Goal: Communication & Community: Answer question/provide support

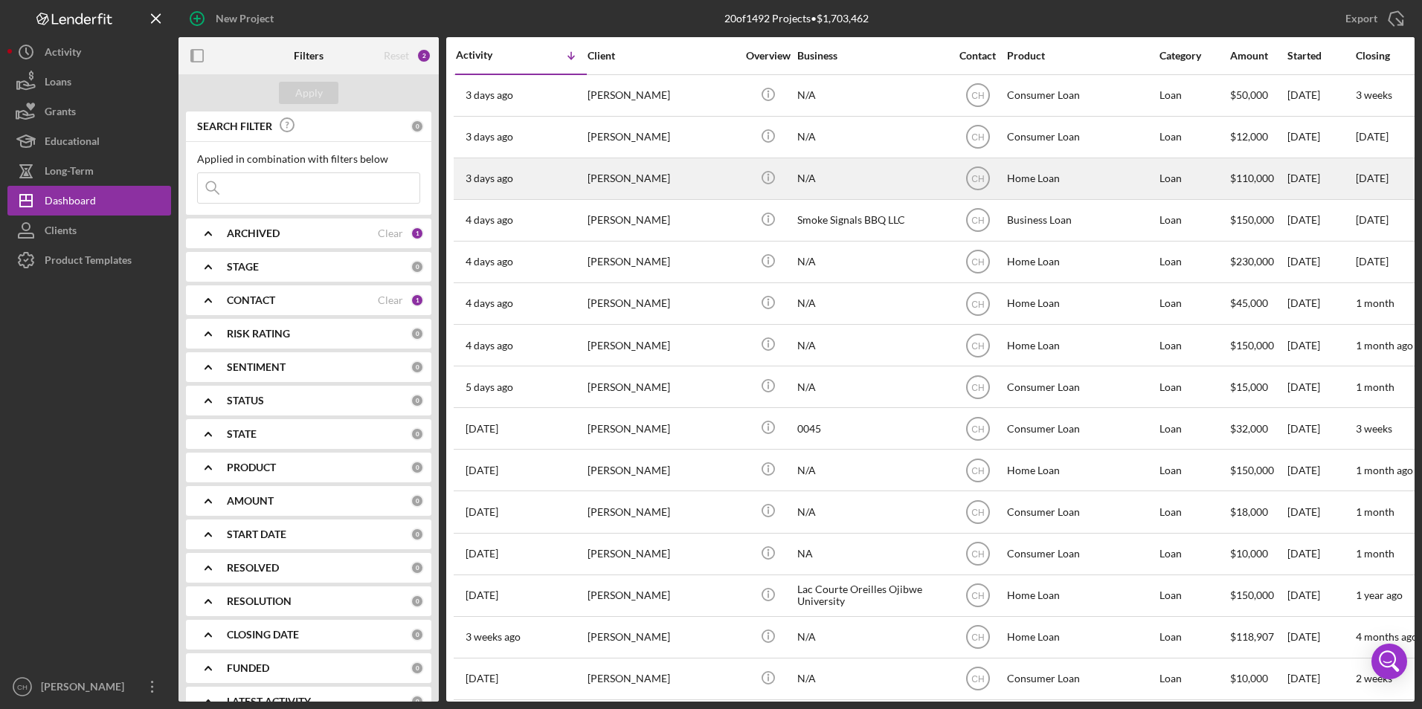
click at [604, 184] on div "[PERSON_NAME]" at bounding box center [661, 178] width 149 height 39
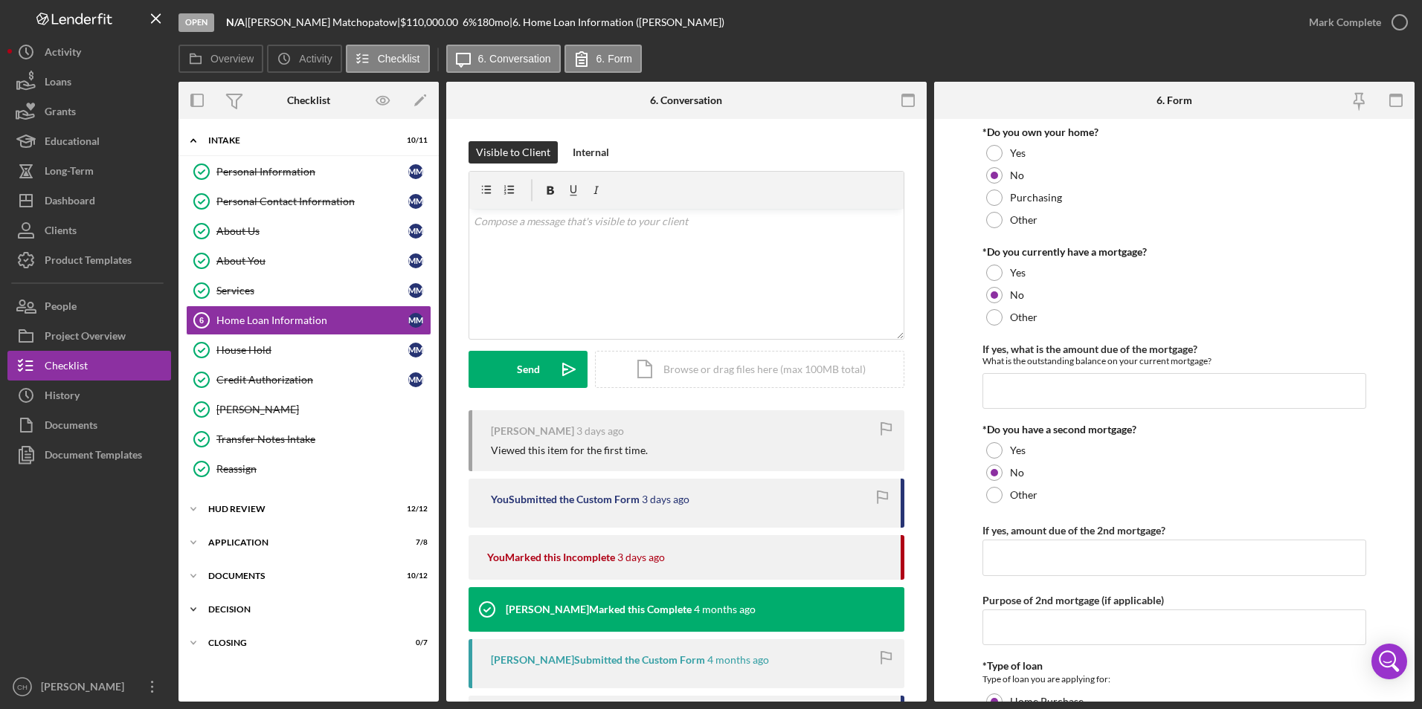
click at [224, 601] on div "Icon/Expander Decision 0 / 11" at bounding box center [308, 610] width 260 height 30
drag, startPoint x: 236, startPoint y: 636, endPoint x: 745, endPoint y: 450, distance: 541.5
click at [236, 636] on div "Credit Grade Sheet" at bounding box center [323, 641] width 214 height 12
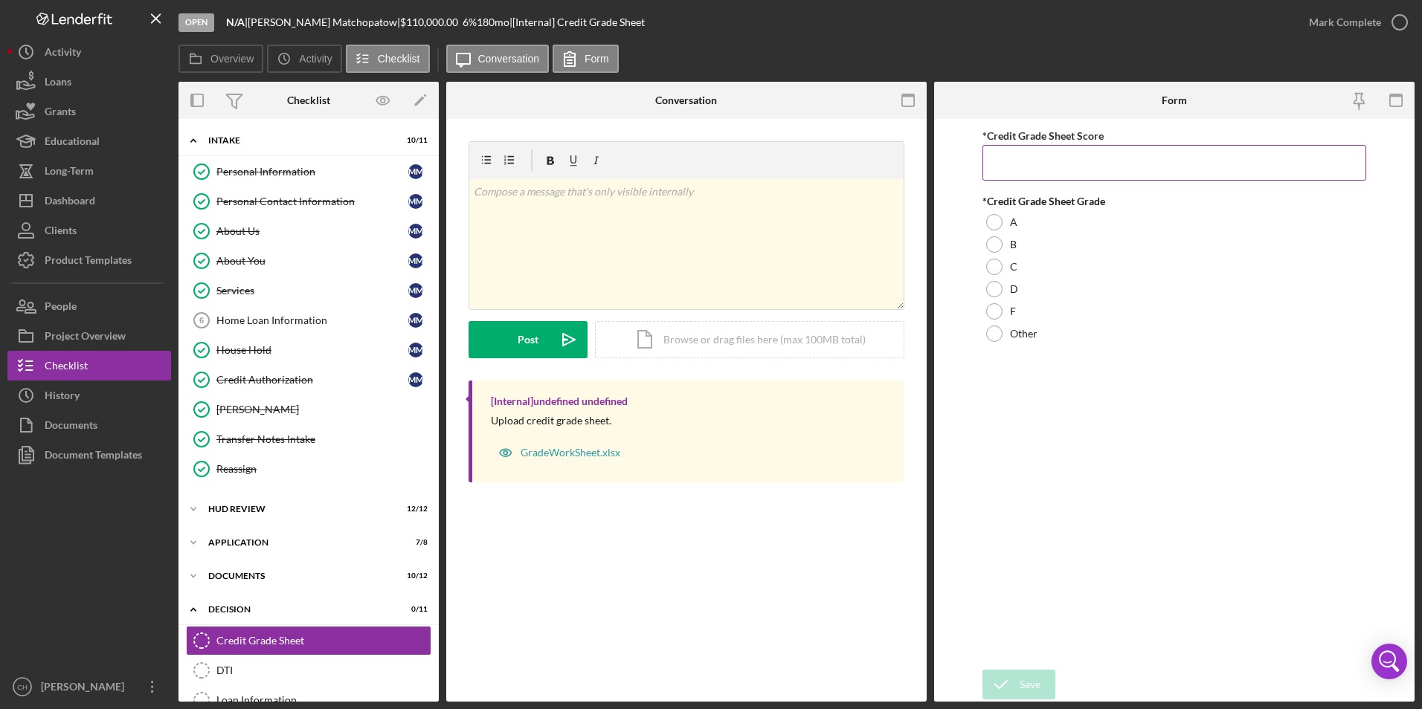
click at [1026, 167] on input "*Credit Grade Sheet Score" at bounding box center [1174, 163] width 384 height 36
type input "31"
click at [995, 242] on div at bounding box center [994, 244] width 16 height 16
click at [1008, 677] on icon "submit" at bounding box center [1000, 684] width 37 height 37
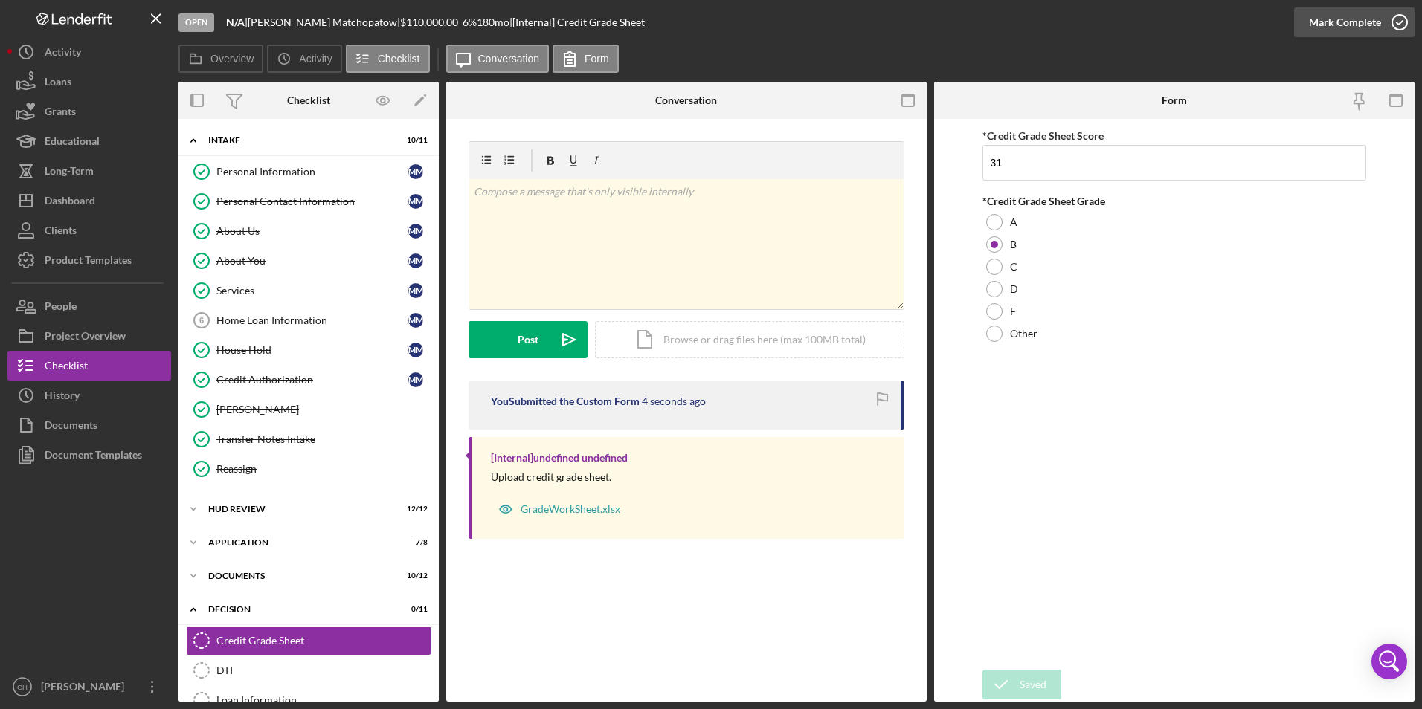
click at [1334, 26] on div "Mark Complete" at bounding box center [1345, 22] width 72 height 30
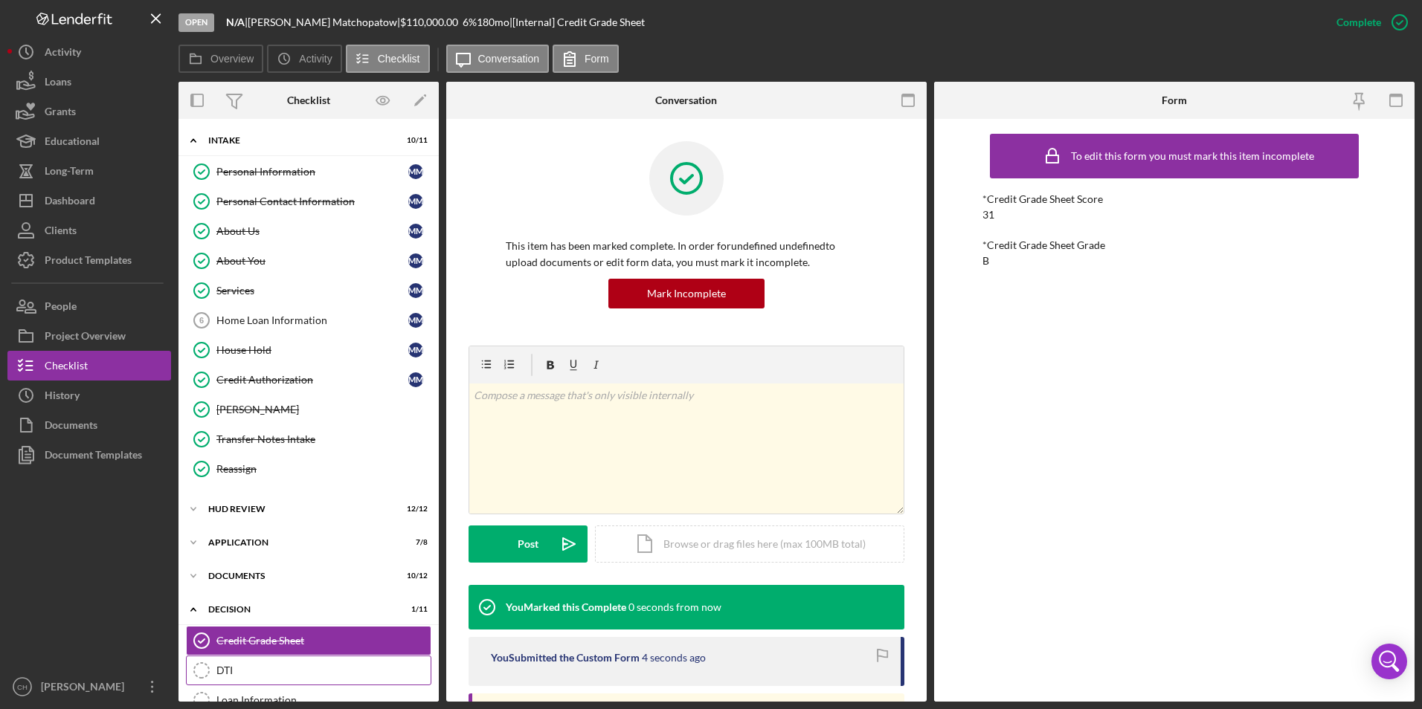
click at [221, 667] on div "DTI" at bounding box center [323, 671] width 214 height 12
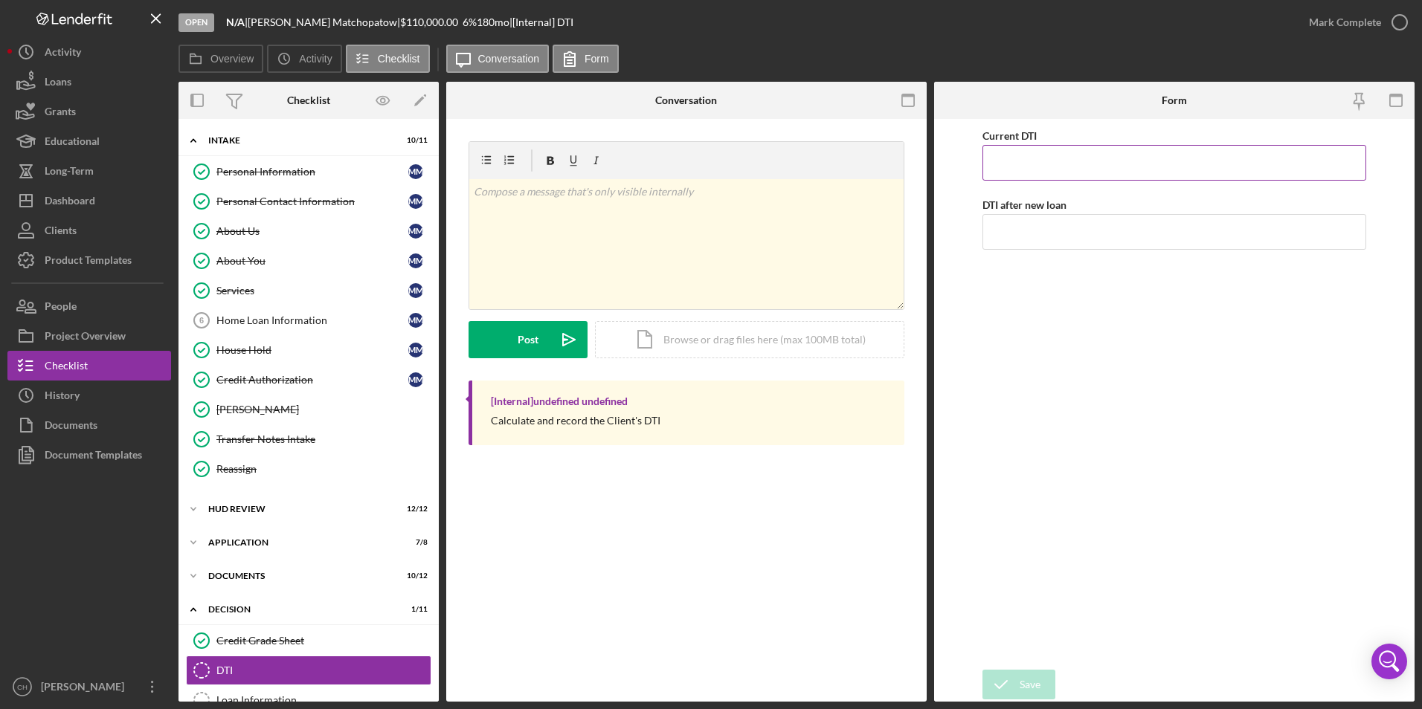
click at [1019, 162] on input "Current DTI" at bounding box center [1174, 163] width 384 height 36
type input "0.01000%"
click at [997, 230] on input "DTI after new loan" at bounding box center [1174, 232] width 384 height 36
type input "12.00000%"
click at [999, 343] on div "Current DTI 0.01000% DTI after new loan 12.00000%" at bounding box center [1174, 394] width 384 height 536
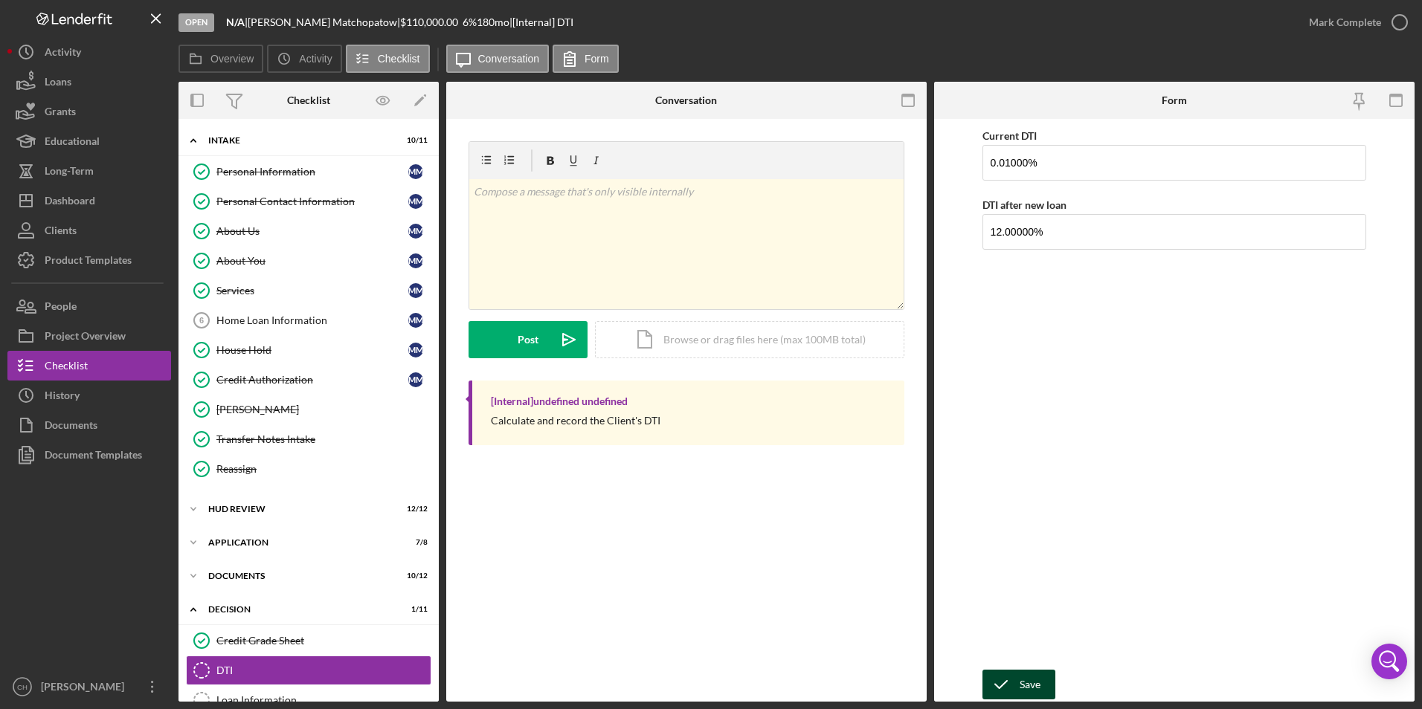
click at [1010, 682] on icon "submit" at bounding box center [1000, 684] width 37 height 37
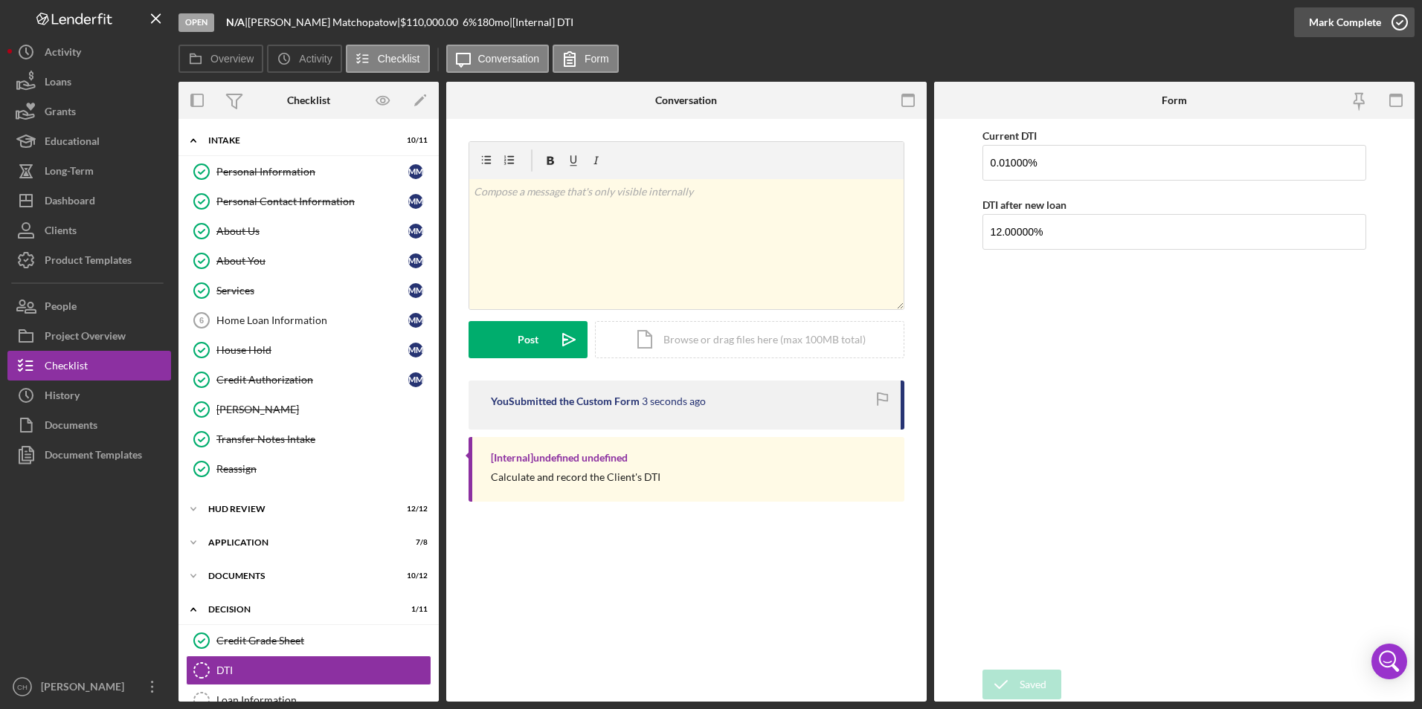
click at [1351, 25] on div "Mark Complete" at bounding box center [1345, 22] width 72 height 30
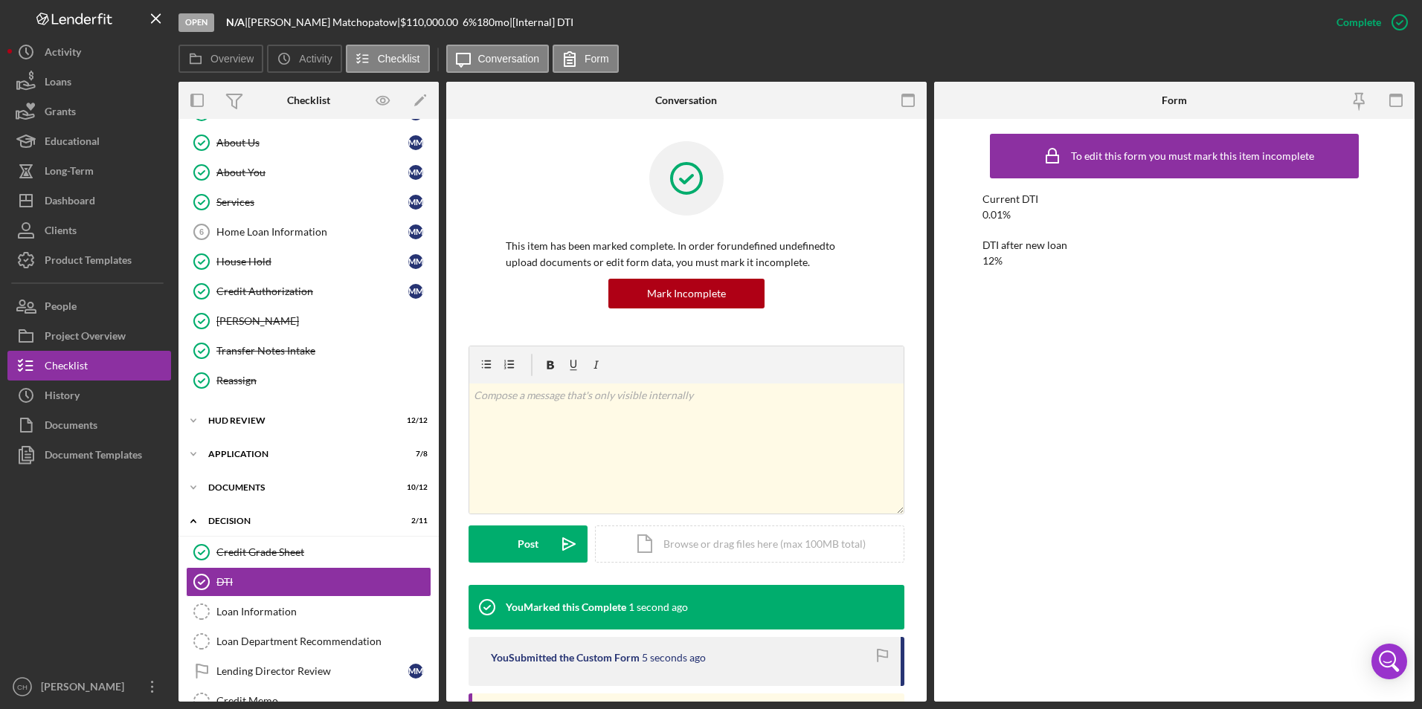
scroll to position [223, 0]
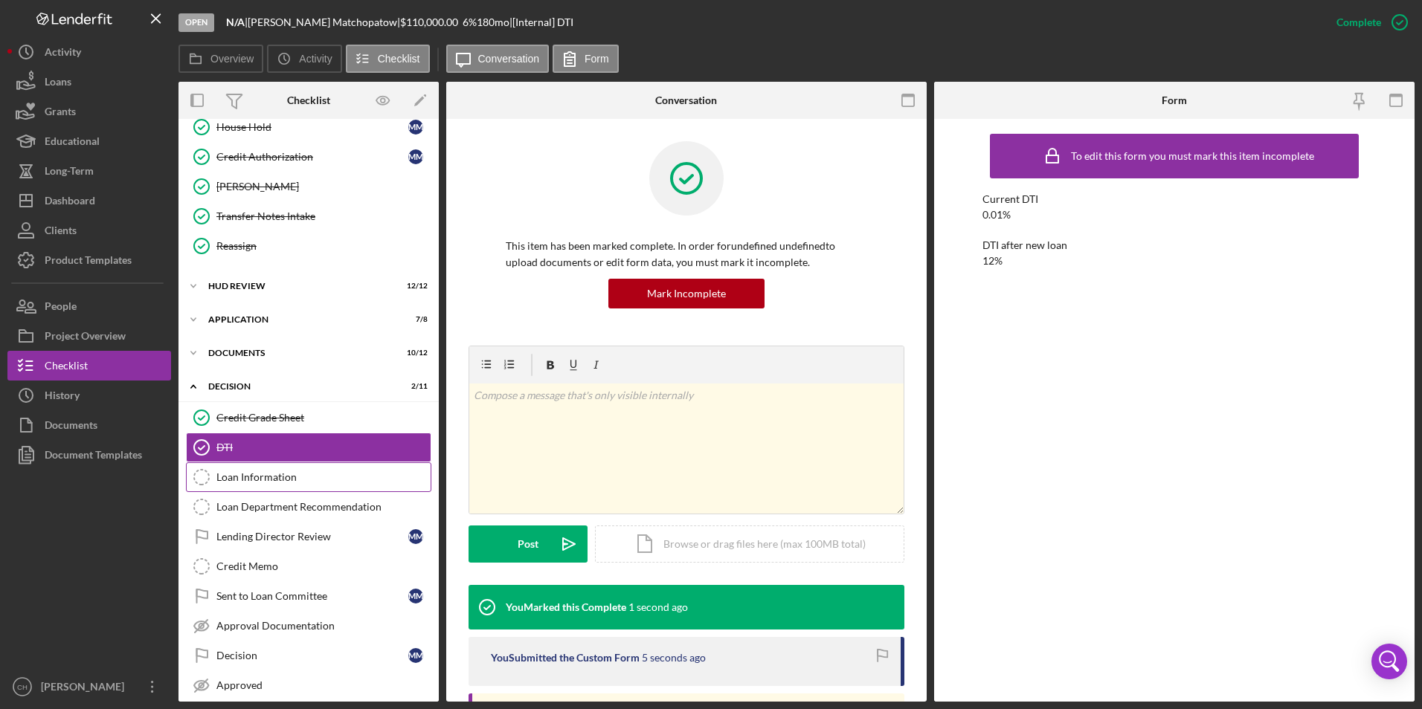
click at [277, 486] on link "Loan Information Loan Information" at bounding box center [308, 477] width 245 height 30
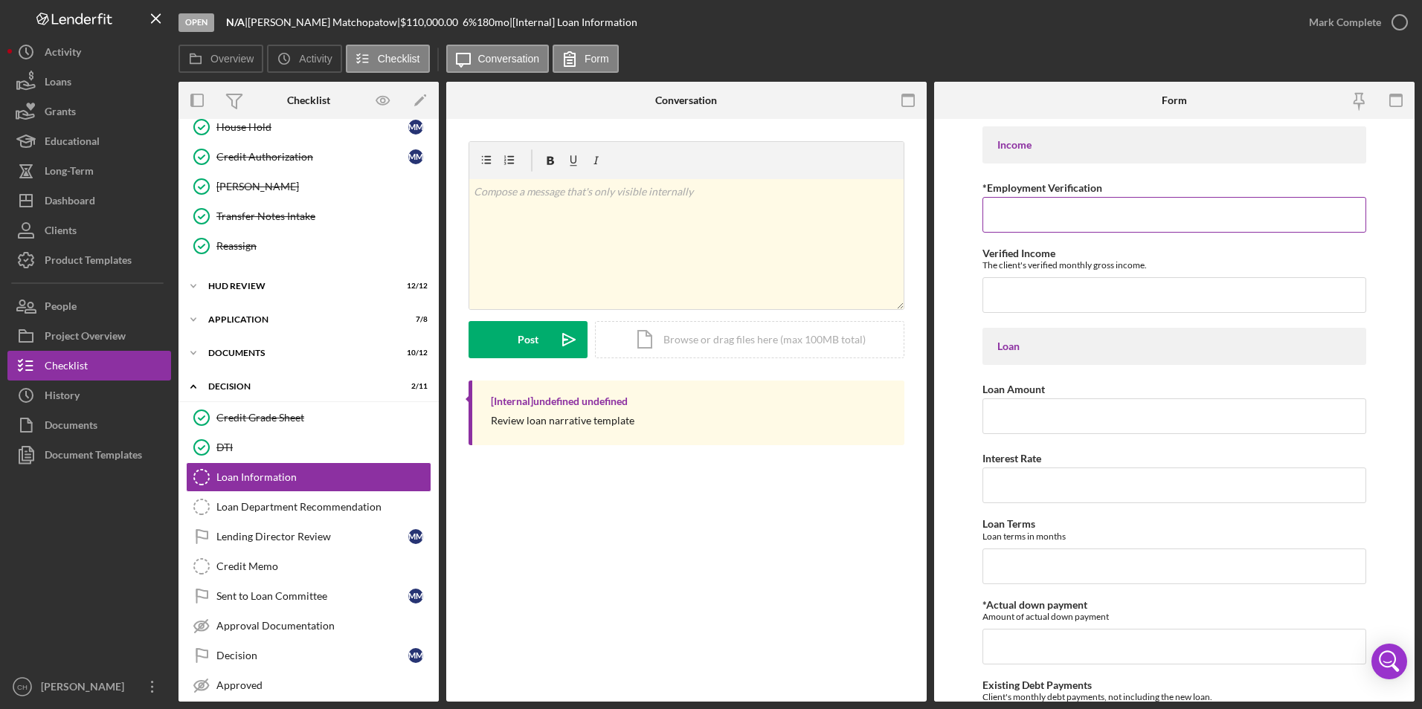
click at [1036, 222] on input "*Employment Verification" at bounding box center [1174, 215] width 384 height 36
type input "Verified on [DATE], start date [DATE]"
click at [1011, 306] on input "Verified Income" at bounding box center [1174, 295] width 384 height 36
type input "$5,498.36"
type input "$65,000"
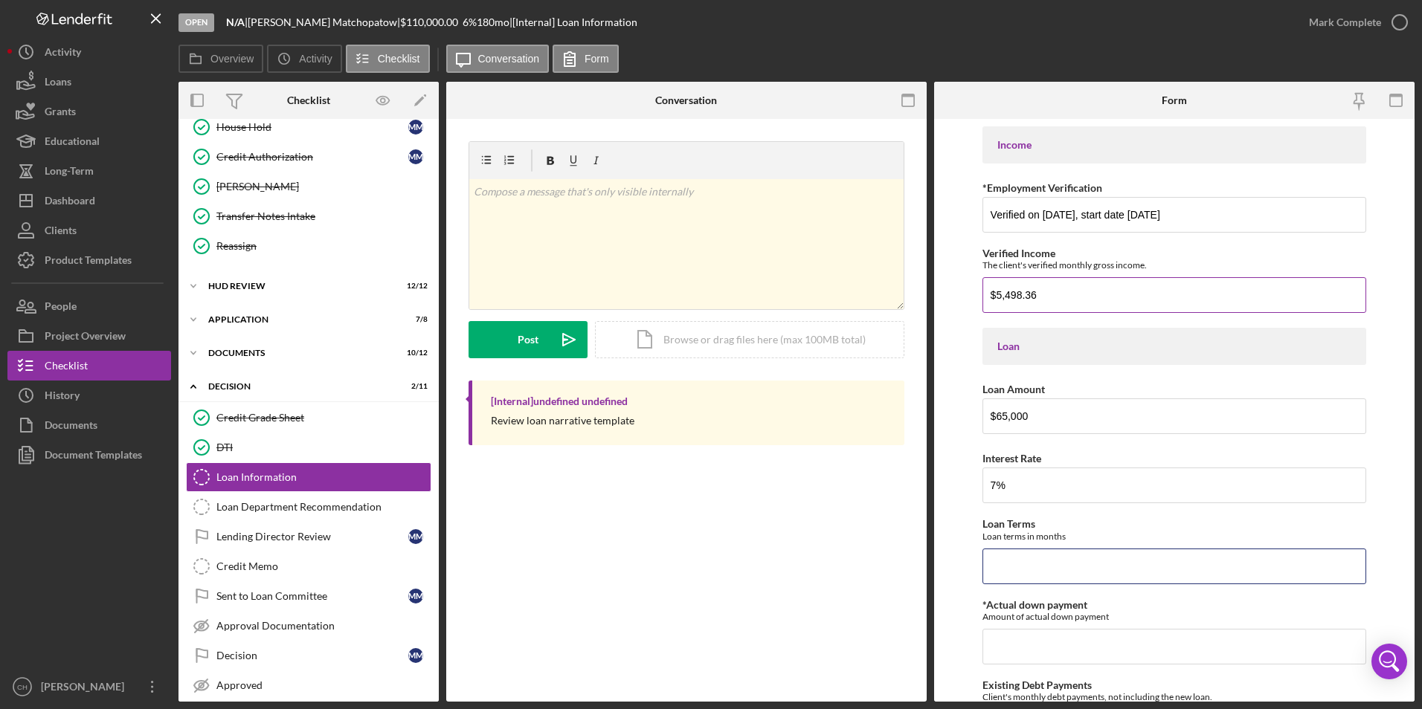
type input "7.00000%"
type input "180"
type input "$0"
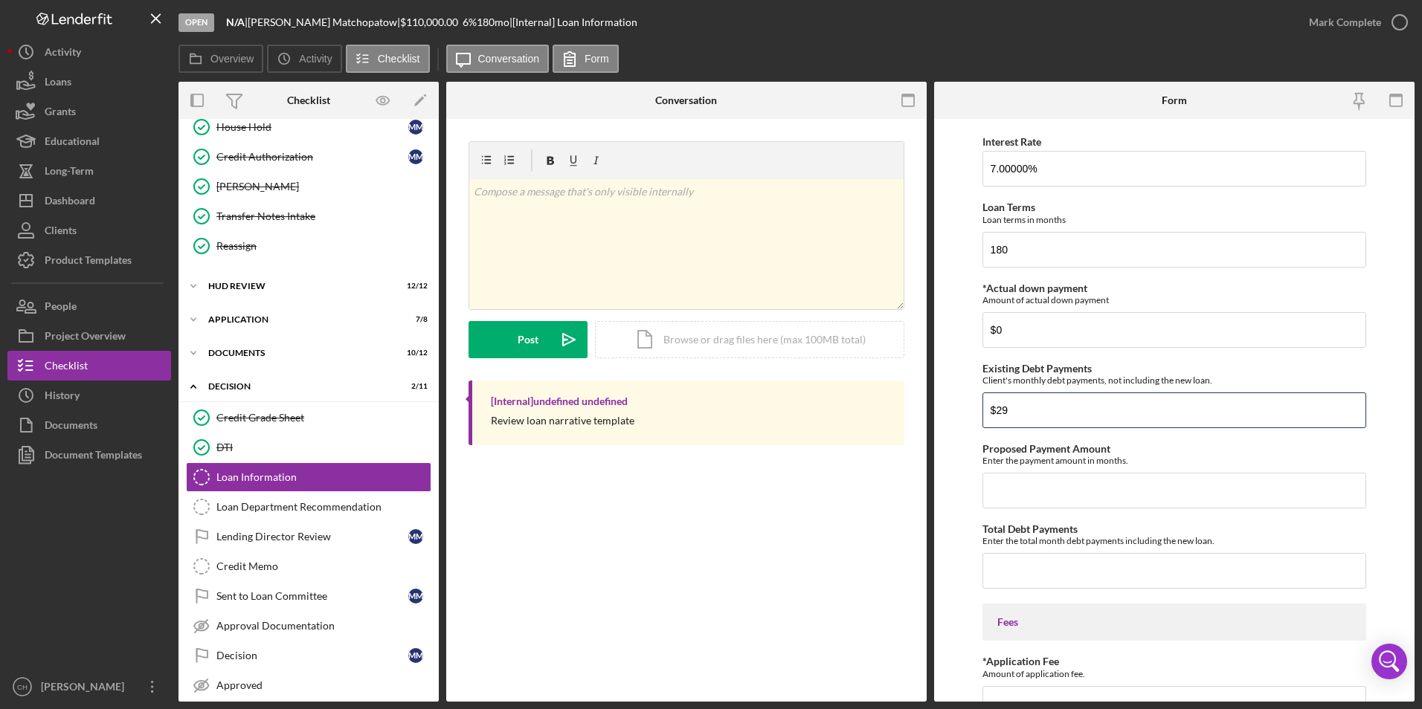
type input "$29"
type input "$592.78"
type input "$621.78"
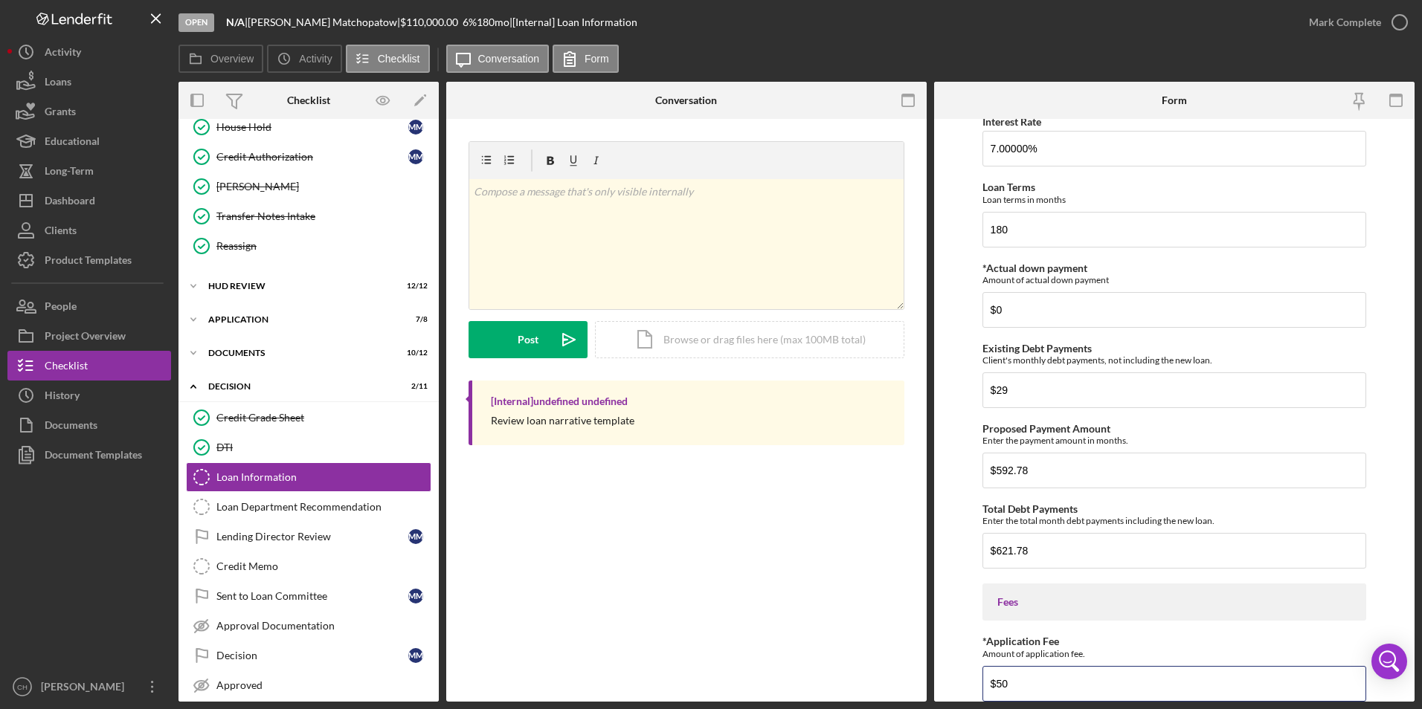
type input "$50"
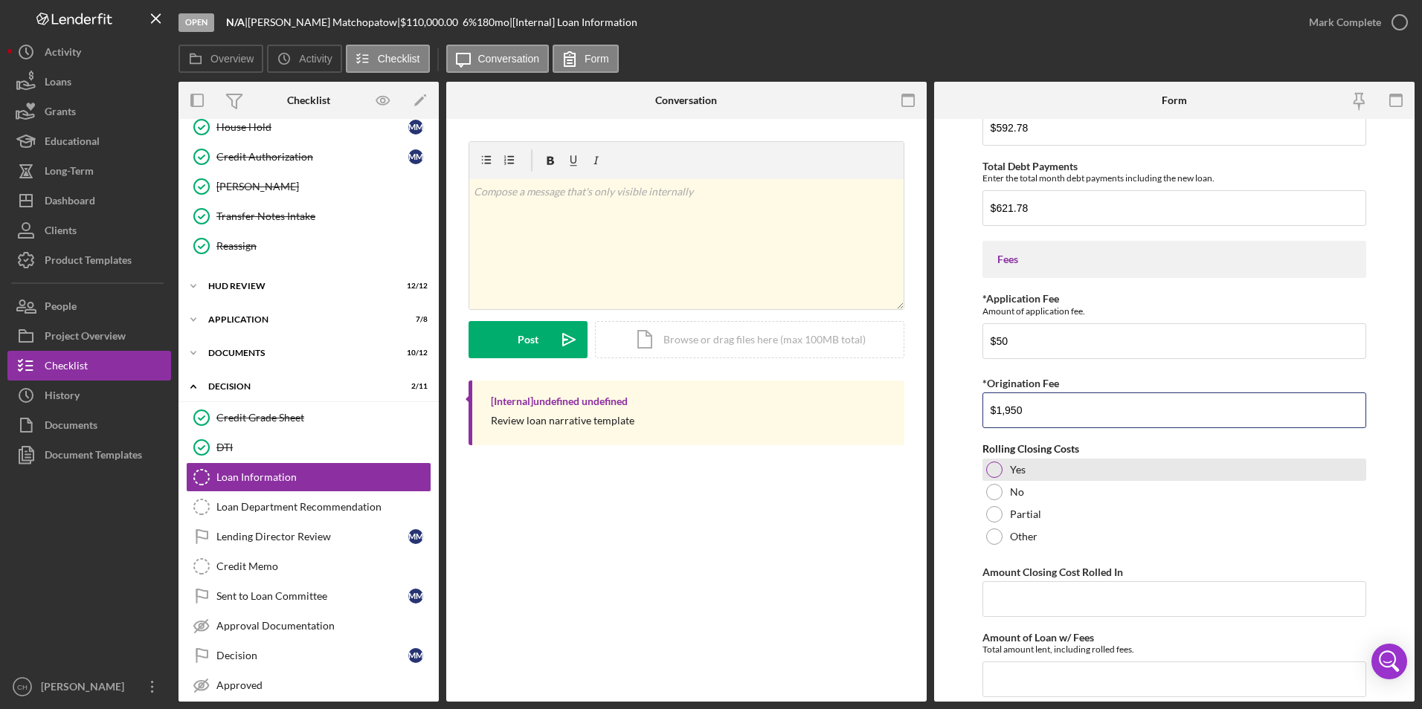
type input "$1,950"
click at [1000, 473] on div at bounding box center [994, 470] width 16 height 16
type input "$1,950"
type input "$66,950"
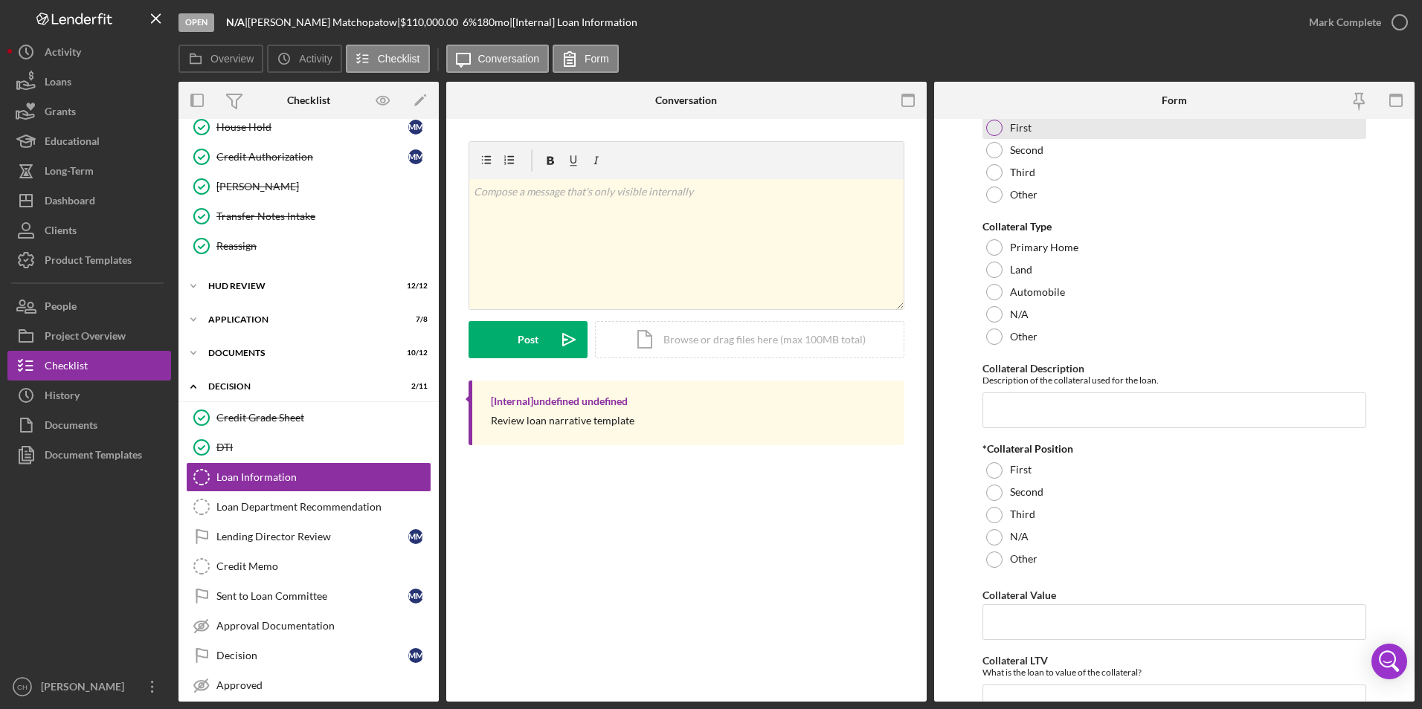
click at [993, 131] on div at bounding box center [994, 128] width 16 height 16
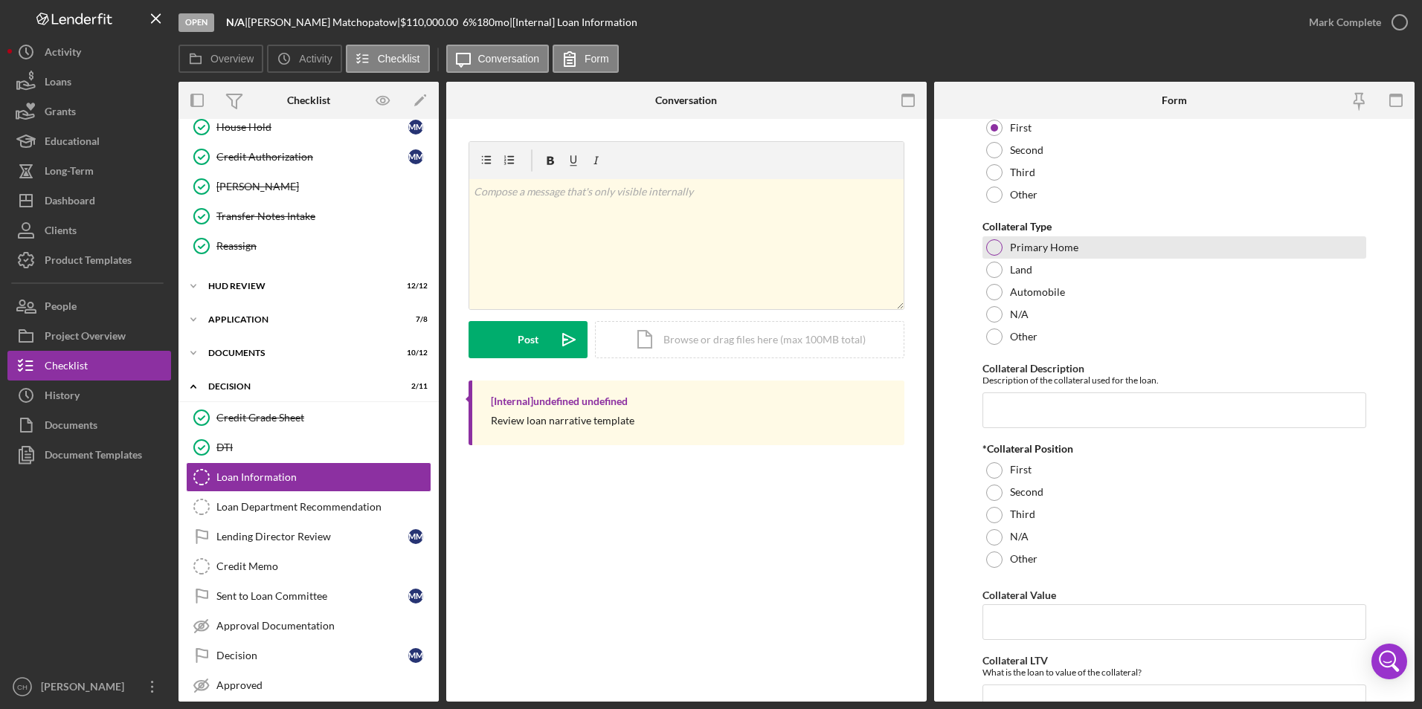
click at [990, 248] on div at bounding box center [994, 247] width 16 height 16
click at [999, 407] on input "Collateral Description" at bounding box center [1174, 411] width 384 height 36
type input "P"
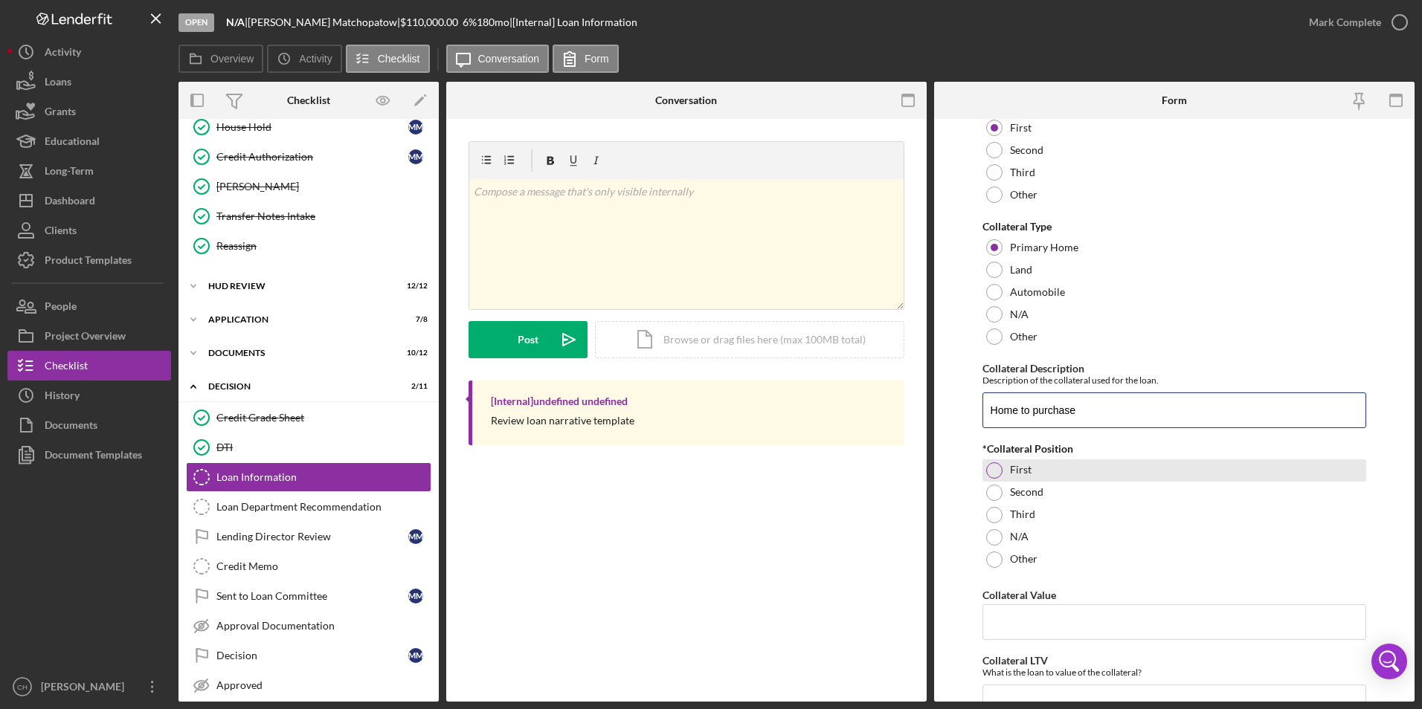
type input "Home to purchase"
click at [990, 467] on div at bounding box center [994, 470] width 16 height 16
click at [1010, 607] on input "Collateral Value" at bounding box center [1174, 622] width 384 height 36
type input "$80,000"
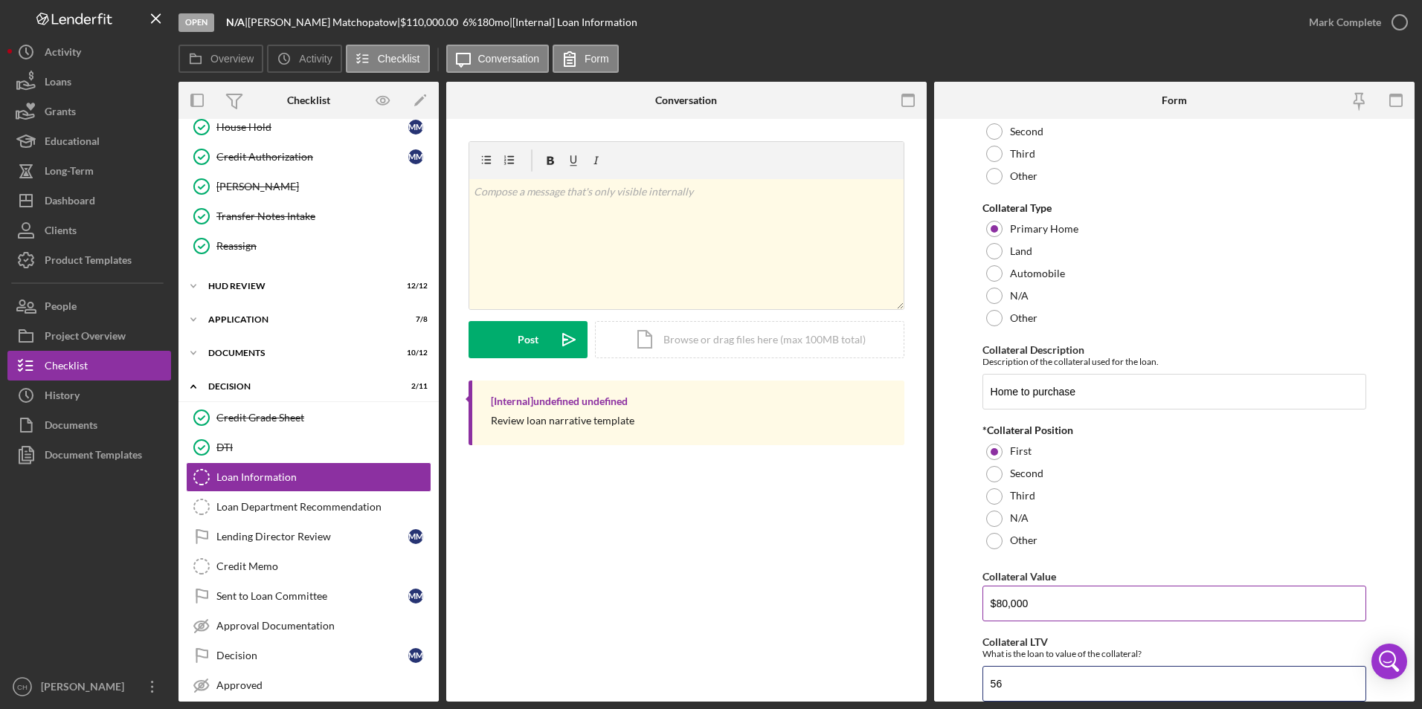
type input "56"
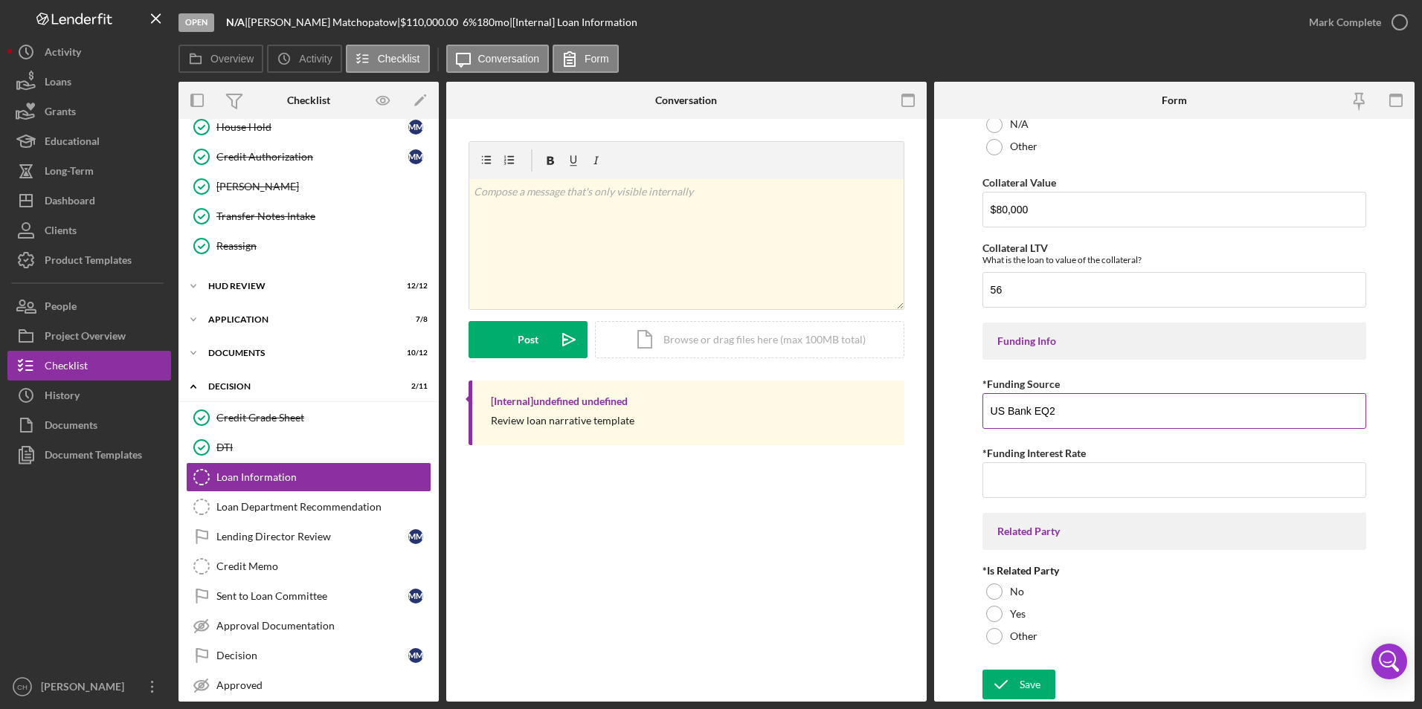
type input "US Bank EQ2"
type input "3.70000%"
click at [990, 597] on div at bounding box center [994, 592] width 16 height 16
click at [1019, 671] on div "Save" at bounding box center [1029, 685] width 21 height 30
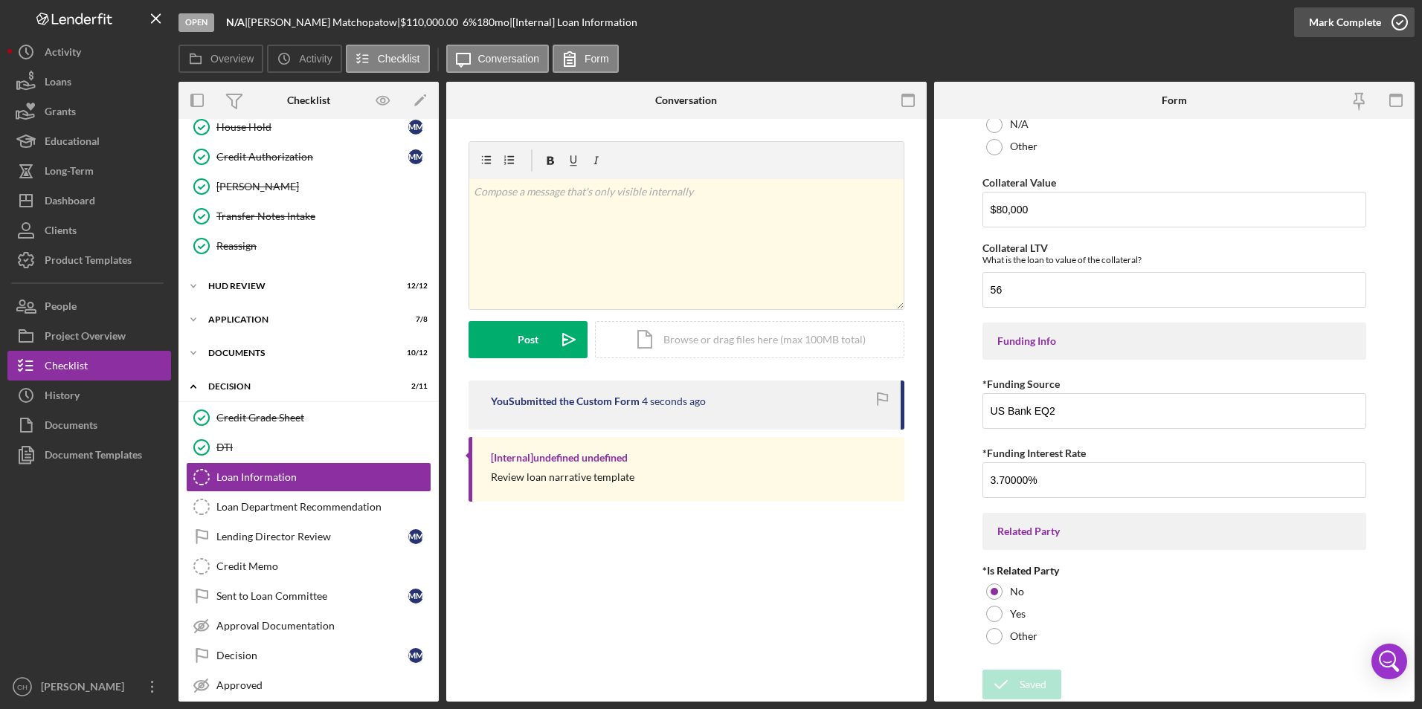
click at [1347, 26] on div "Mark Complete" at bounding box center [1345, 22] width 72 height 30
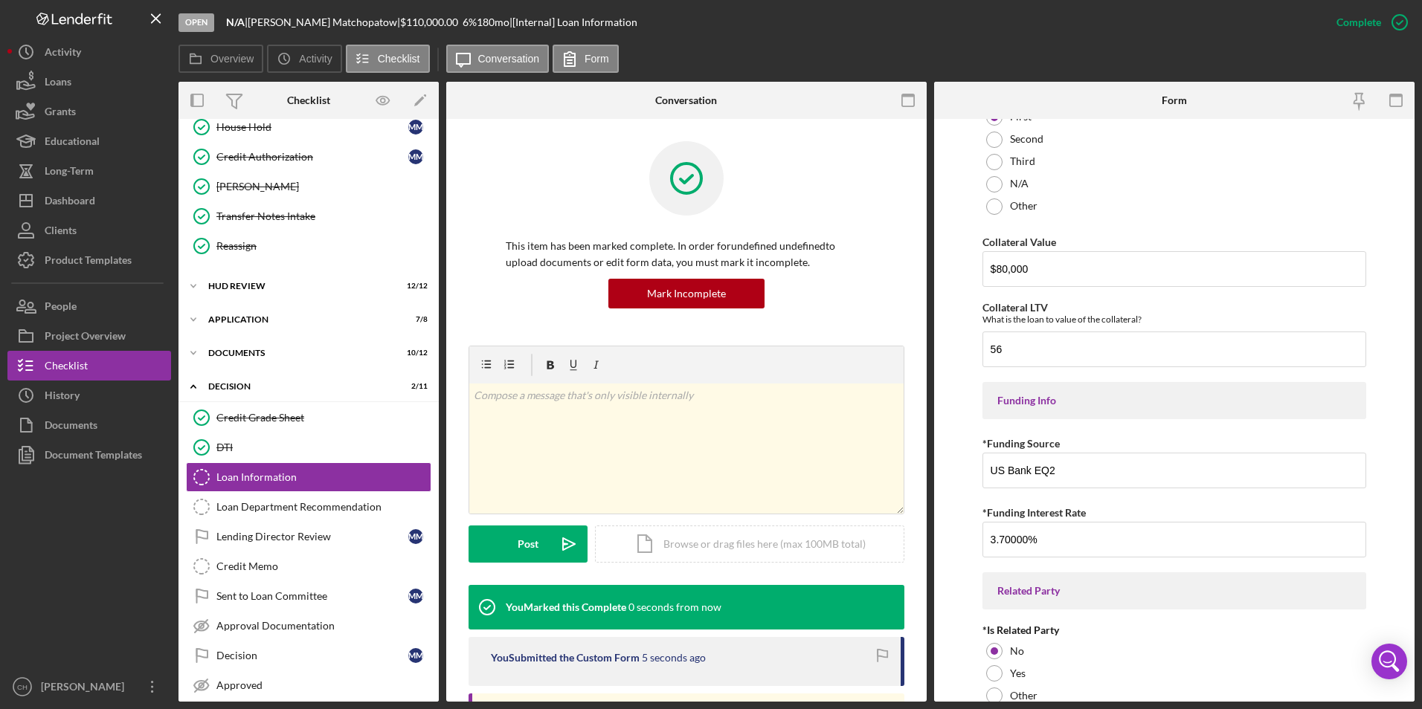
scroll to position [1830, 0]
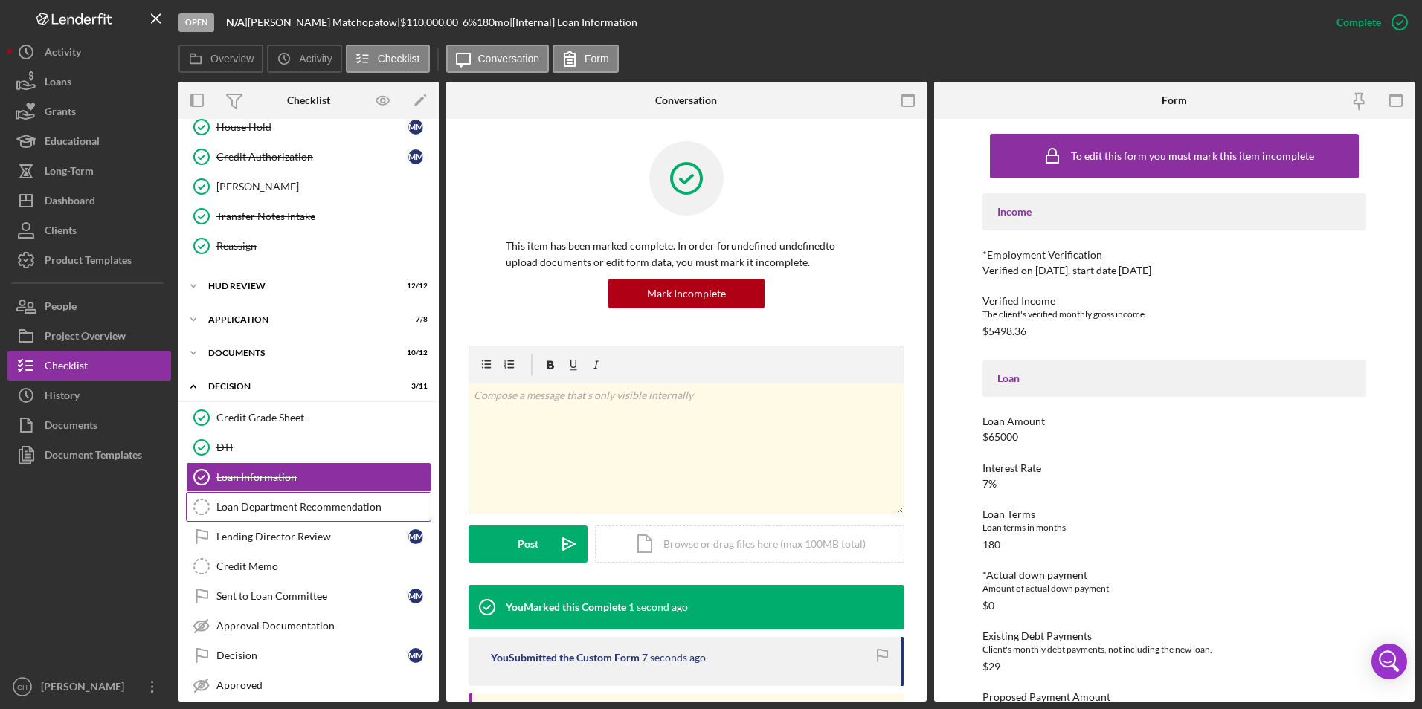
click at [274, 512] on div "Loan Department Recommendation" at bounding box center [323, 507] width 214 height 12
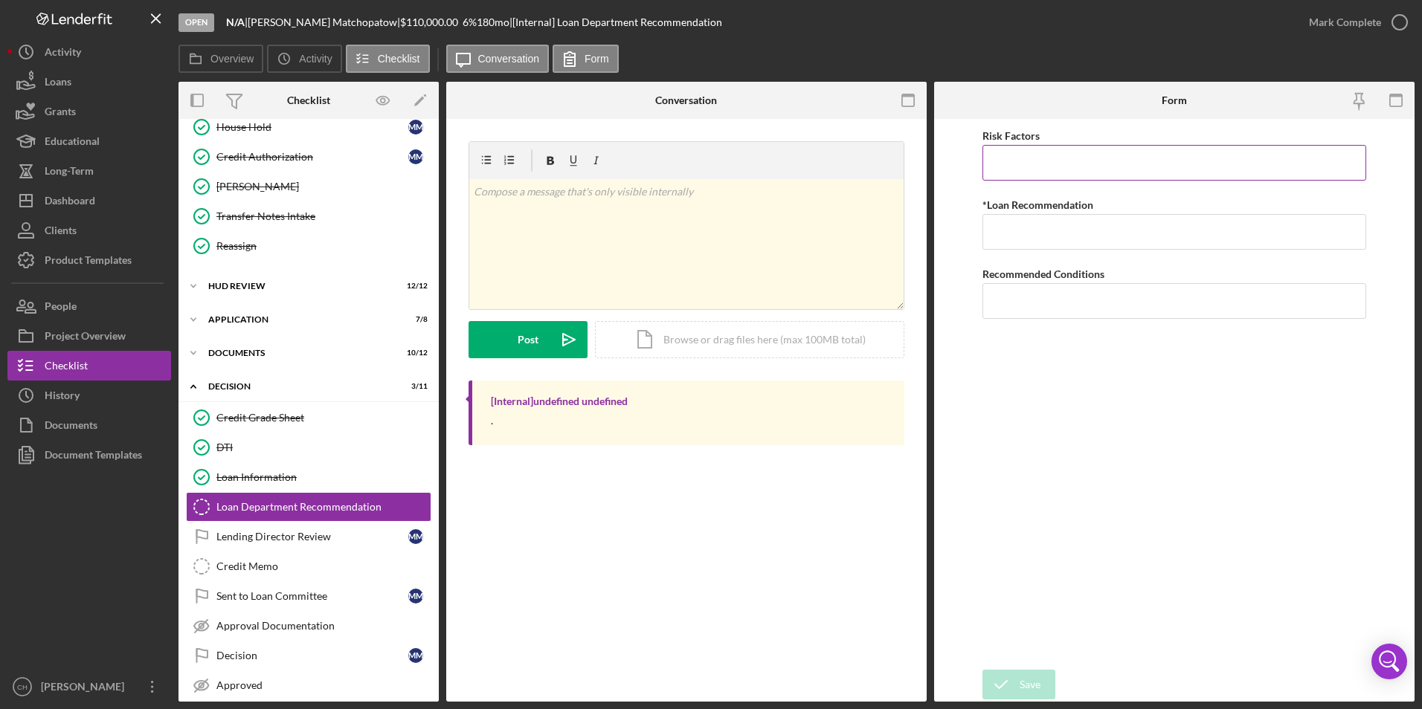
click at [1038, 167] on input "Risk Factors" at bounding box center [1174, 163] width 384 height 36
type input "None"
type input "Approve"
type input "None"
click at [1040, 682] on button "Save" at bounding box center [1018, 685] width 73 height 30
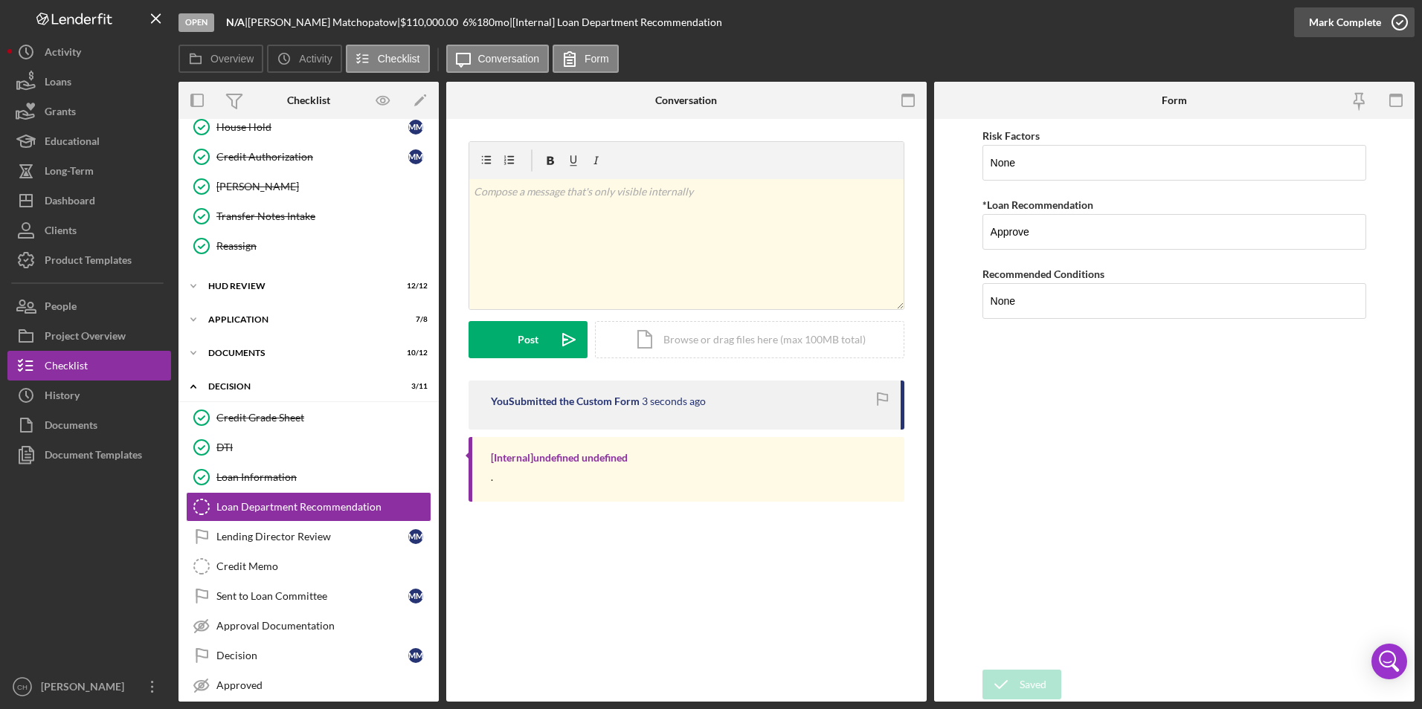
click at [1341, 21] on div "Mark Complete" at bounding box center [1345, 22] width 72 height 30
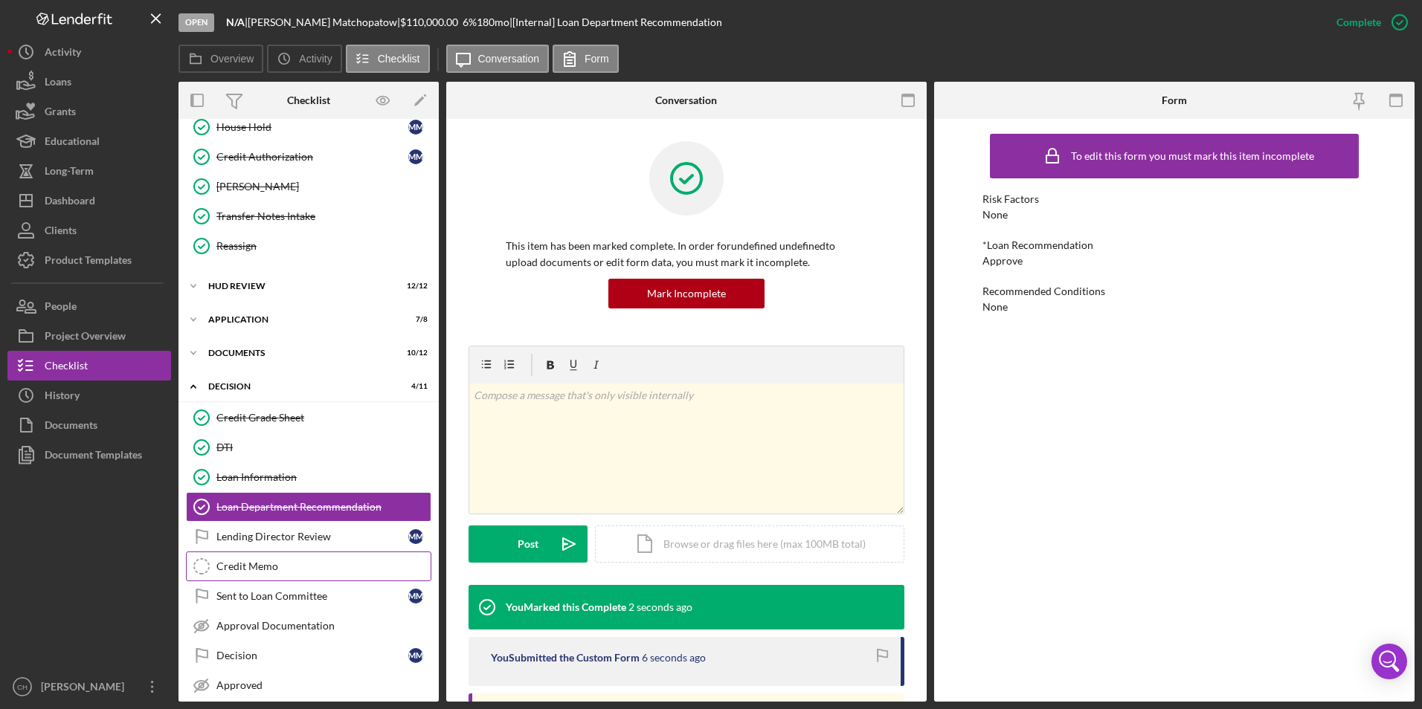
click at [241, 562] on div "Credit Memo" at bounding box center [323, 567] width 214 height 12
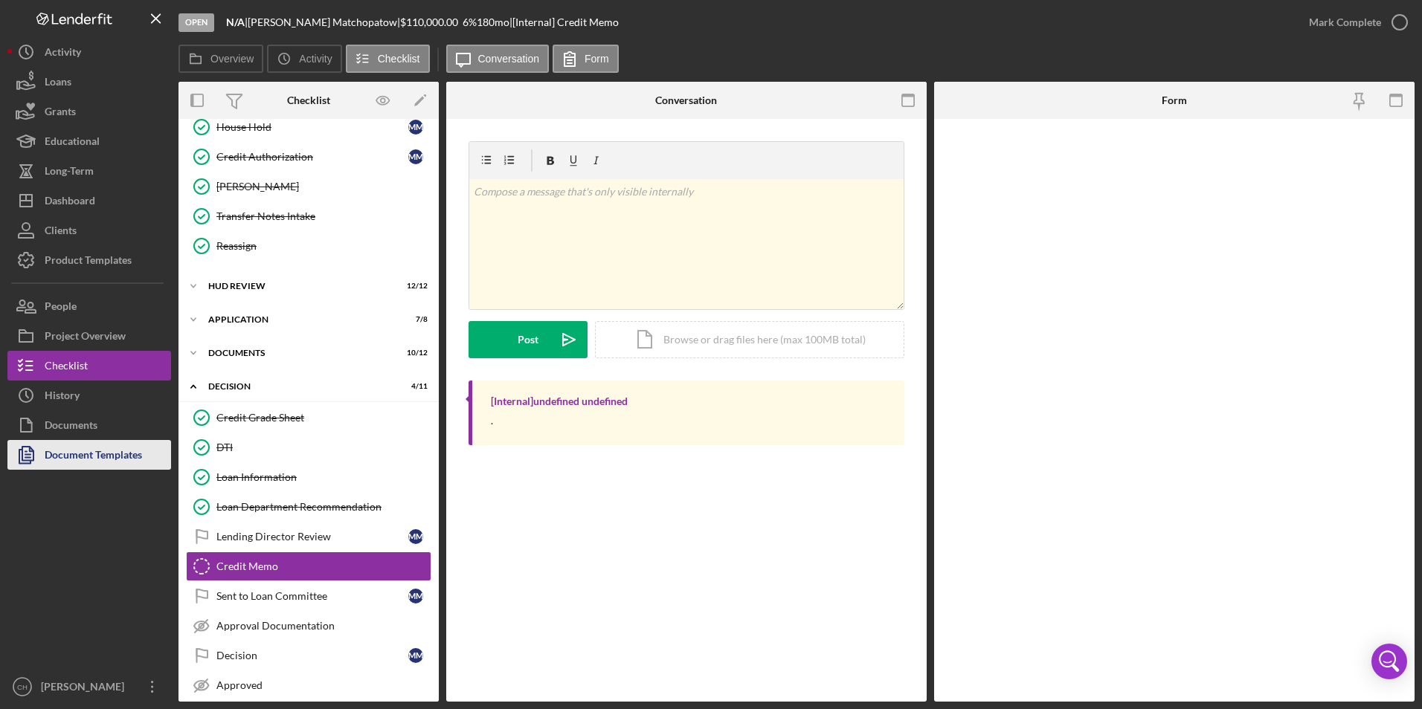
click at [59, 462] on div "Document Templates" at bounding box center [93, 456] width 97 height 33
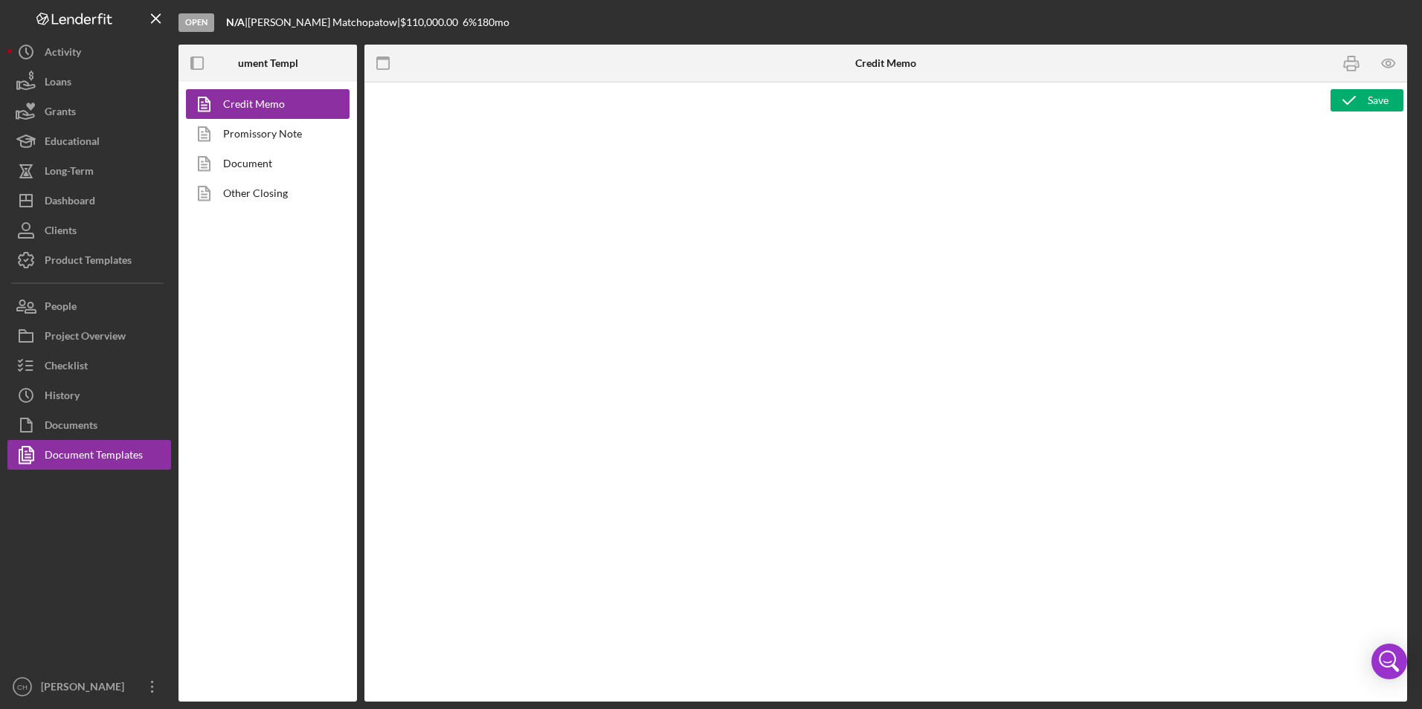
type textarea "<p style="text-align: center;"><span style="font-size: 18pt;"><strong>[US_STATE…"
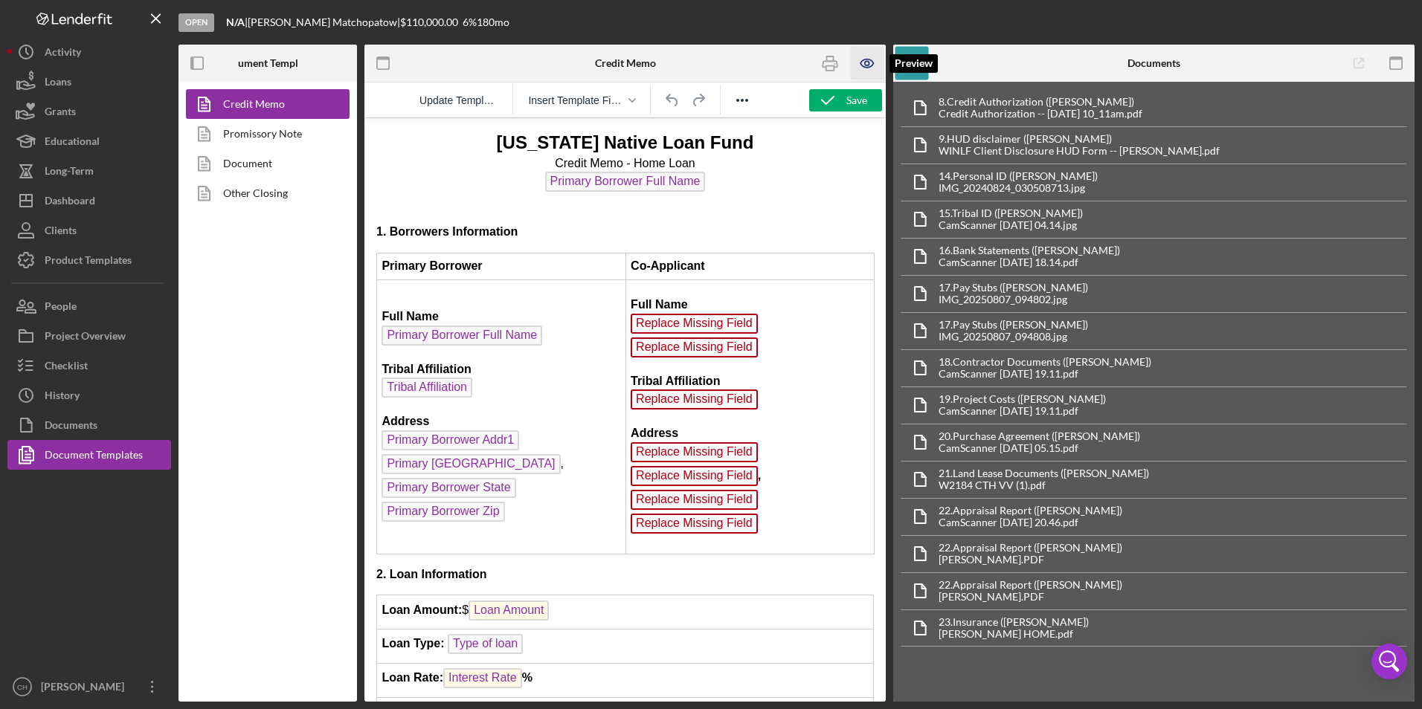
click at [860, 69] on icon "button" at bounding box center [867, 63] width 33 height 33
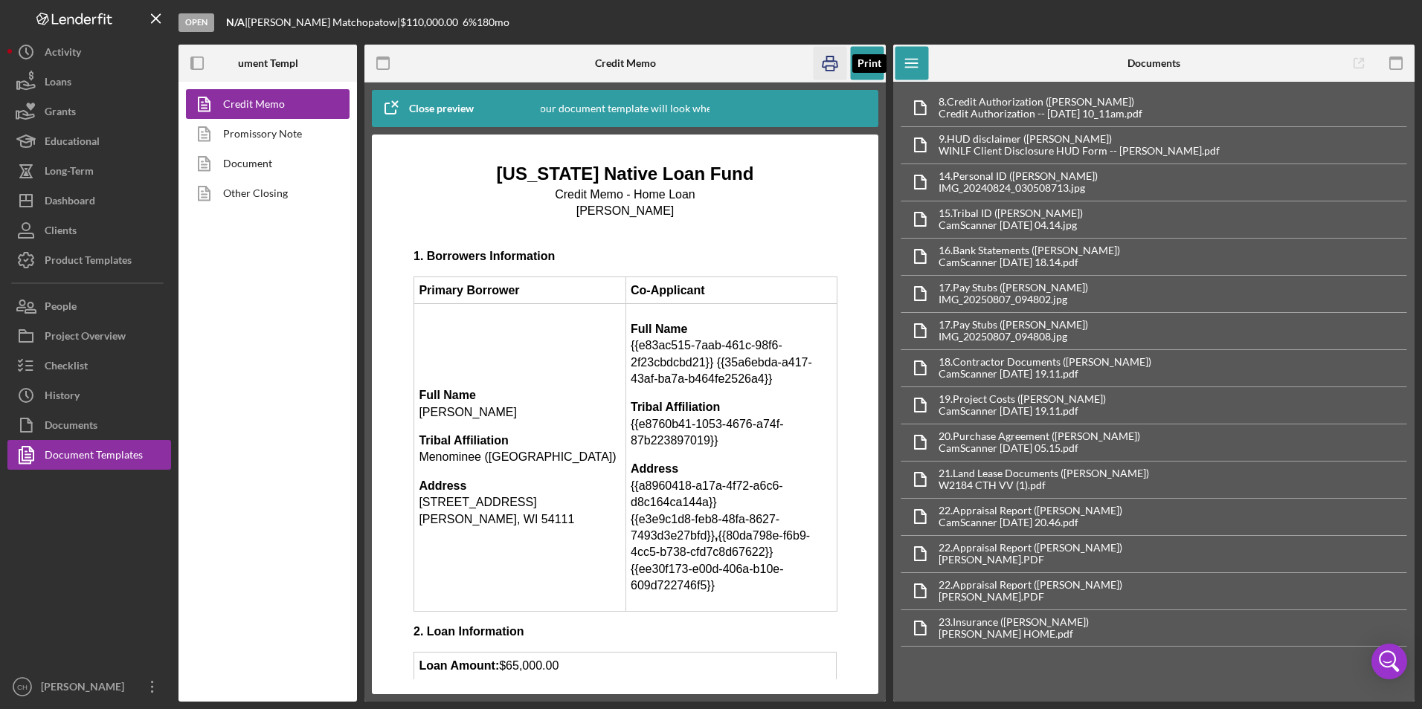
click at [833, 63] on icon "button" at bounding box center [829, 63] width 33 height 33
click at [865, 65] on icon "button" at bounding box center [867, 63] width 4 height 4
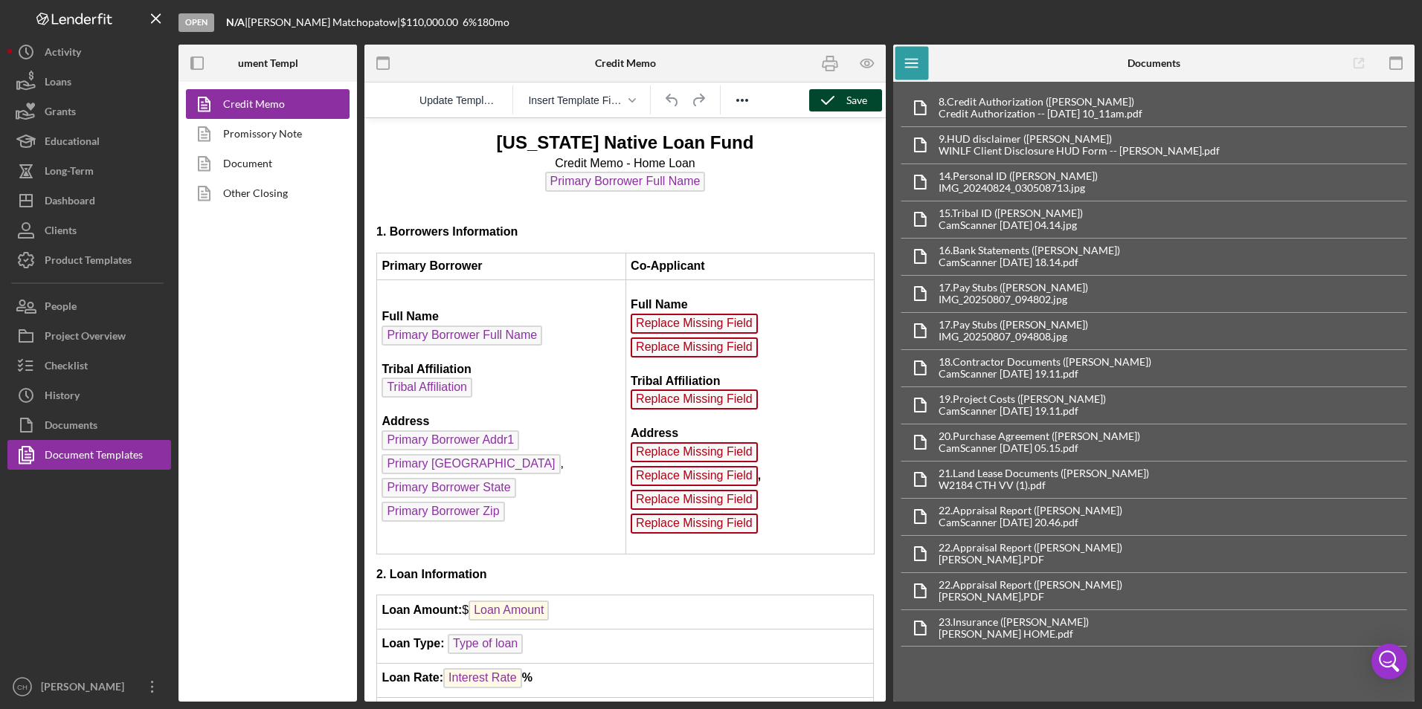
click at [825, 103] on polyline "button" at bounding box center [828, 100] width 12 height 7
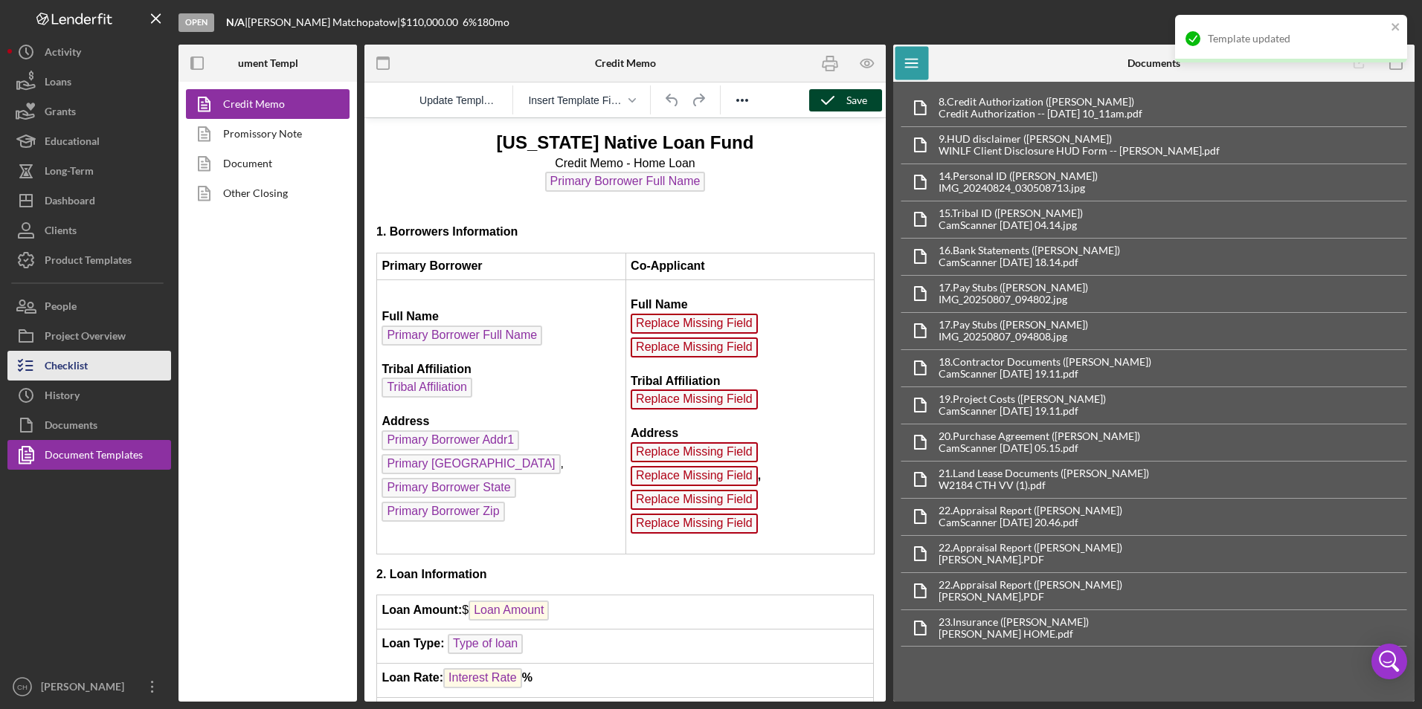
drag, startPoint x: 100, startPoint y: 365, endPoint x: 131, endPoint y: 366, distance: 31.2
click at [100, 365] on button "Checklist" at bounding box center [89, 366] width 164 height 30
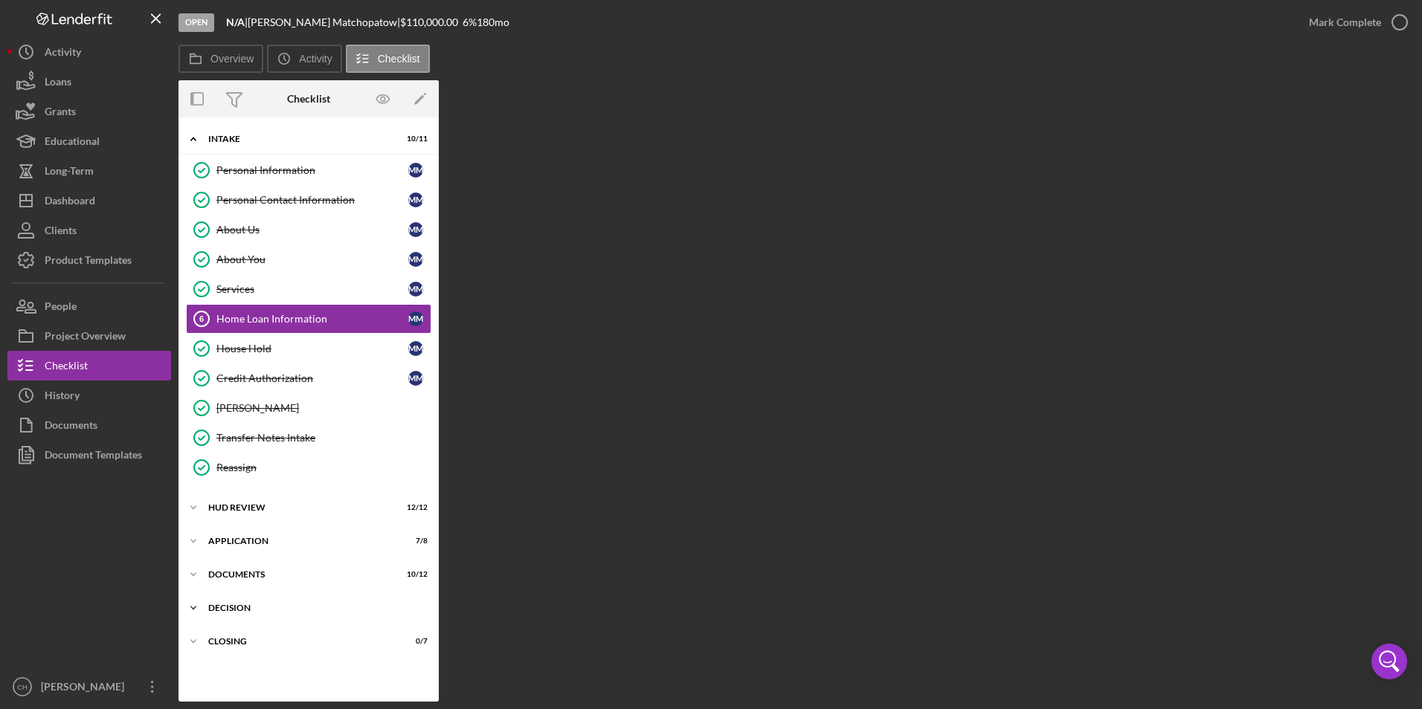
click at [222, 605] on div "Decision" at bounding box center [314, 608] width 212 height 9
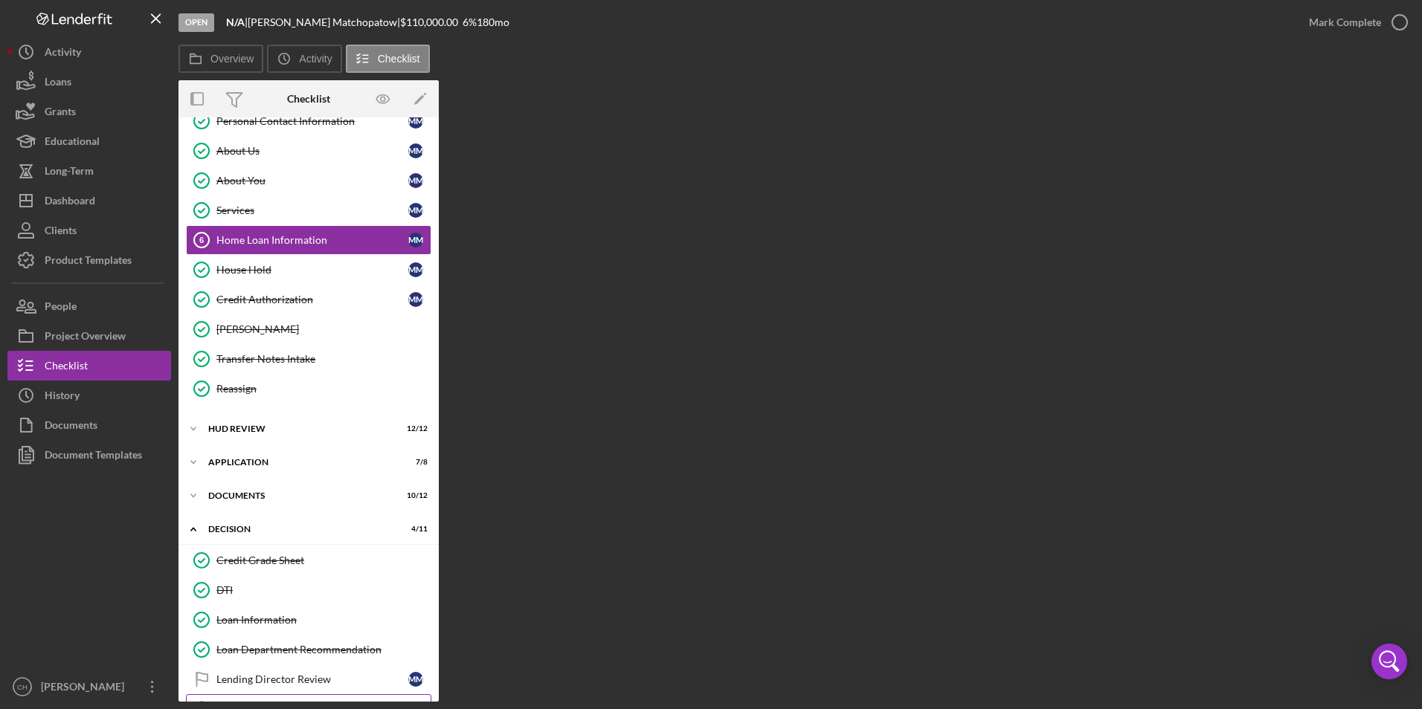
scroll to position [223, 0]
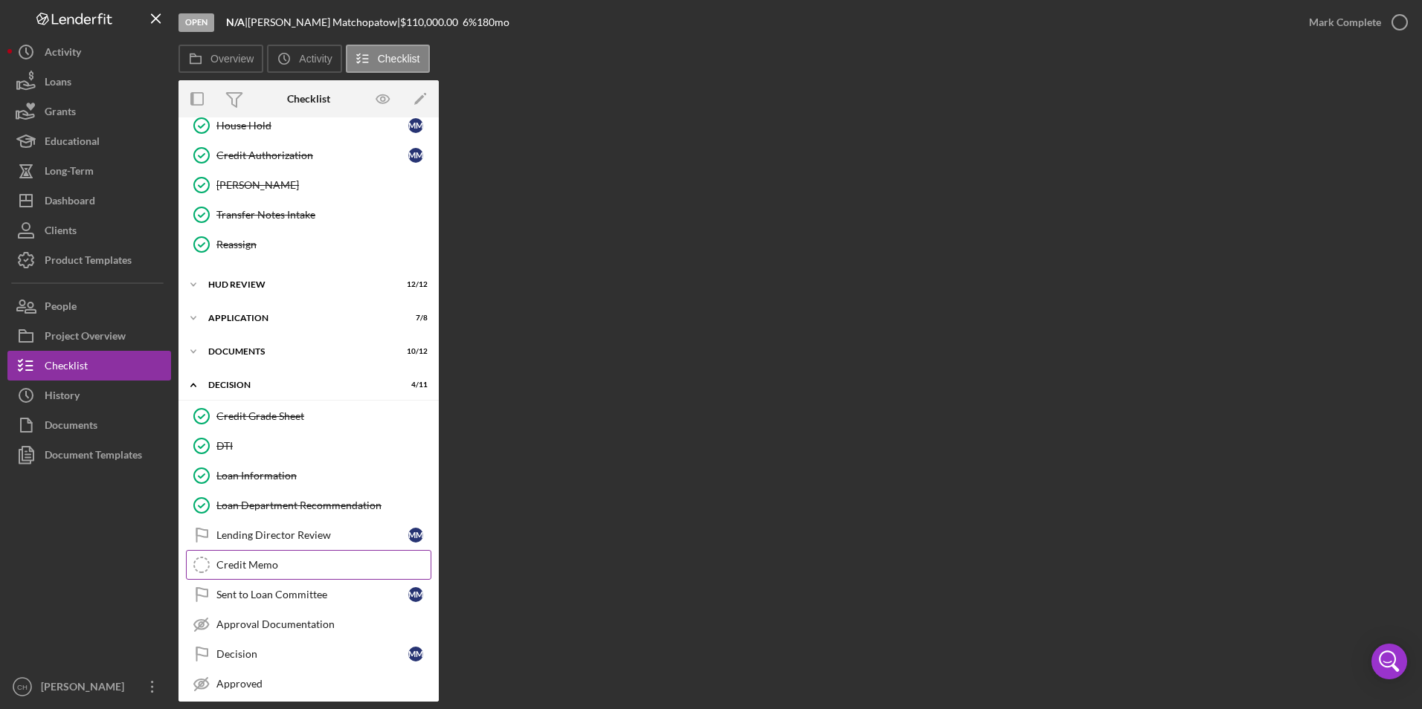
click at [273, 567] on div "Credit Memo" at bounding box center [323, 565] width 214 height 12
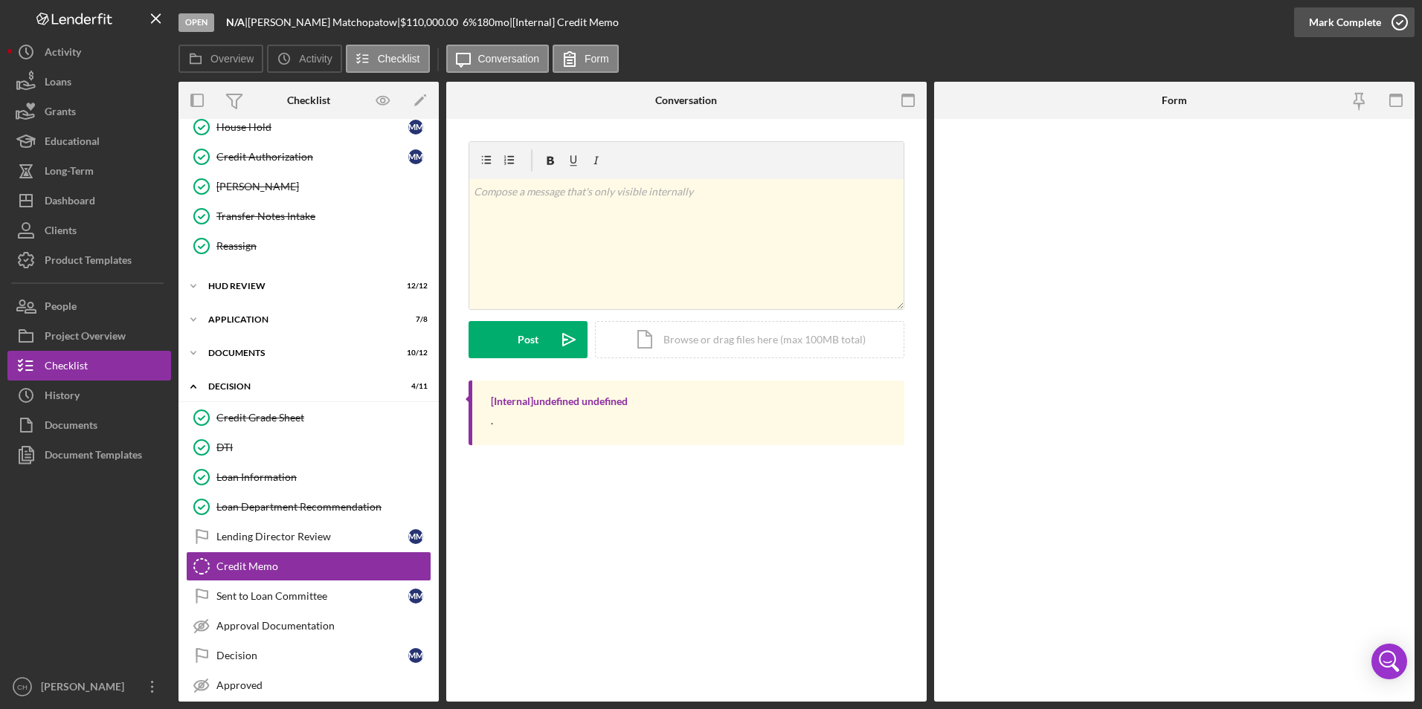
click at [1329, 22] on div "Mark Complete" at bounding box center [1345, 22] width 72 height 30
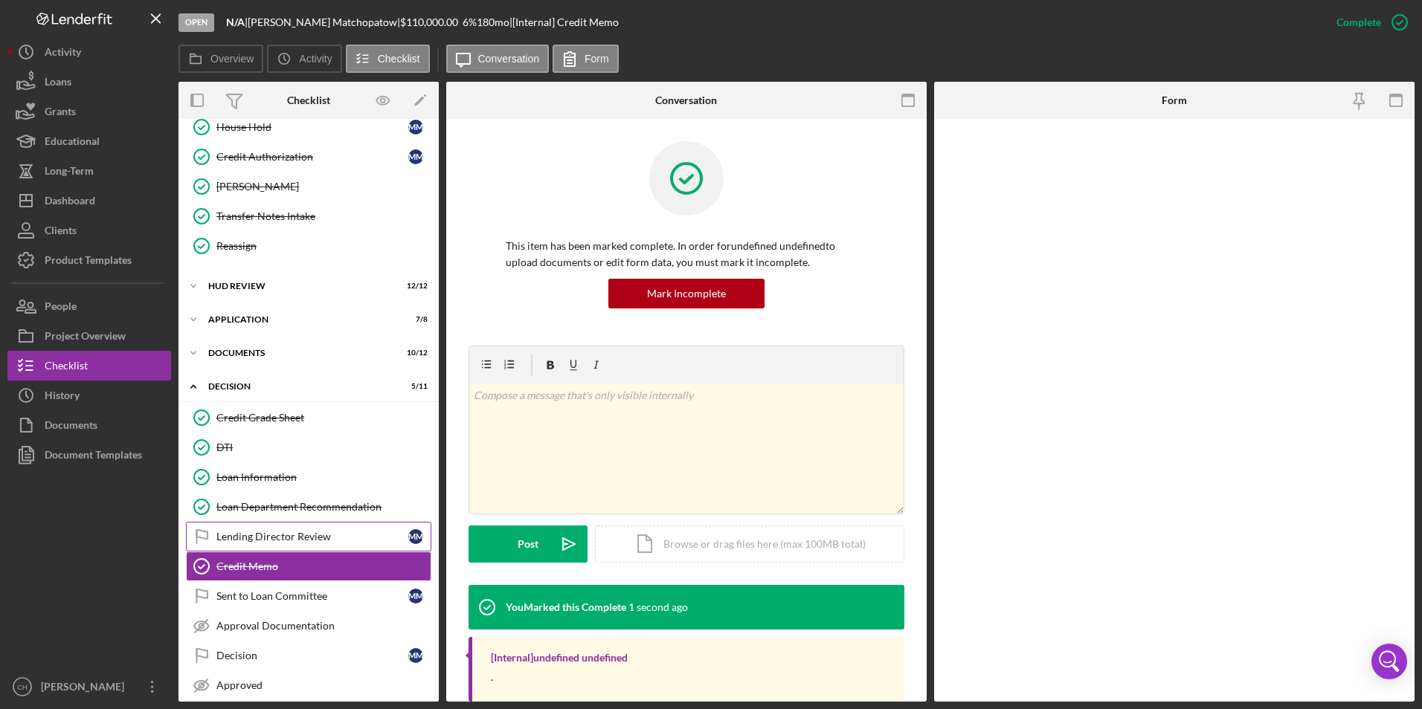
click at [282, 538] on div "Lending Director Review" at bounding box center [312, 537] width 192 height 12
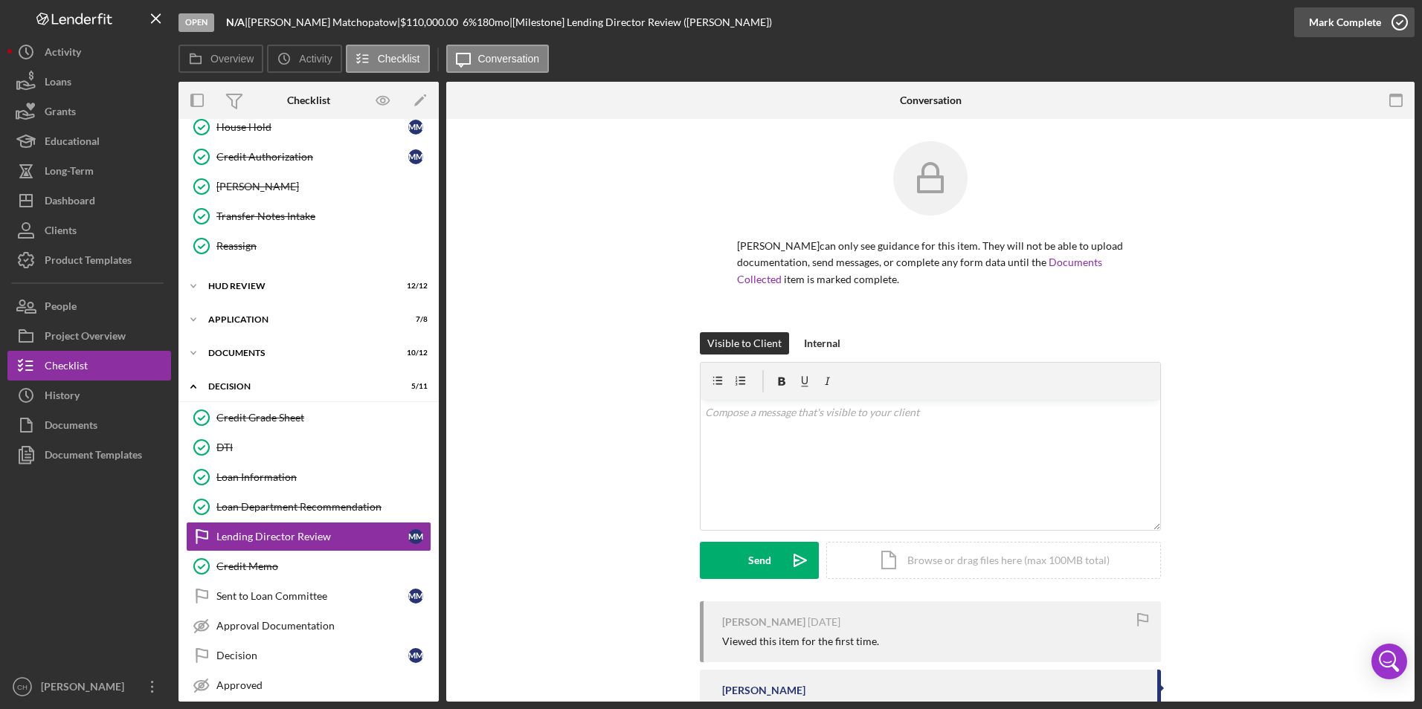
click at [1326, 13] on div "Mark Complete" at bounding box center [1345, 22] width 72 height 30
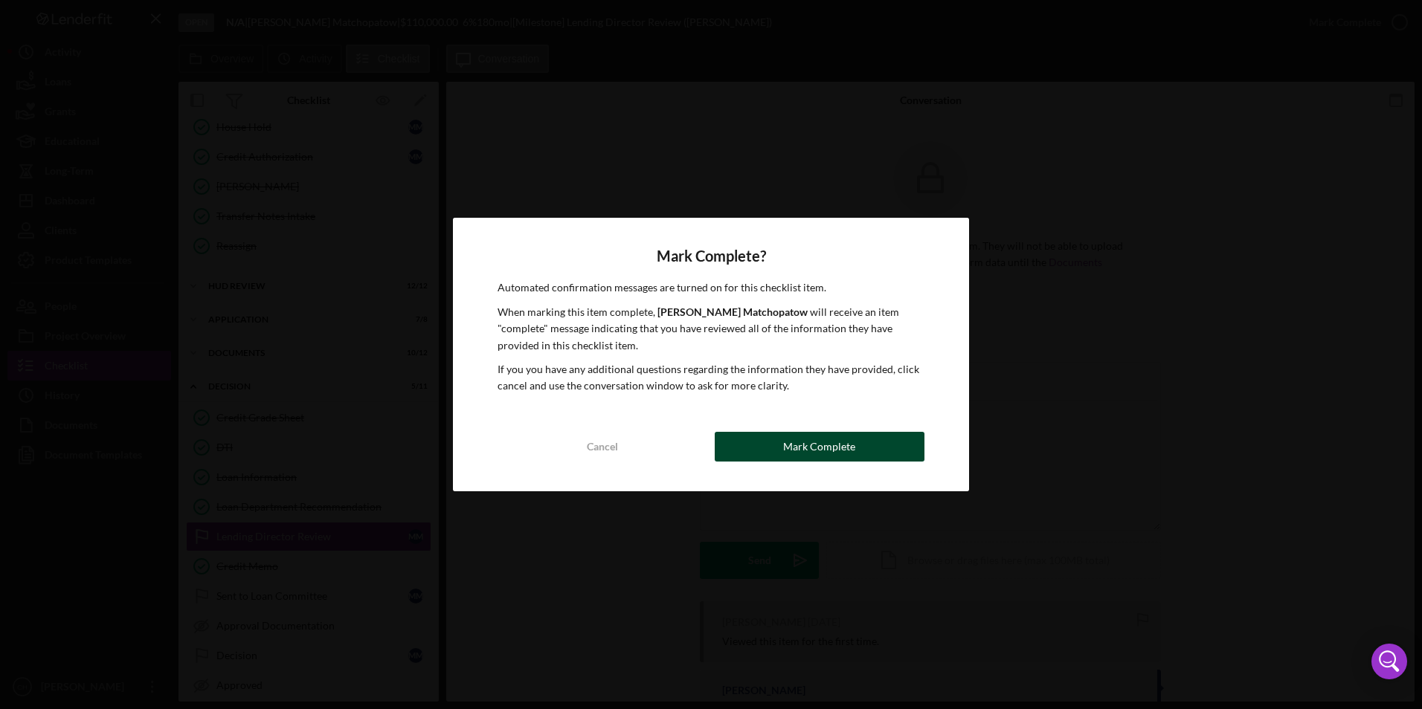
click at [785, 445] on div "Mark Complete" at bounding box center [819, 447] width 72 height 30
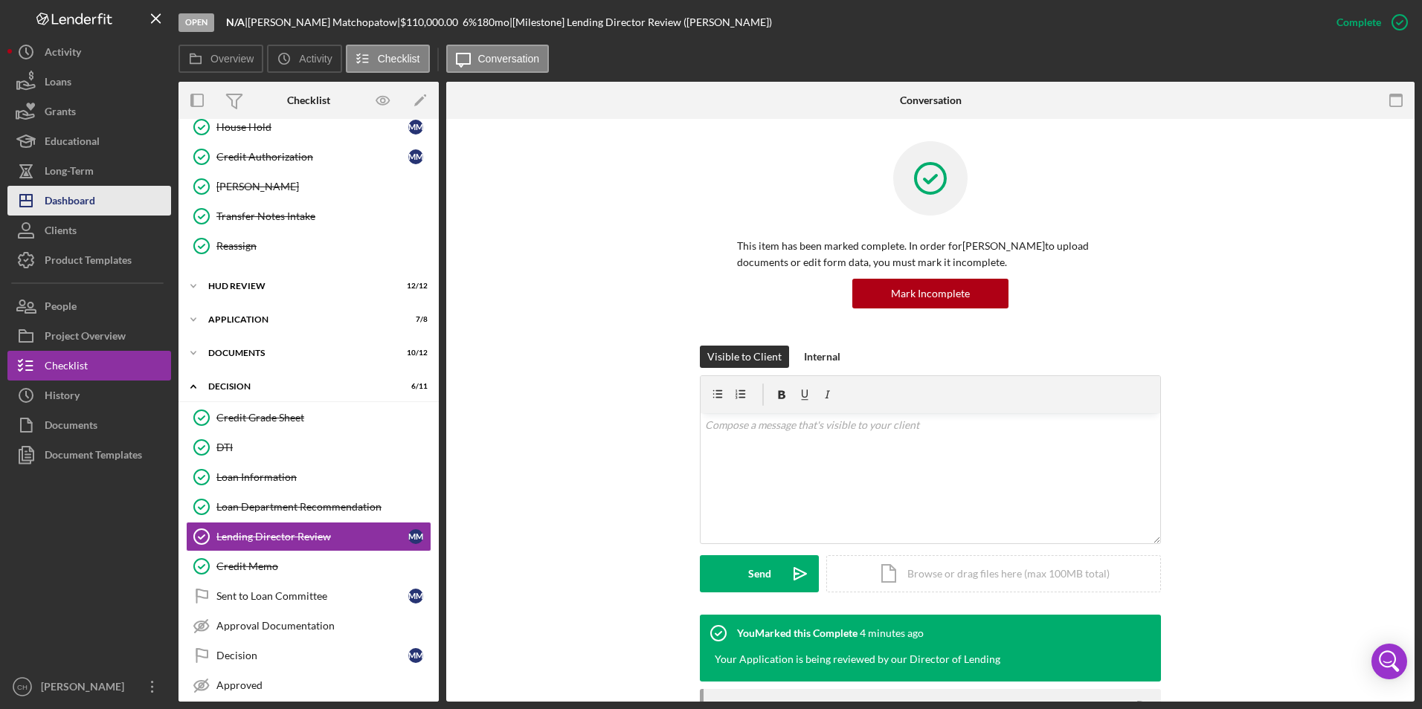
click at [74, 200] on div "Dashboard" at bounding box center [70, 202] width 51 height 33
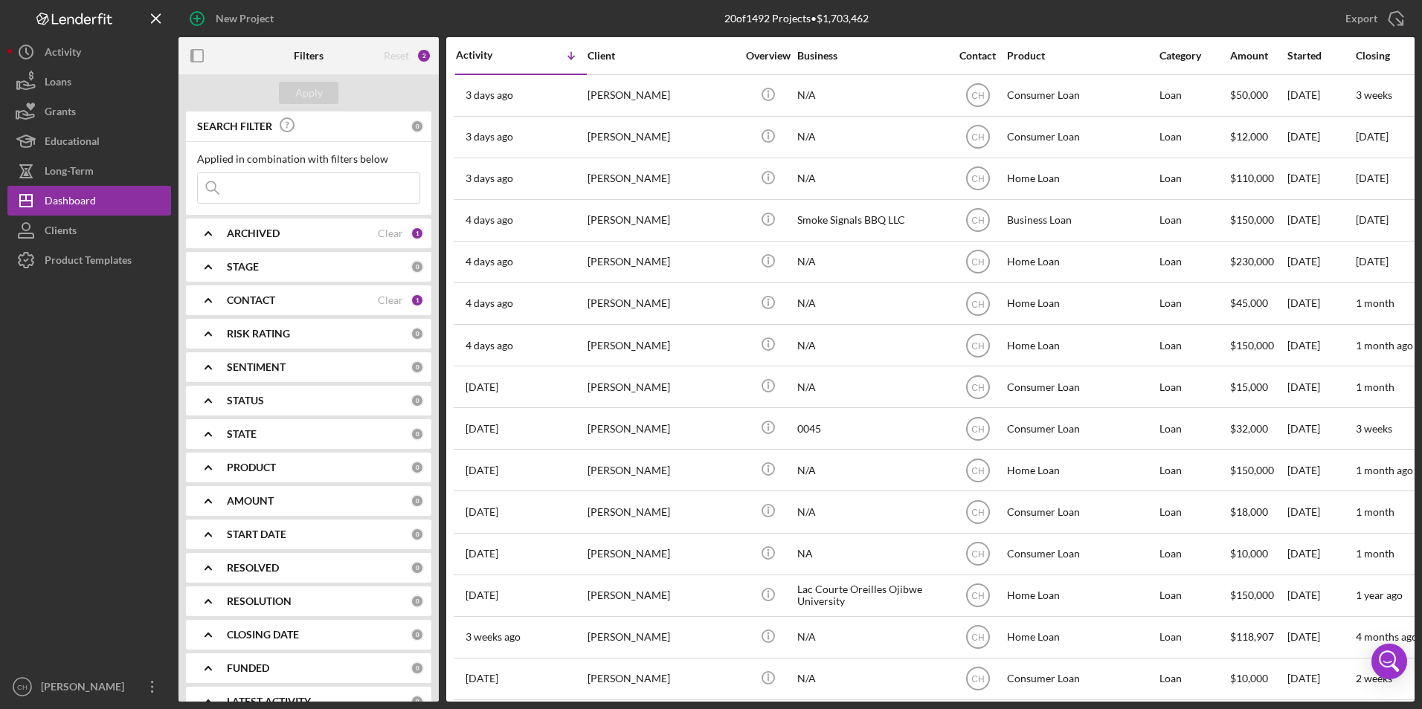
click at [265, 295] on b "CONTACT" at bounding box center [251, 300] width 48 height 12
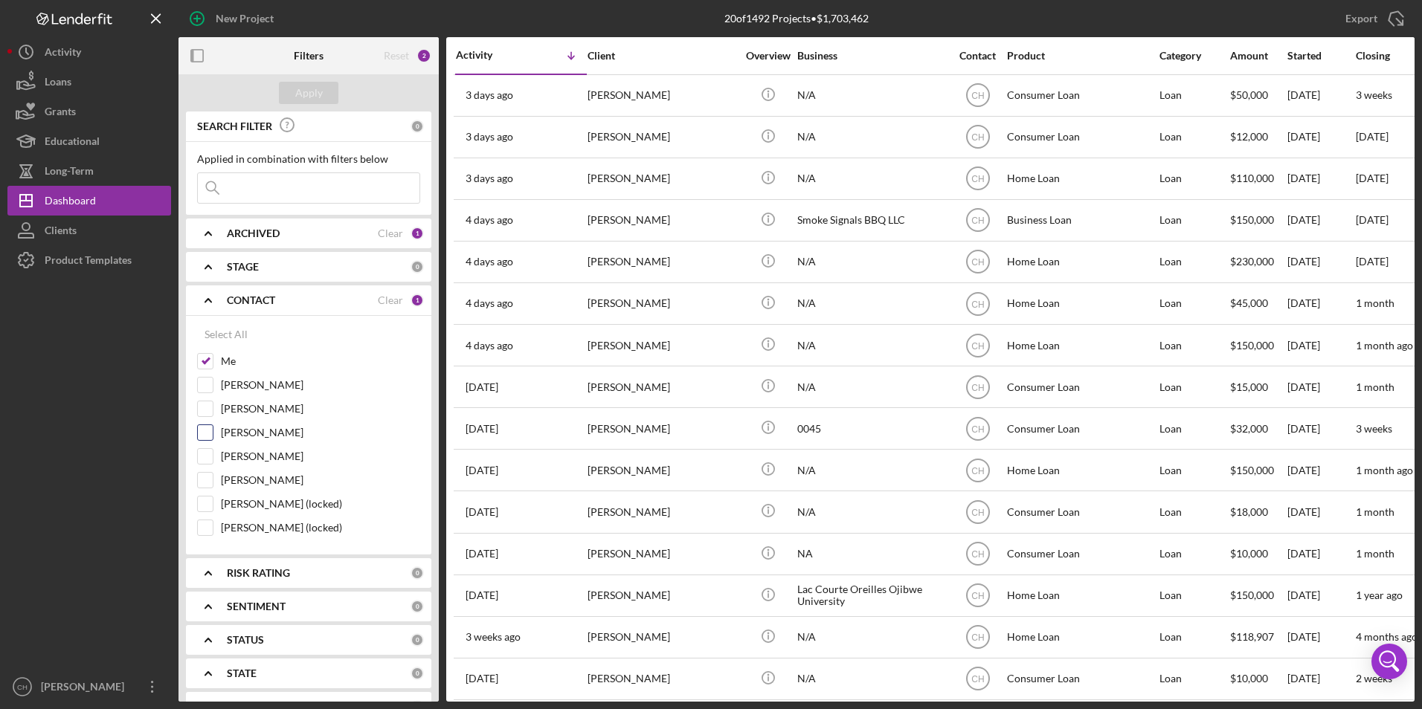
click at [205, 431] on input "[PERSON_NAME]" at bounding box center [205, 432] width 15 height 15
checkbox input "true"
click at [315, 97] on div "Apply" at bounding box center [309, 93] width 28 height 22
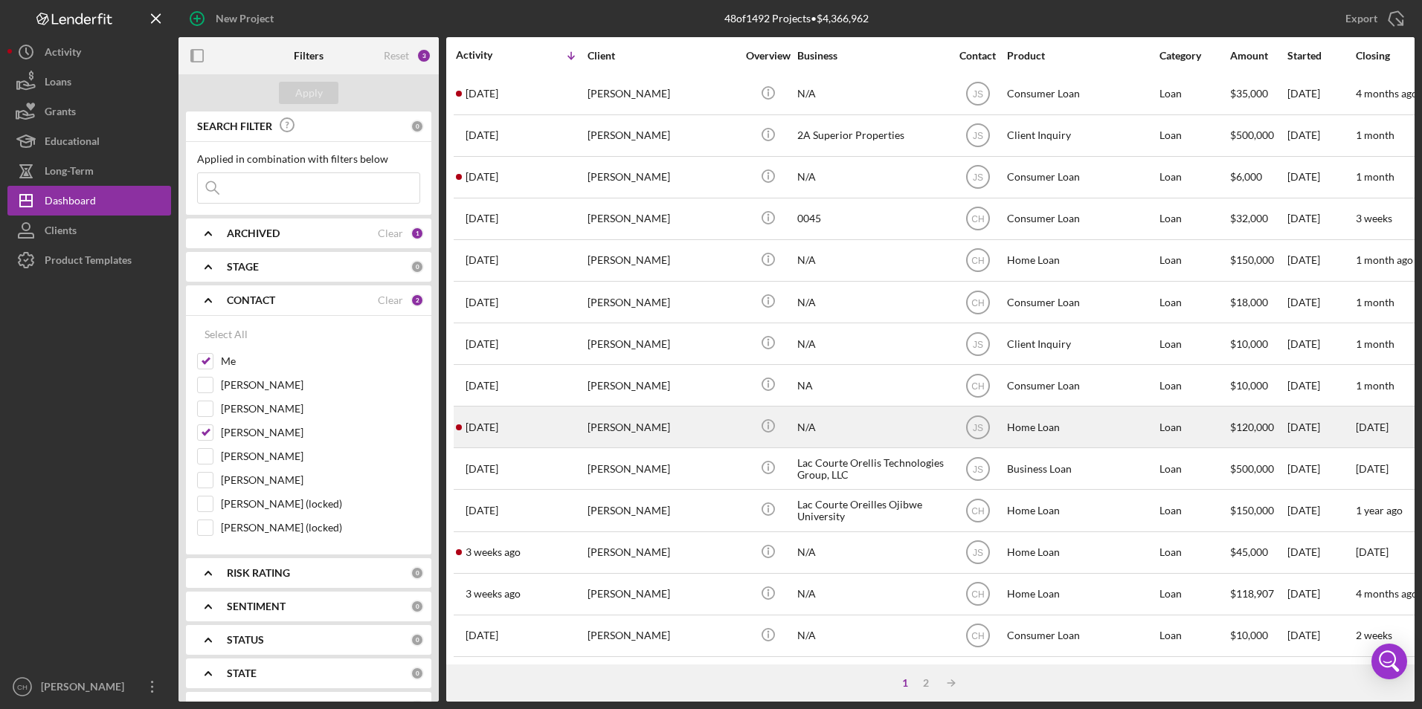
scroll to position [471, 0]
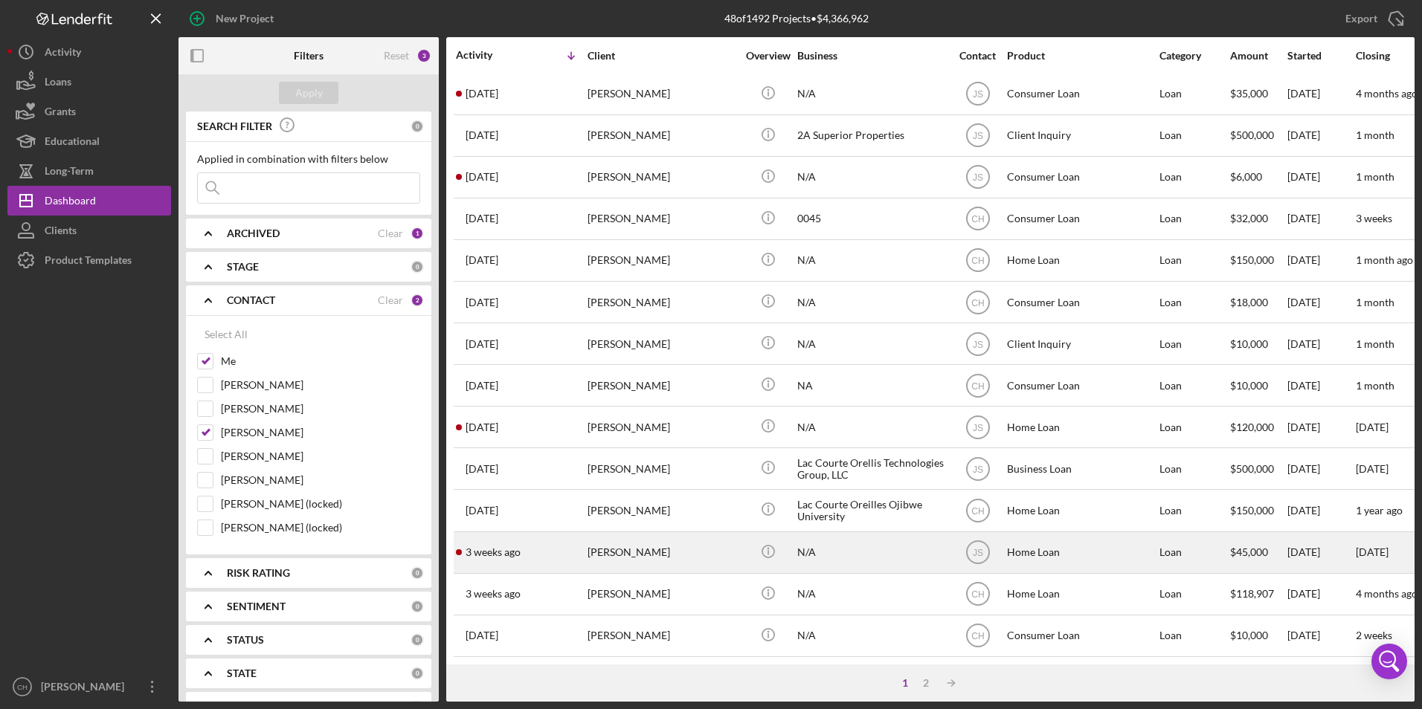
click at [638, 537] on div "[PERSON_NAME]" at bounding box center [661, 552] width 149 height 39
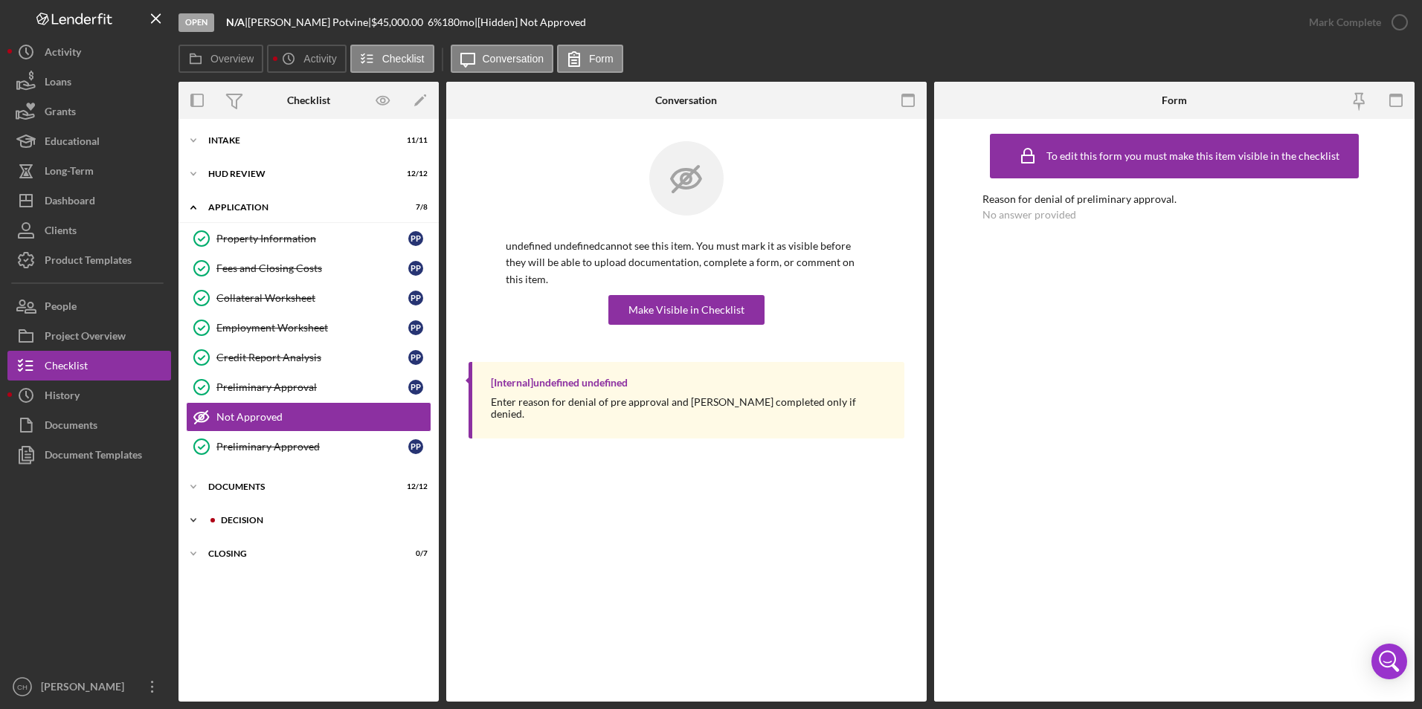
click at [245, 521] on div "Decision" at bounding box center [320, 520] width 199 height 9
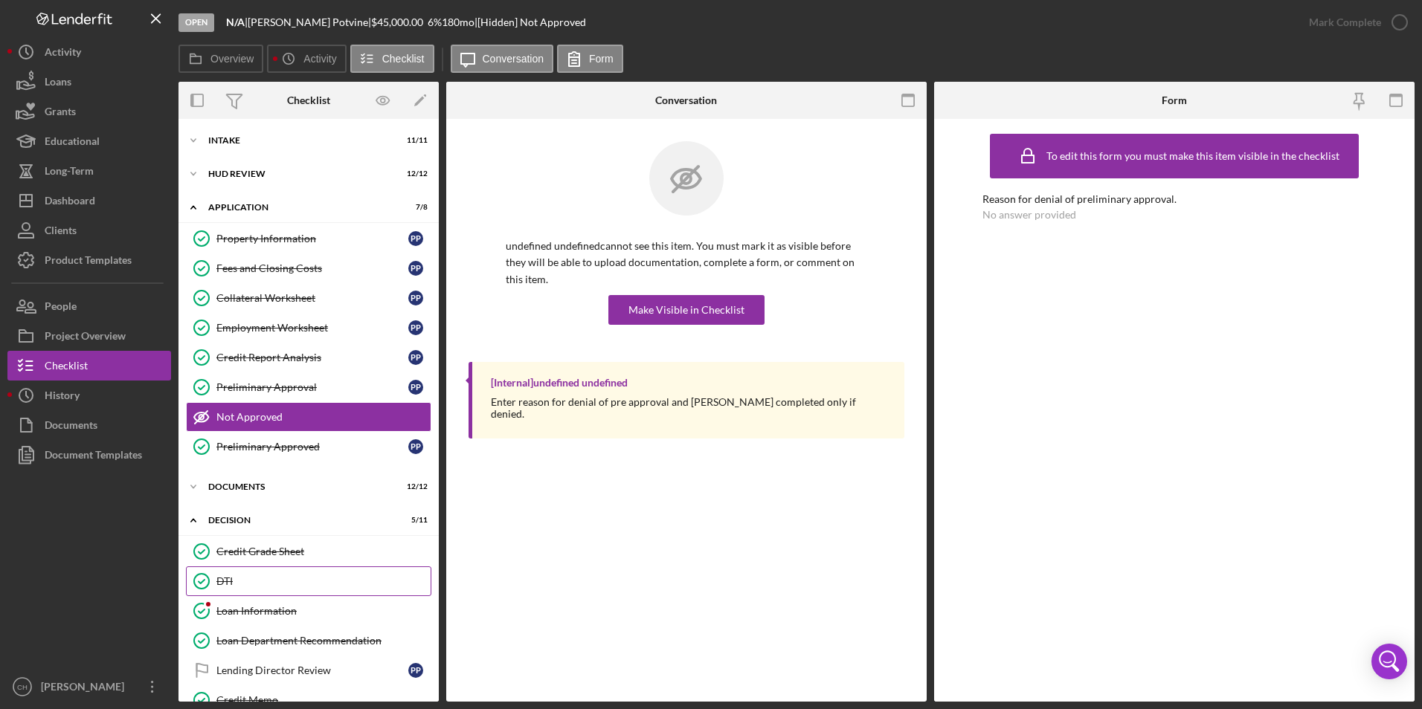
click at [236, 582] on div "DTI" at bounding box center [323, 581] width 214 height 12
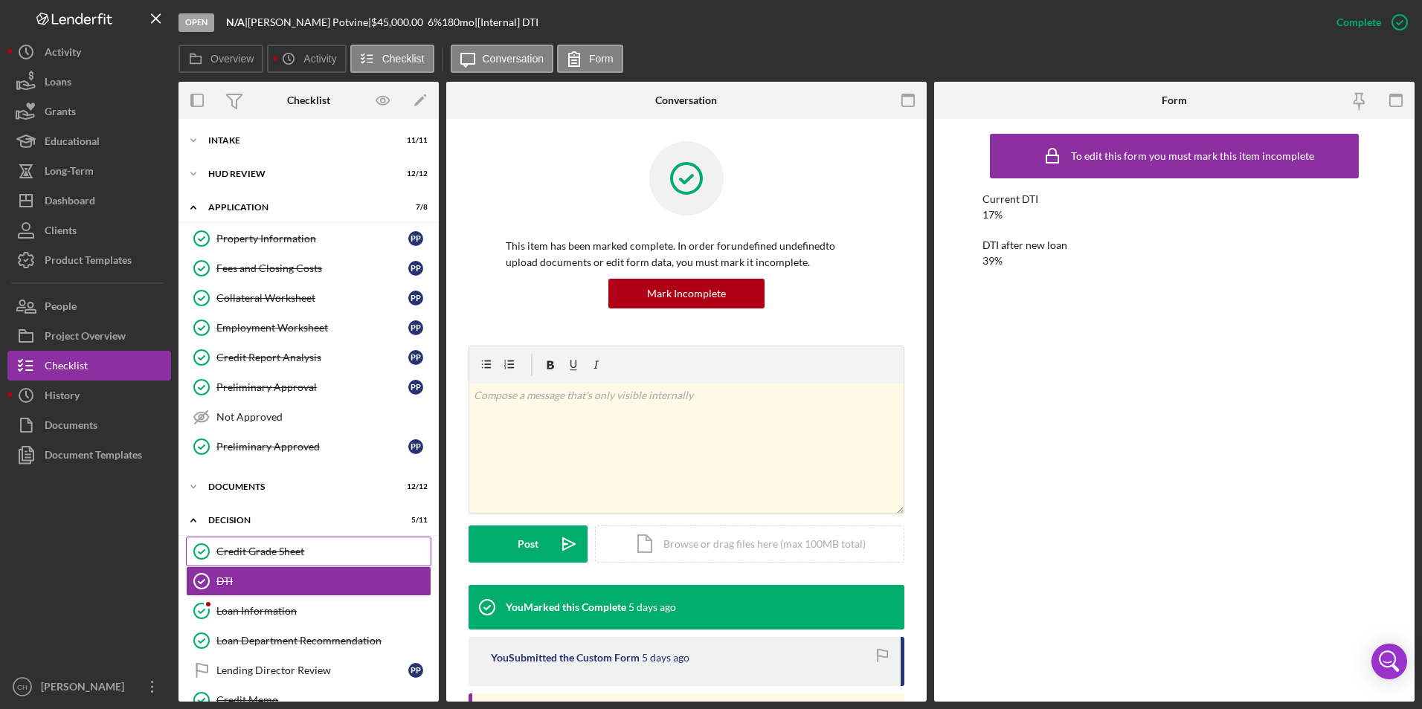
click at [283, 553] on div "Credit Grade Sheet" at bounding box center [323, 552] width 214 height 12
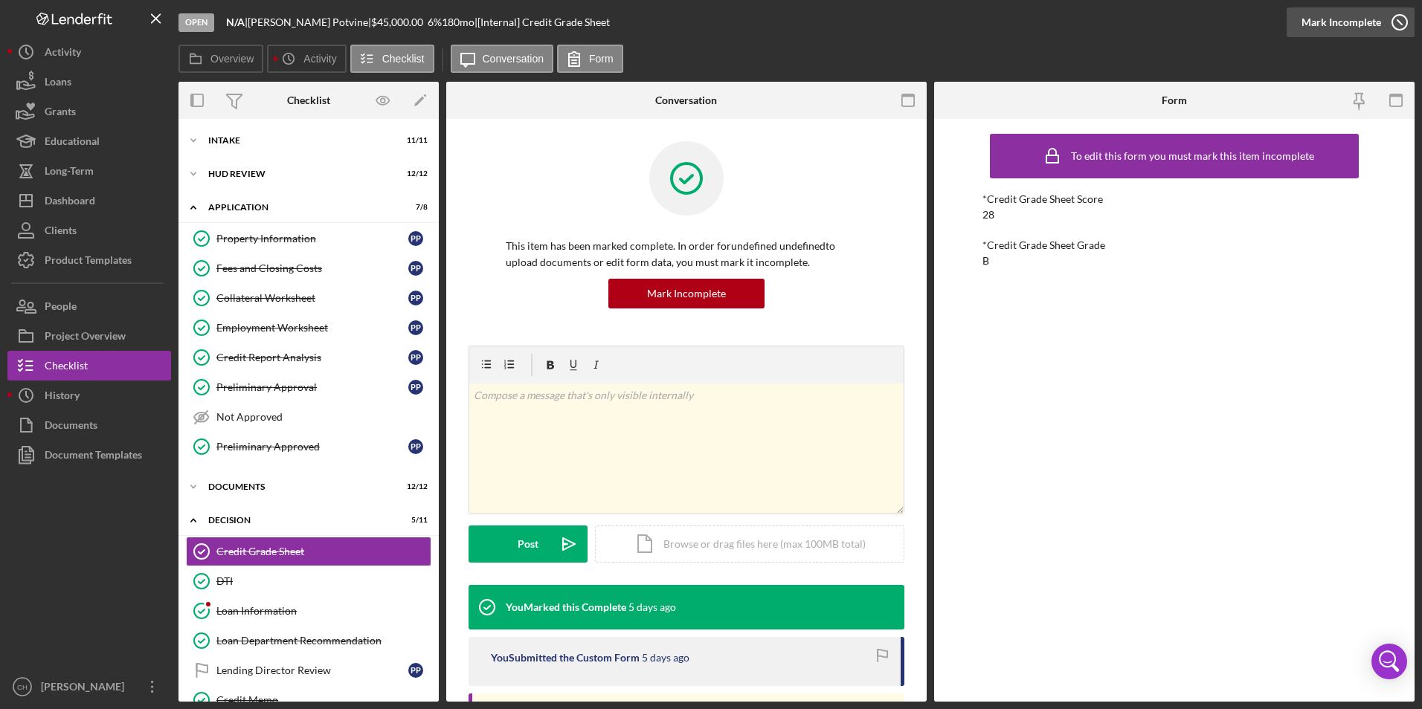
click at [1353, 25] on div "Mark Incomplete" at bounding box center [1341, 22] width 80 height 30
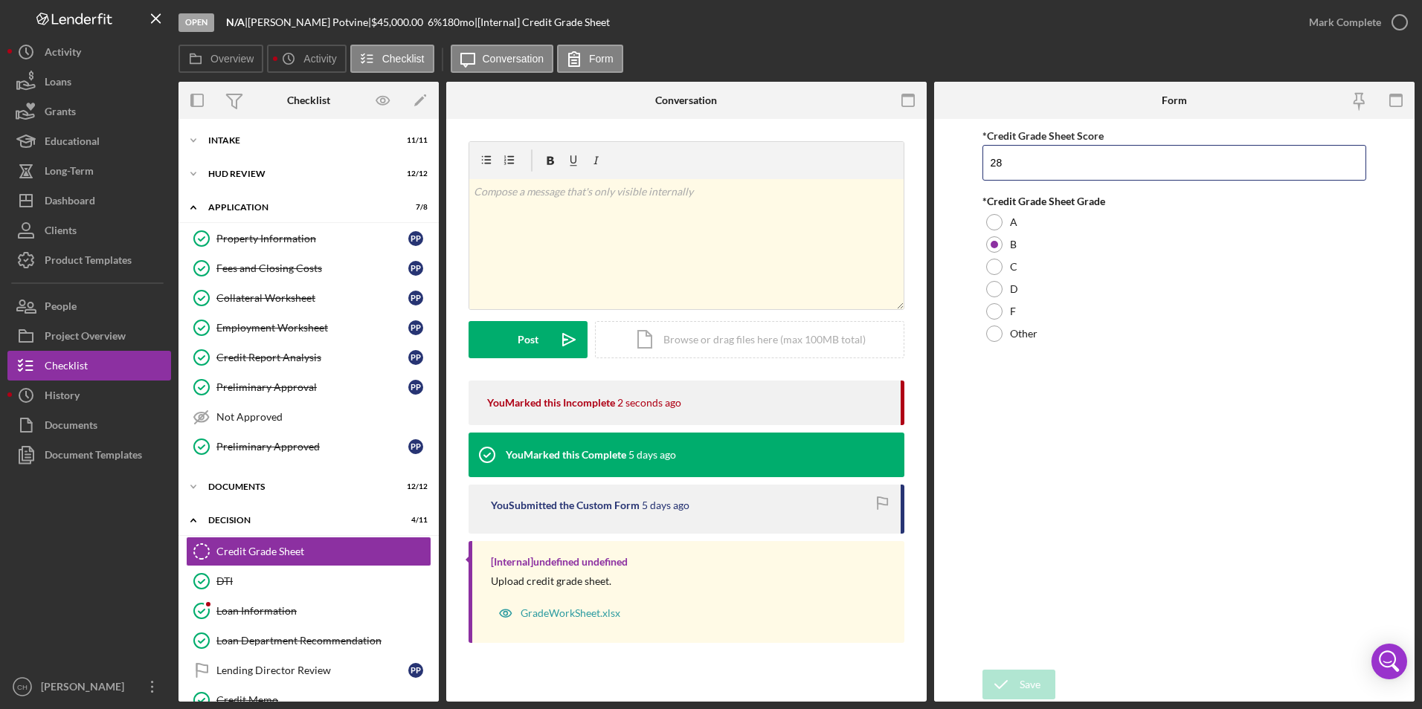
drag, startPoint x: 1028, startPoint y: 153, endPoint x: 970, endPoint y: 154, distance: 58.0
click at [970, 154] on form "*Credit Grade Sheet Score 28 *Credit Grade Sheet Grade A B C D F Other Save Save" at bounding box center [1174, 410] width 480 height 583
type input "31"
click at [1032, 686] on div "Save" at bounding box center [1029, 685] width 21 height 30
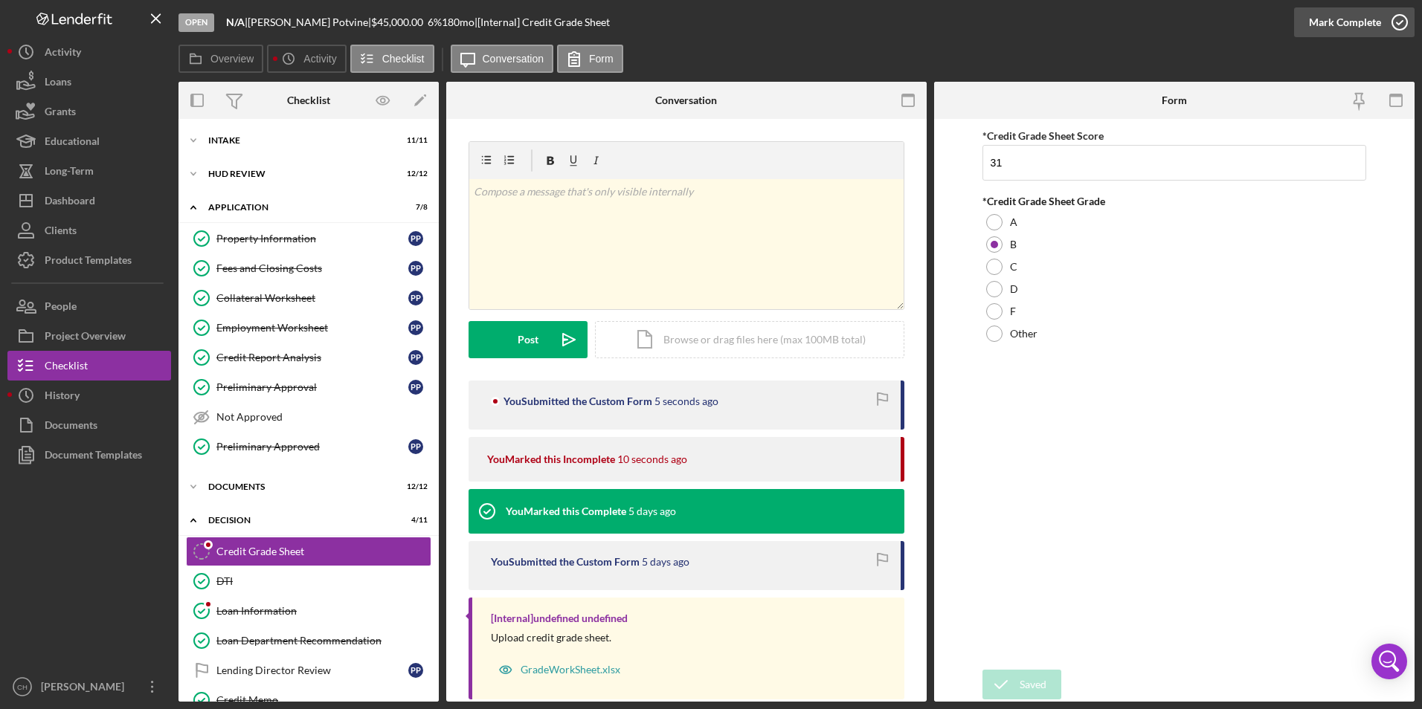
click at [1335, 13] on div "Mark Complete" at bounding box center [1345, 22] width 72 height 30
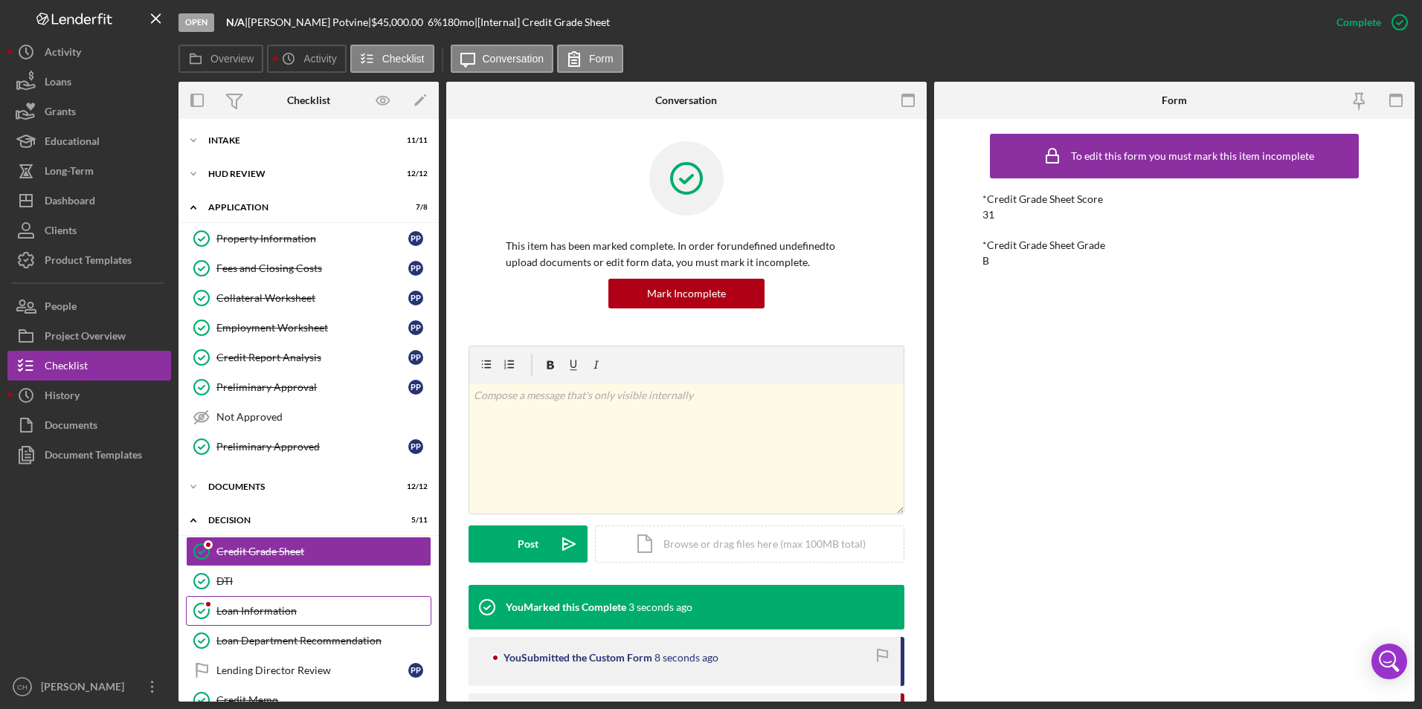
click at [276, 617] on div "Loan Information" at bounding box center [323, 611] width 214 height 12
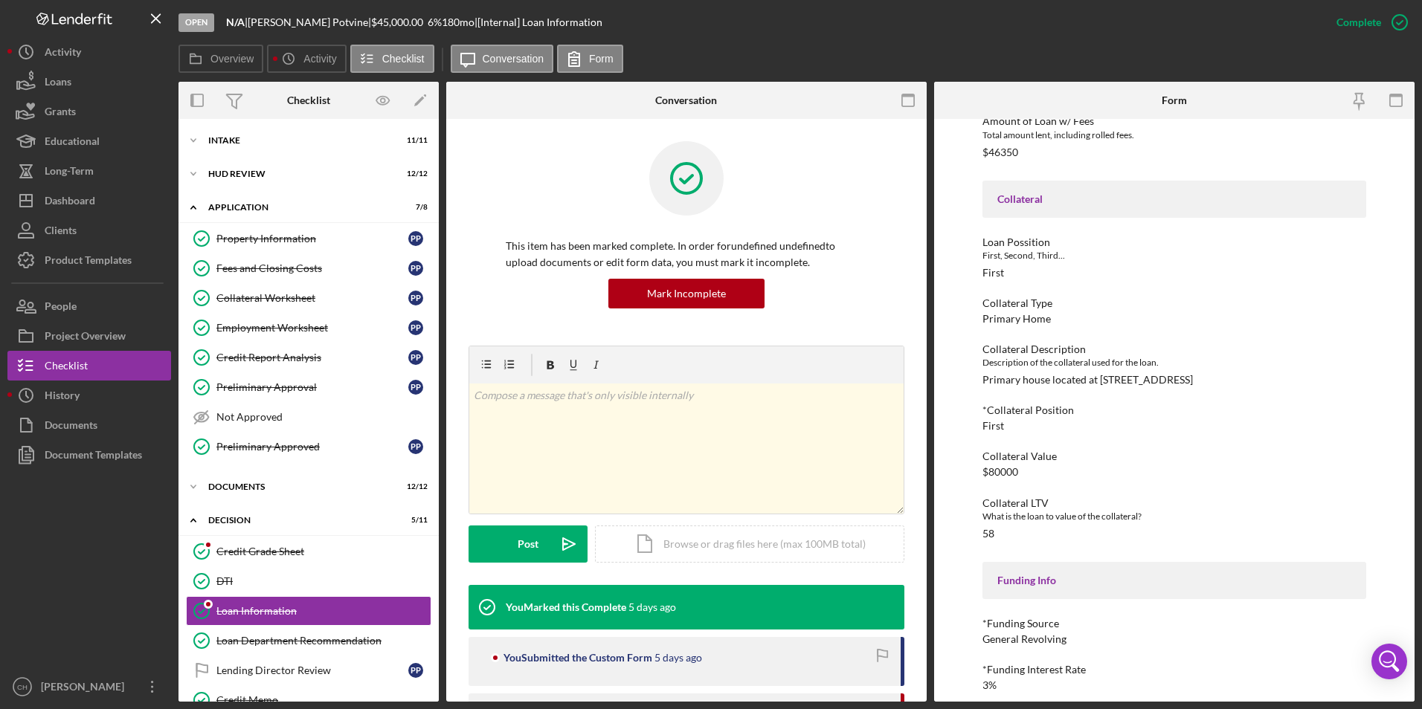
scroll to position [1041, 0]
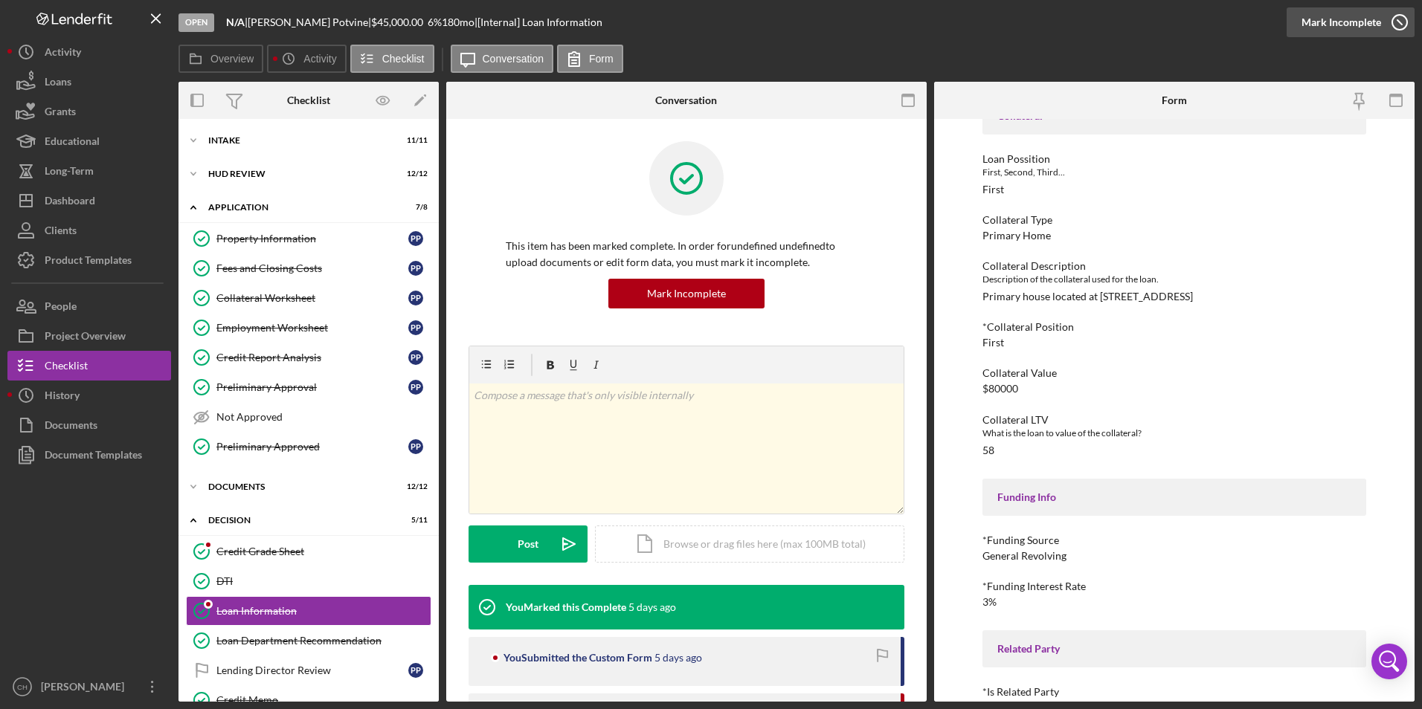
click at [1344, 24] on div "Mark Incomplete" at bounding box center [1341, 22] width 80 height 30
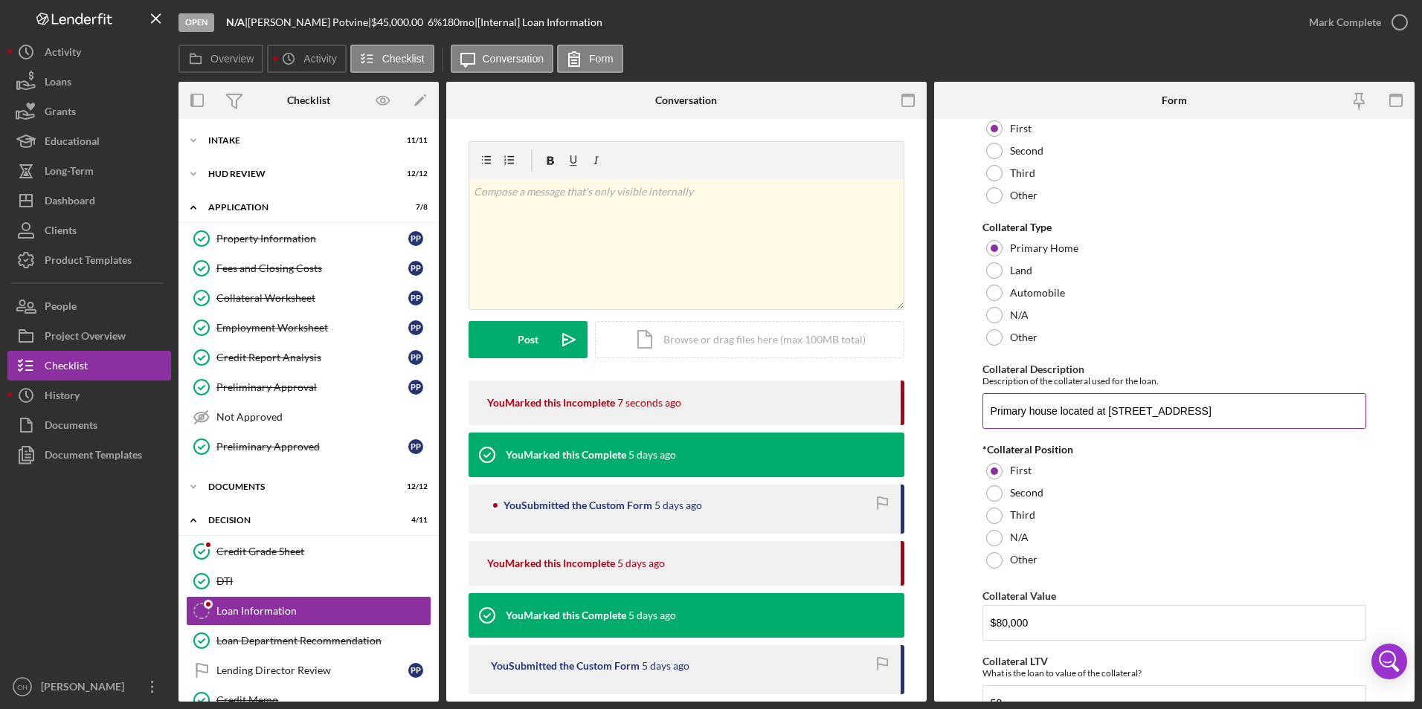
scroll to position [1413, 0]
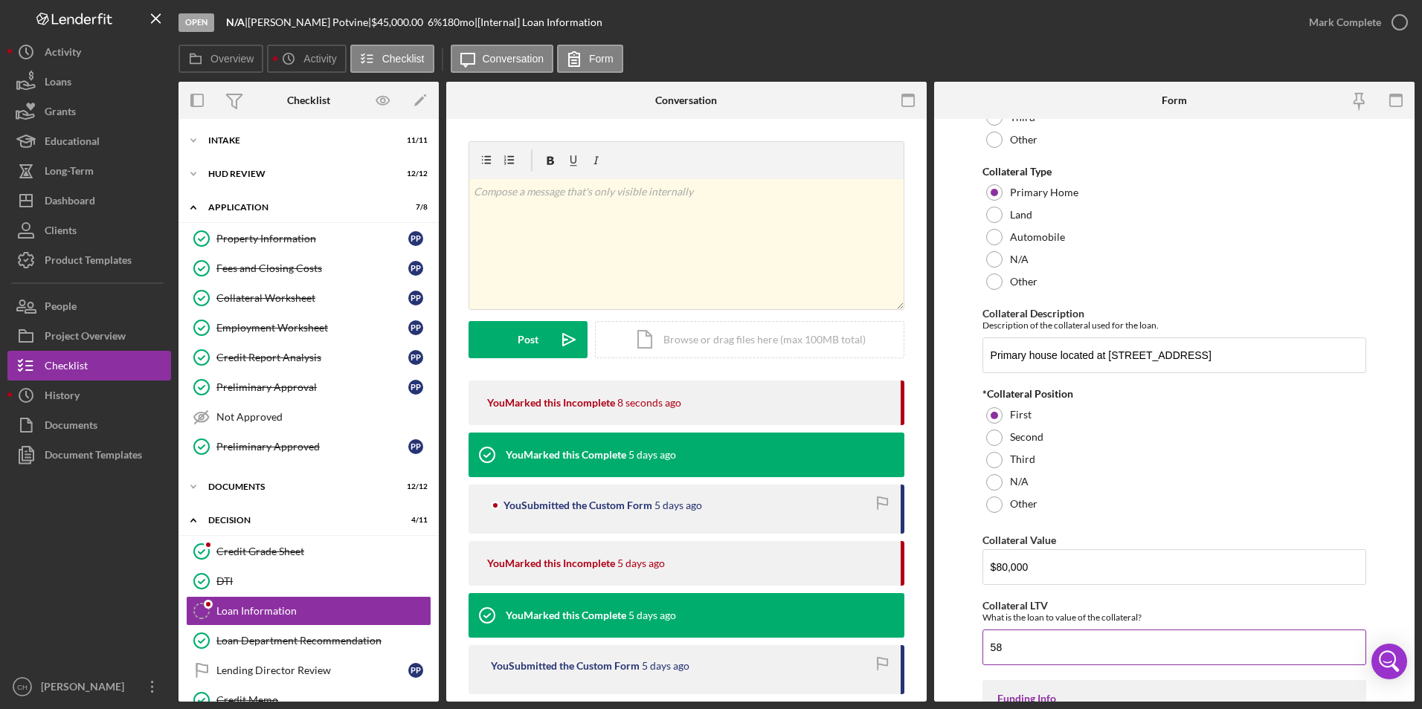
drag, startPoint x: 1030, startPoint y: 634, endPoint x: 990, endPoint y: 639, distance: 39.7
click at [990, 639] on input "58" at bounding box center [1174, 648] width 384 height 36
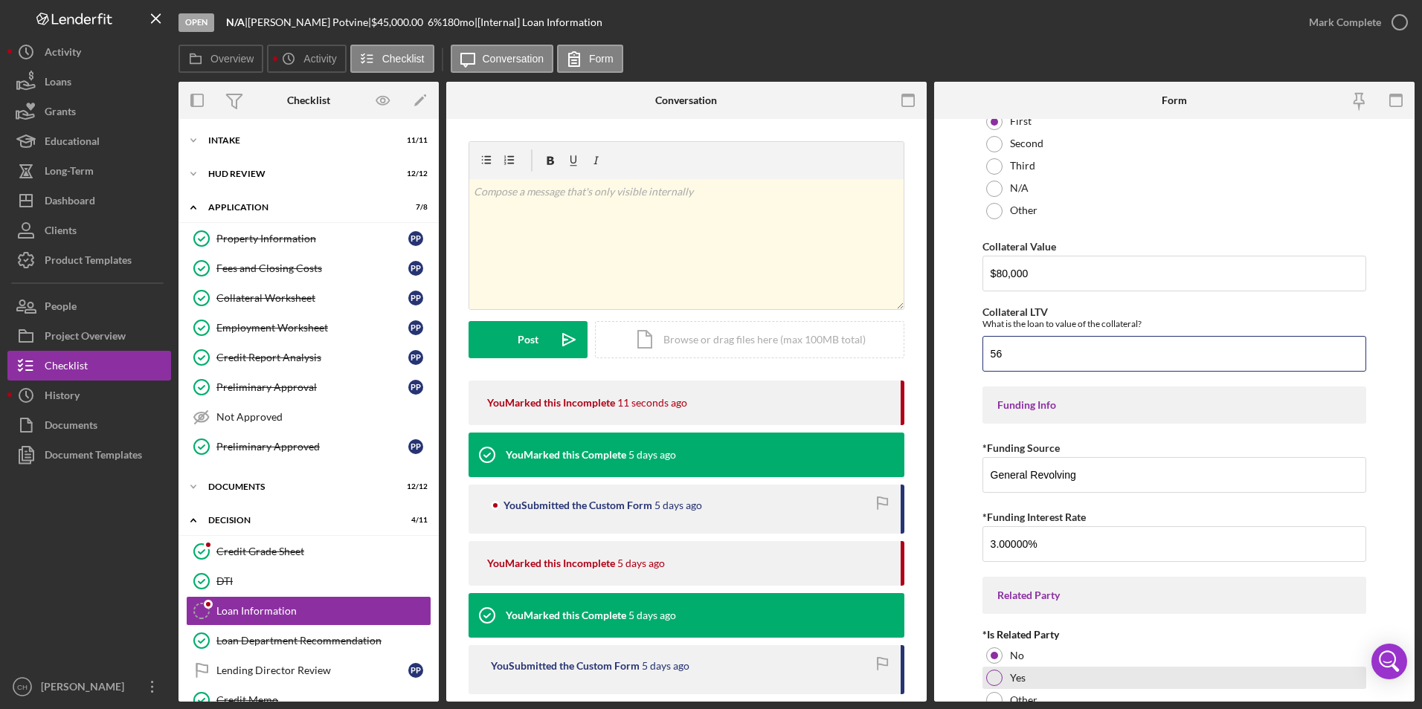
scroll to position [1770, 0]
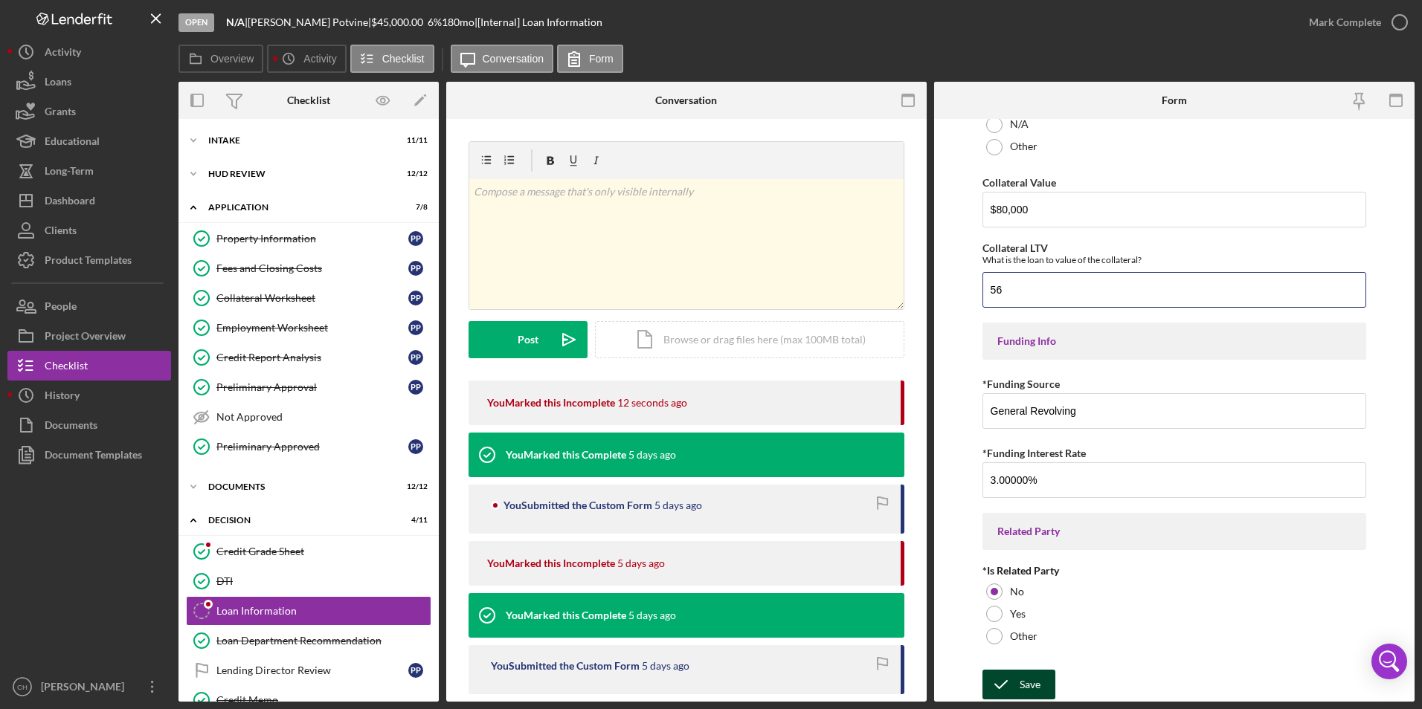
type input "56"
click at [1022, 691] on div "Save" at bounding box center [1029, 685] width 21 height 30
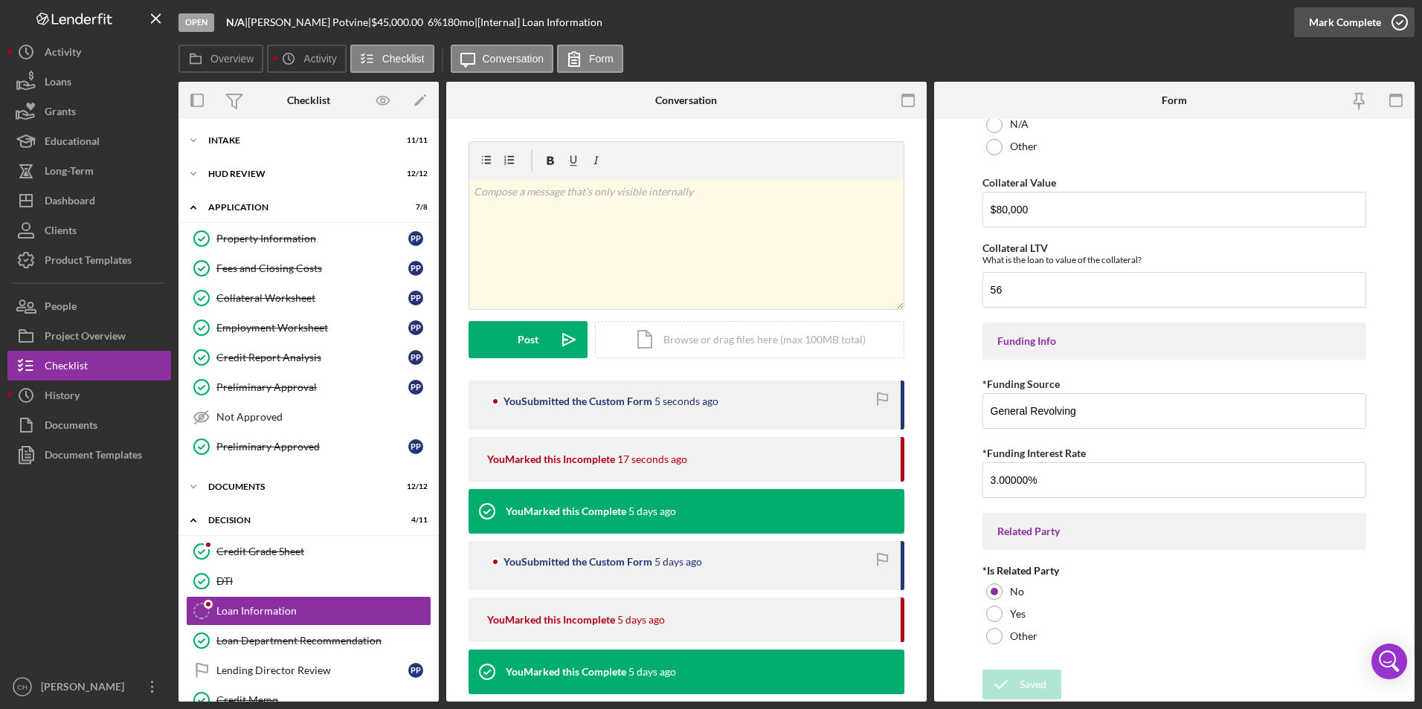
click at [1359, 29] on div "Mark Complete" at bounding box center [1345, 22] width 72 height 30
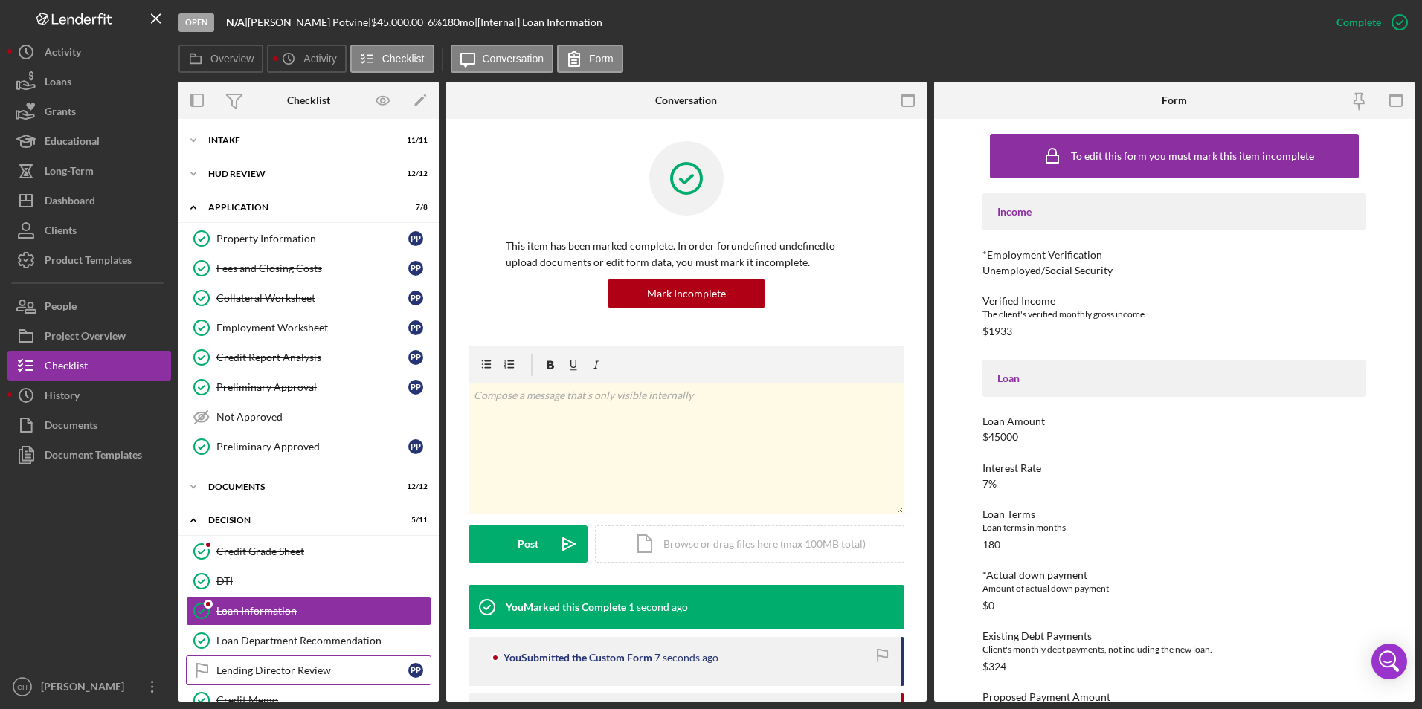
click at [286, 674] on div "Lending Director Review" at bounding box center [312, 671] width 192 height 12
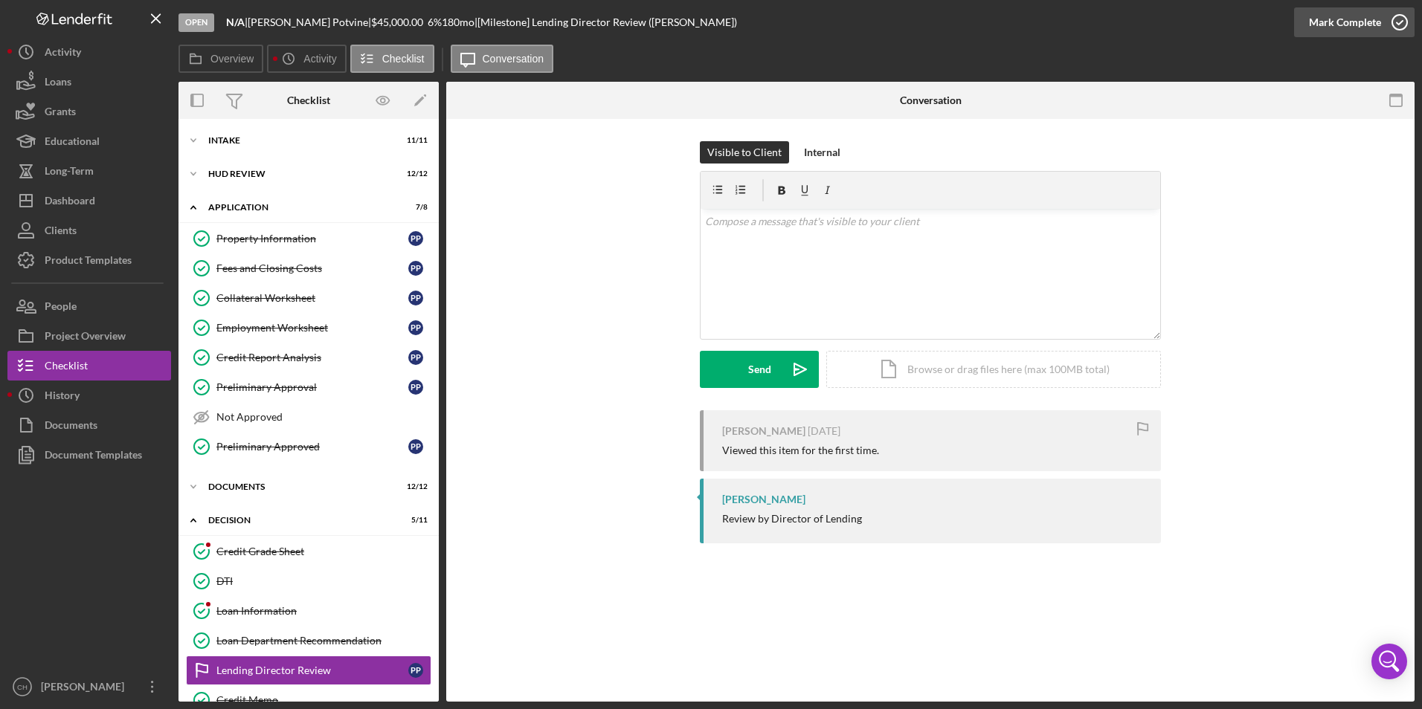
click at [1349, 21] on div "Mark Complete" at bounding box center [1345, 22] width 72 height 30
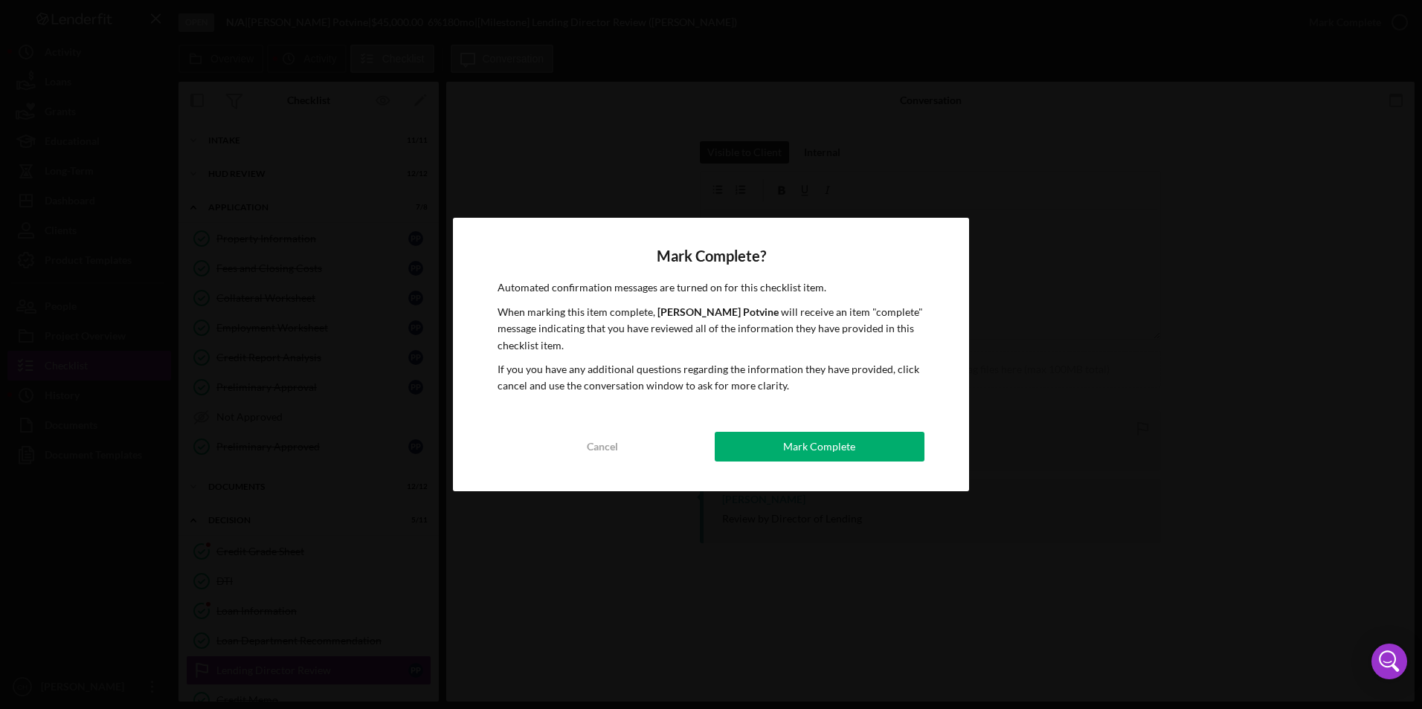
click at [758, 429] on div "Mark Complete? Automated confirmation messages are turned on for this checklist…" at bounding box center [711, 354] width 516 height 273
click at [752, 440] on button "Mark Complete" at bounding box center [820, 447] width 210 height 30
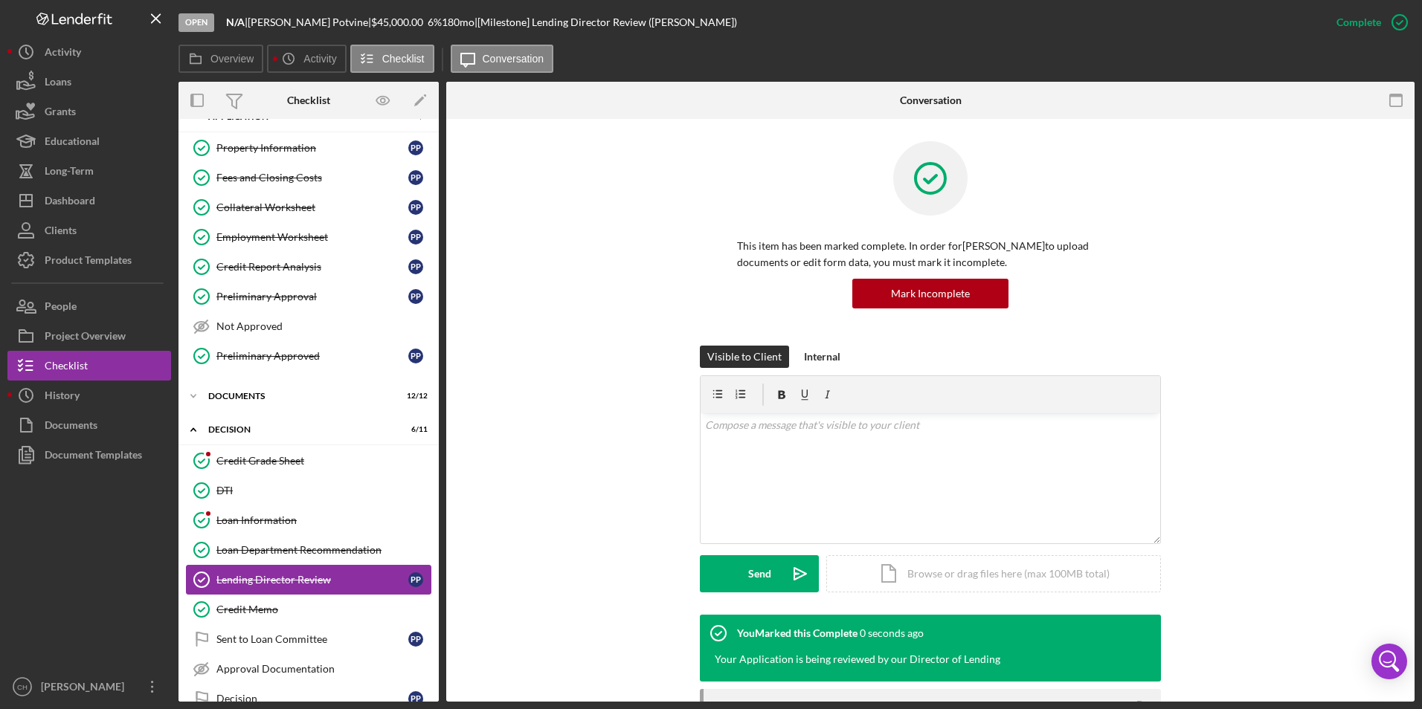
scroll to position [149, 0]
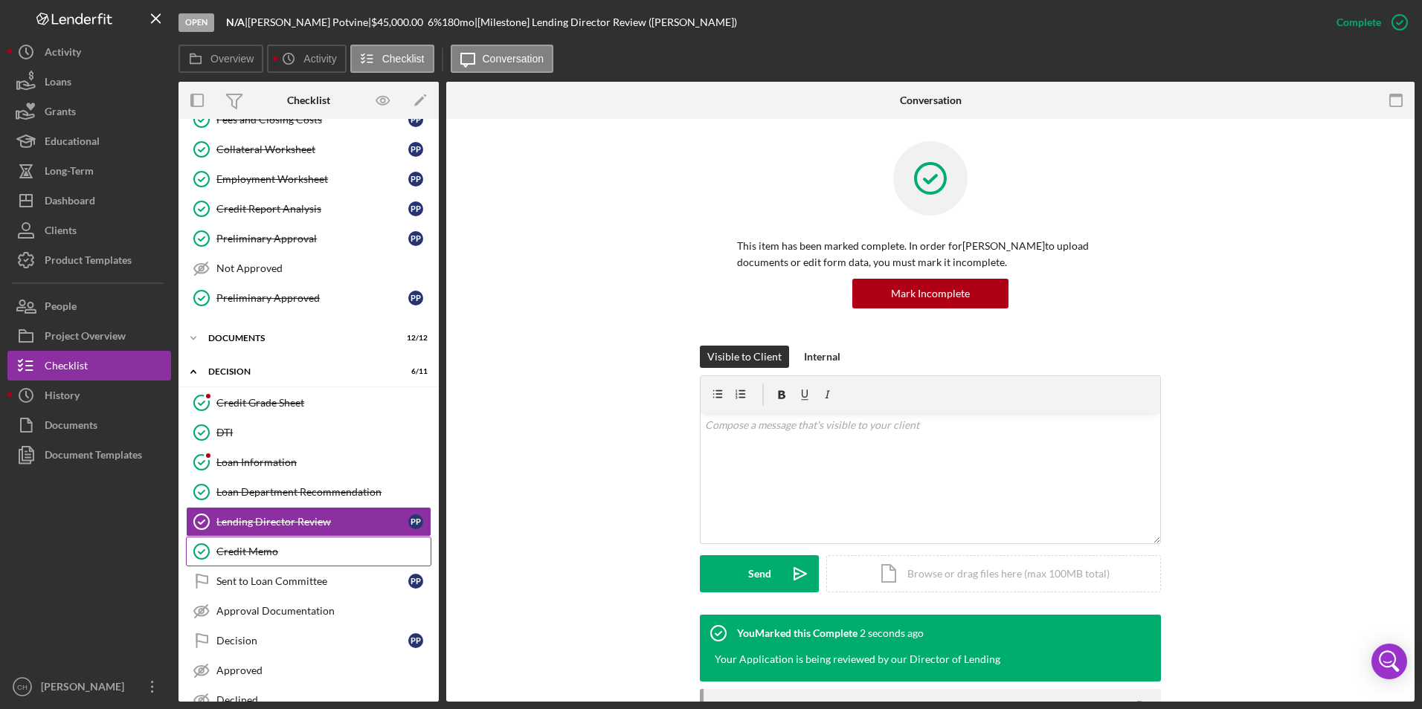
click at [261, 560] on link "Credit Memo Credit Memo" at bounding box center [308, 552] width 245 height 30
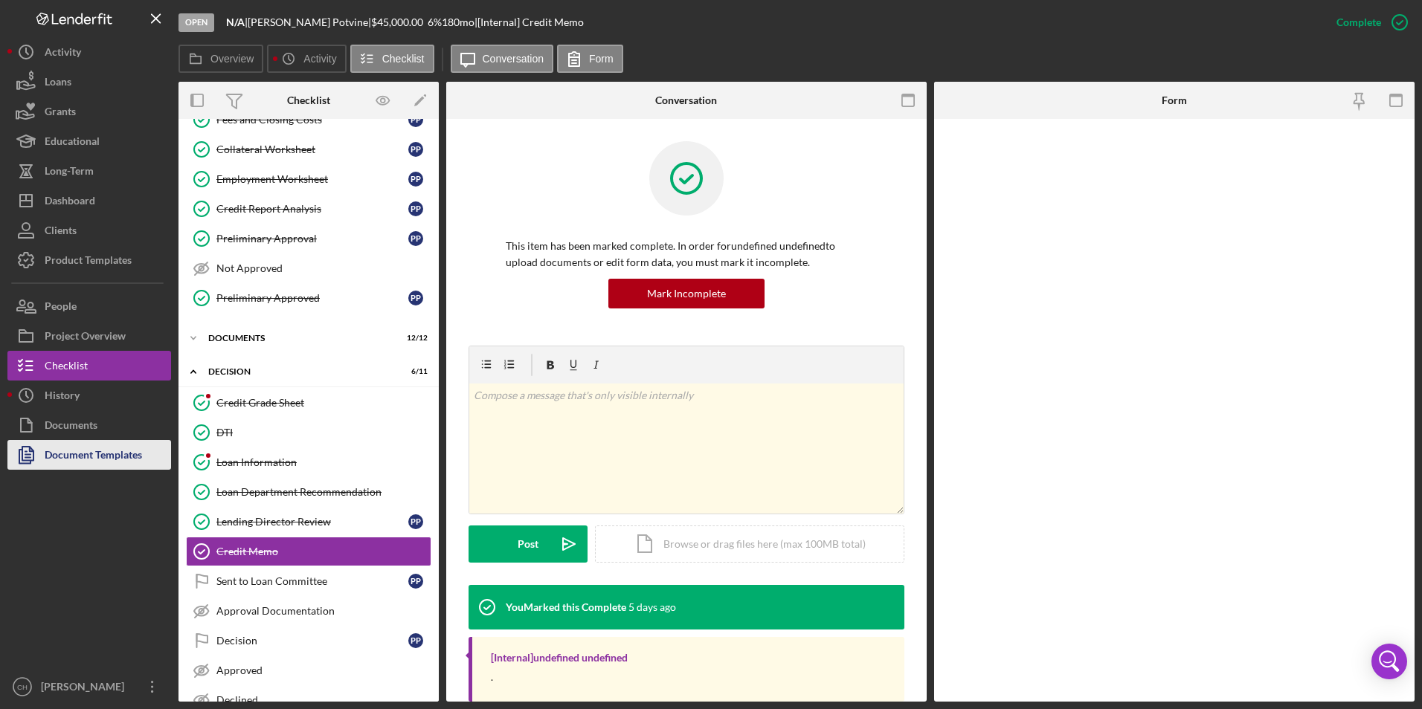
click at [105, 456] on div "Document Templates" at bounding box center [93, 456] width 97 height 33
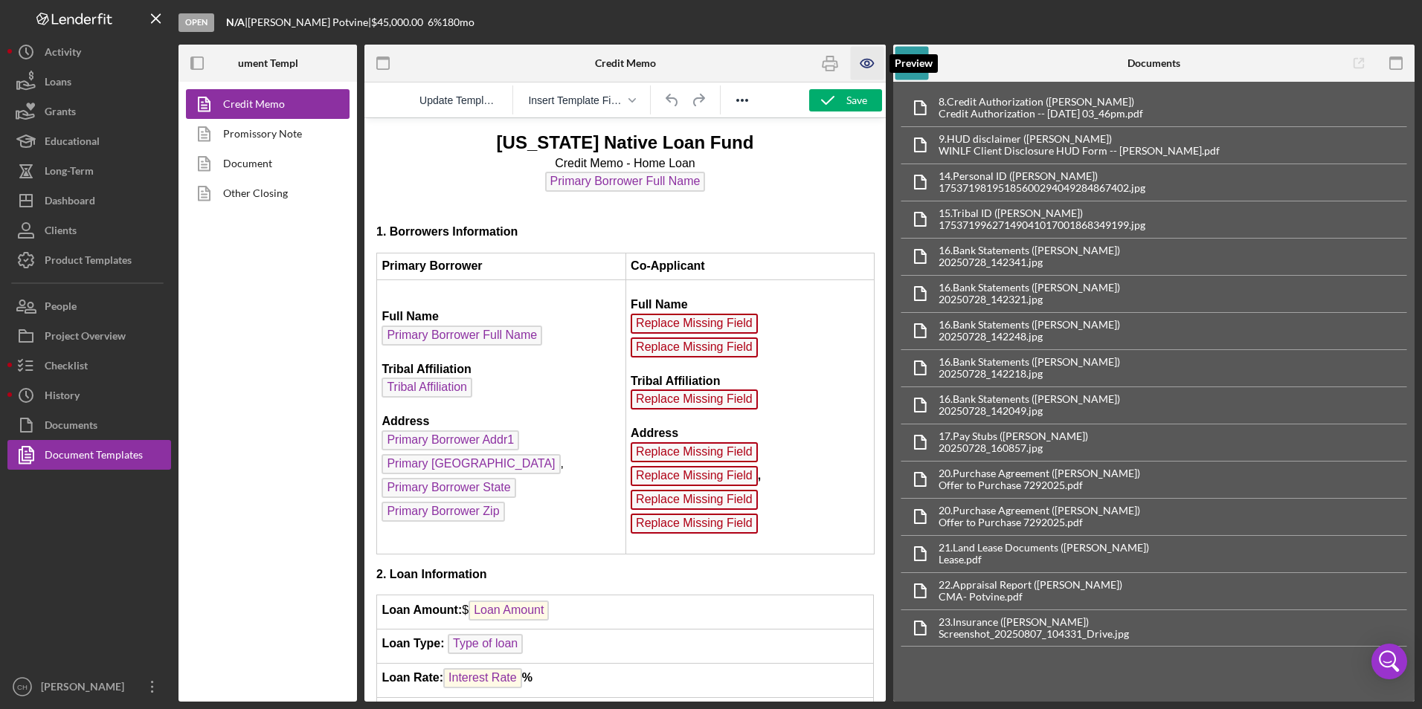
click at [864, 66] on icon "button" at bounding box center [867, 63] width 33 height 33
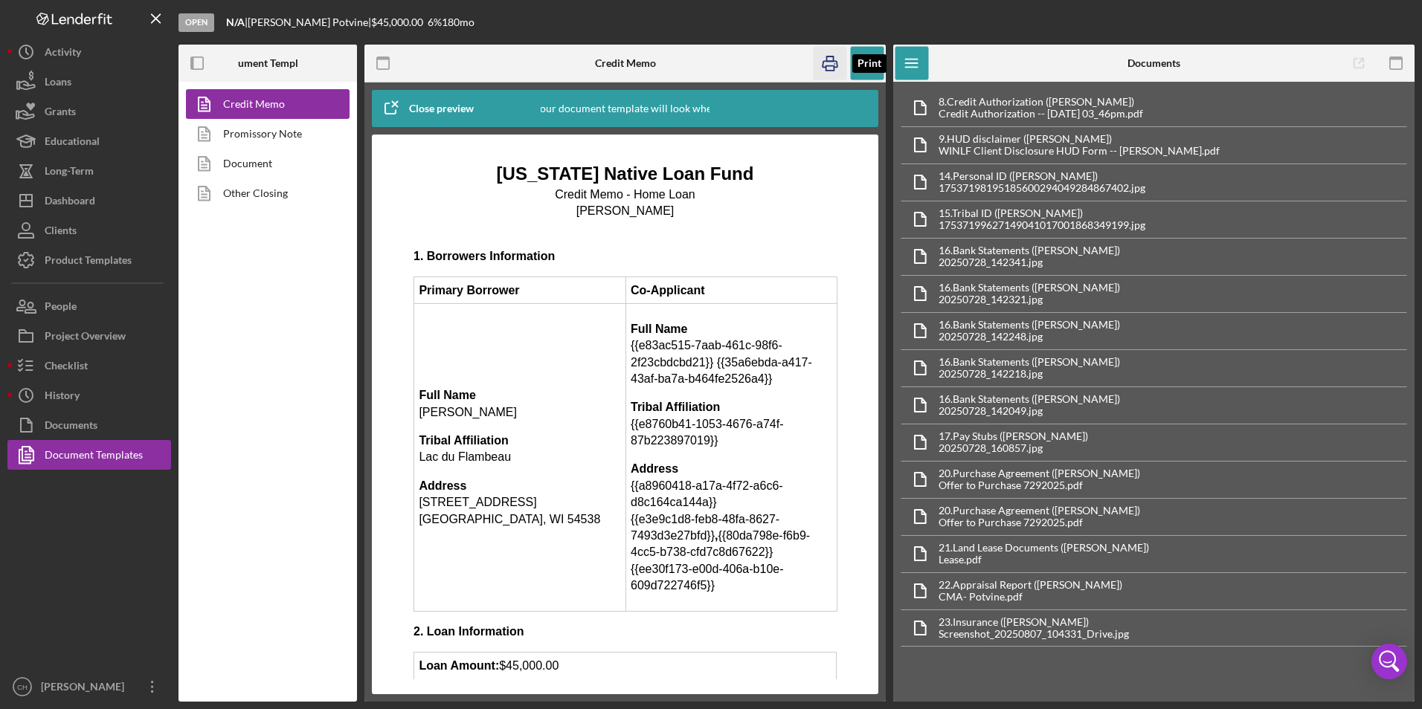
click at [834, 65] on icon "button" at bounding box center [829, 63] width 33 height 33
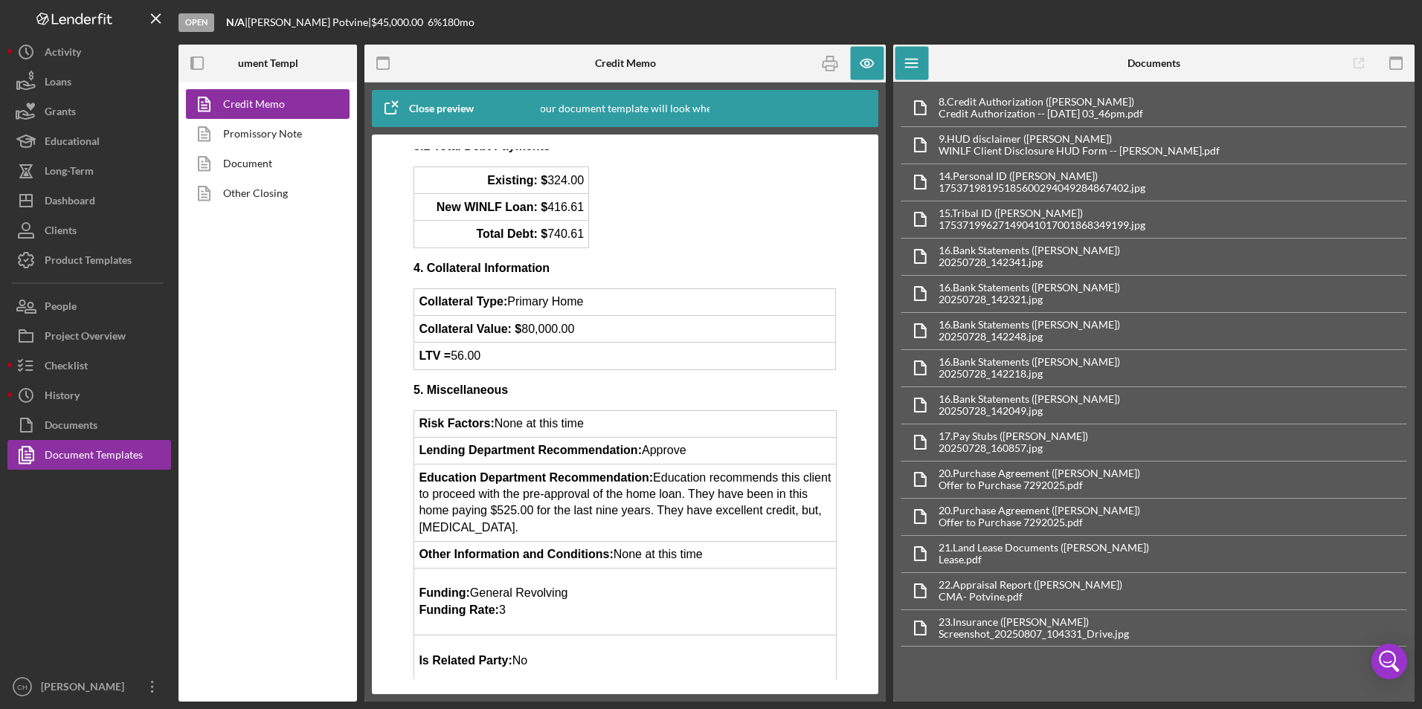
scroll to position [1013, 0]
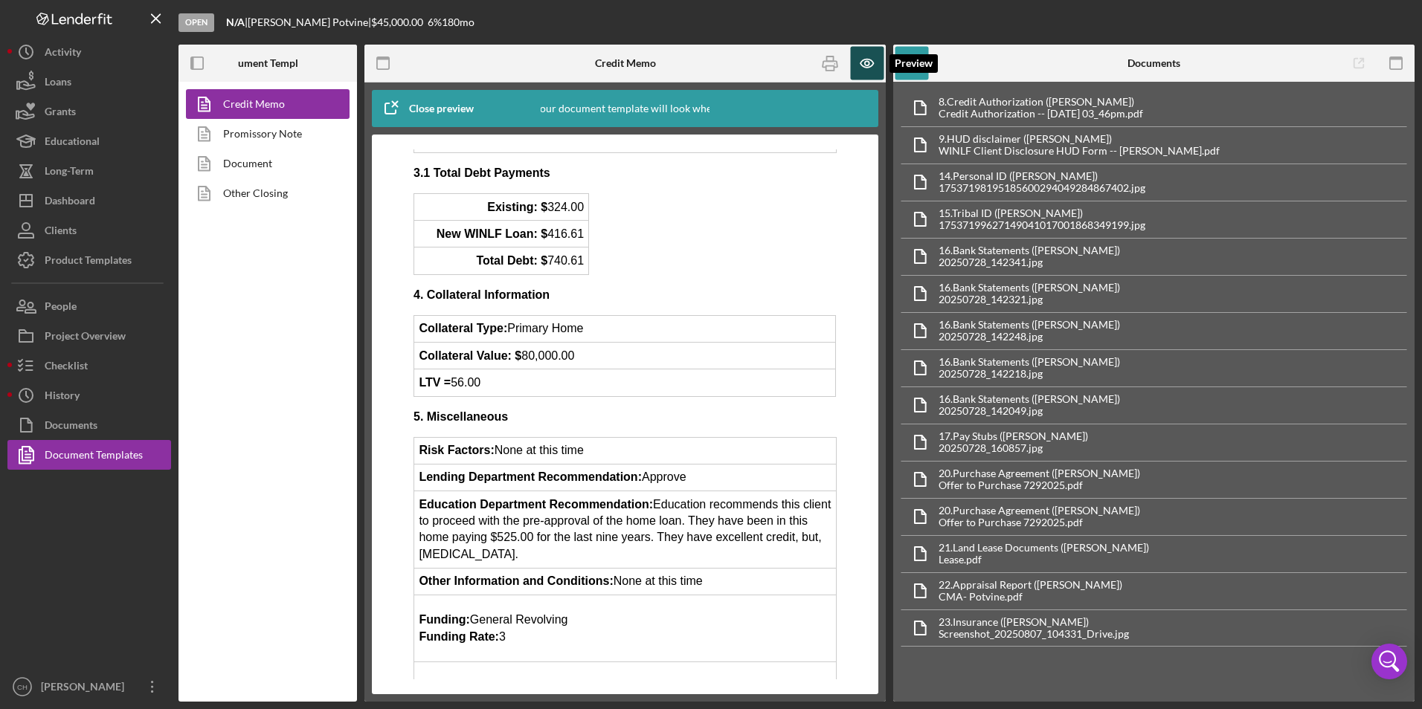
click at [863, 68] on icon "button" at bounding box center [867, 63] width 33 height 33
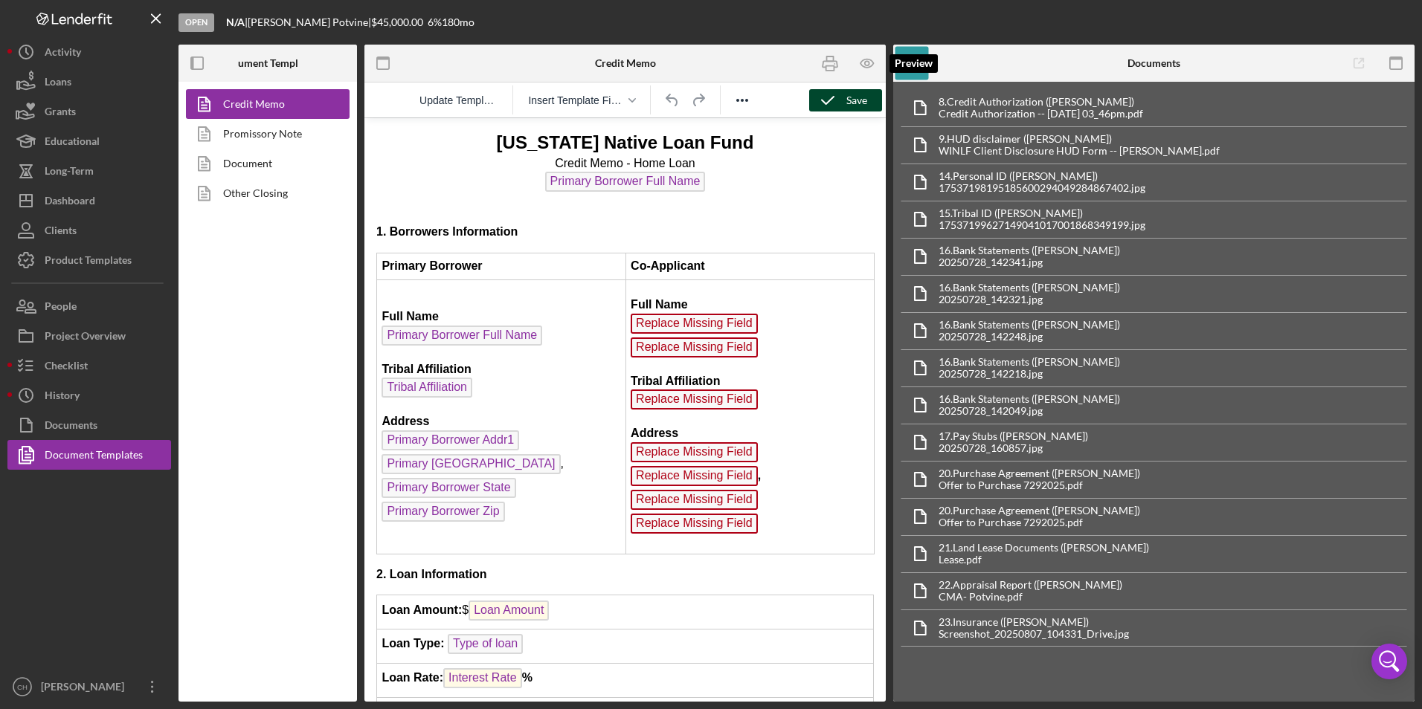
scroll to position [0, 0]
click at [843, 99] on icon "button" at bounding box center [827, 100] width 37 height 37
click at [69, 361] on div "Checklist" at bounding box center [66, 367] width 43 height 33
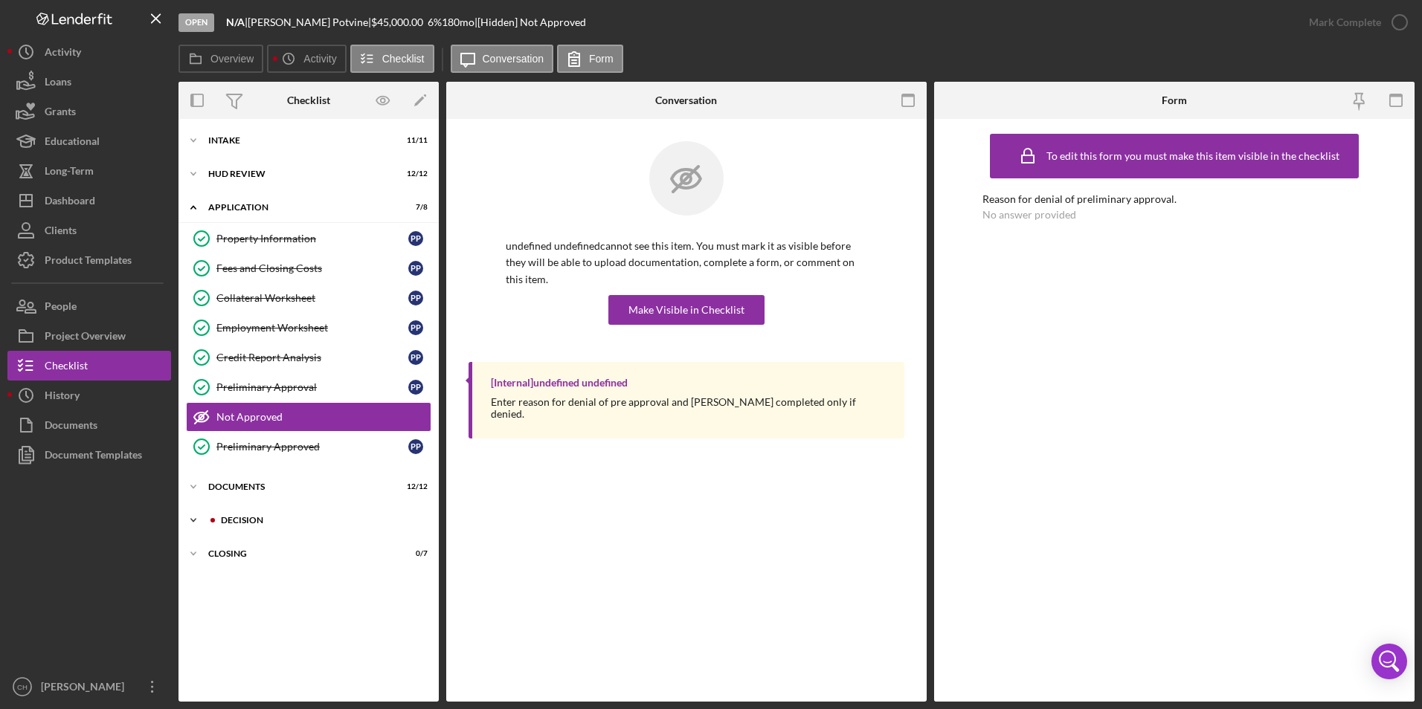
click at [237, 517] on div "Decision" at bounding box center [320, 520] width 199 height 9
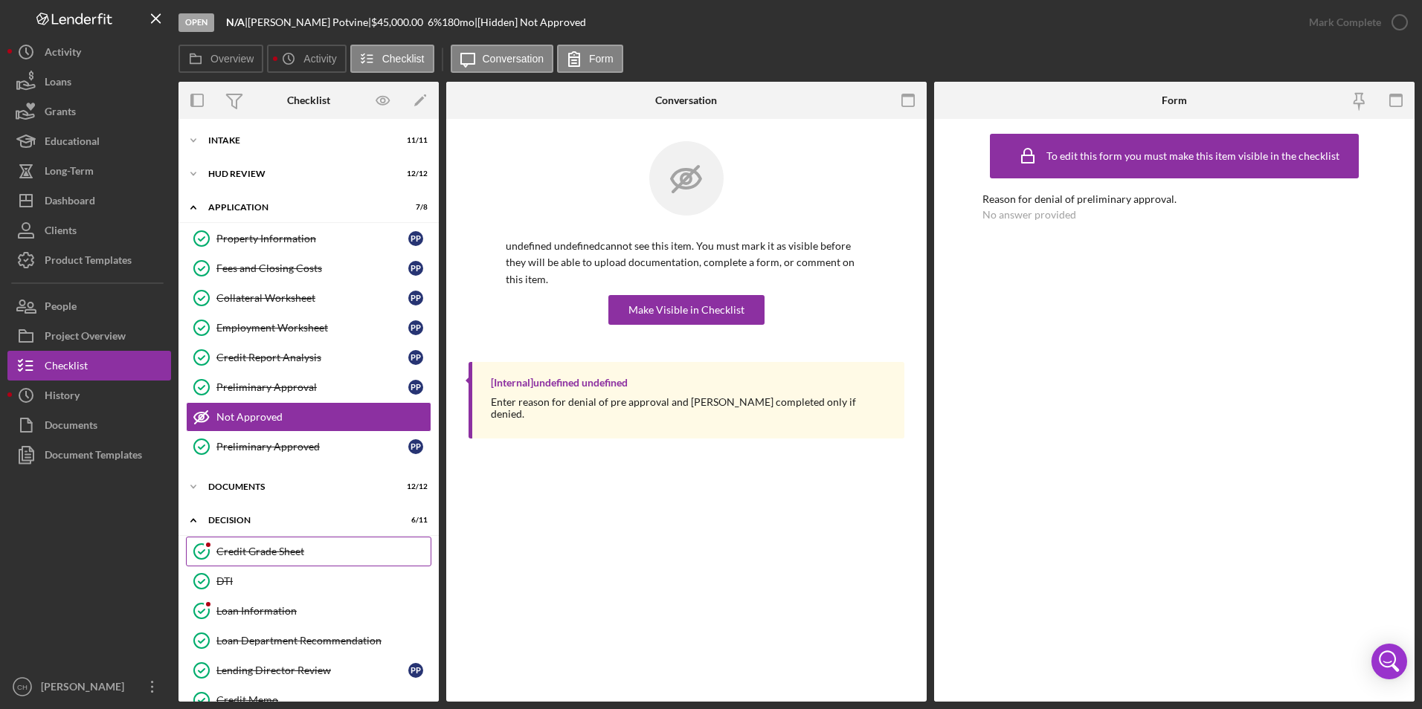
click at [253, 549] on div "Credit Grade Sheet" at bounding box center [323, 552] width 214 height 12
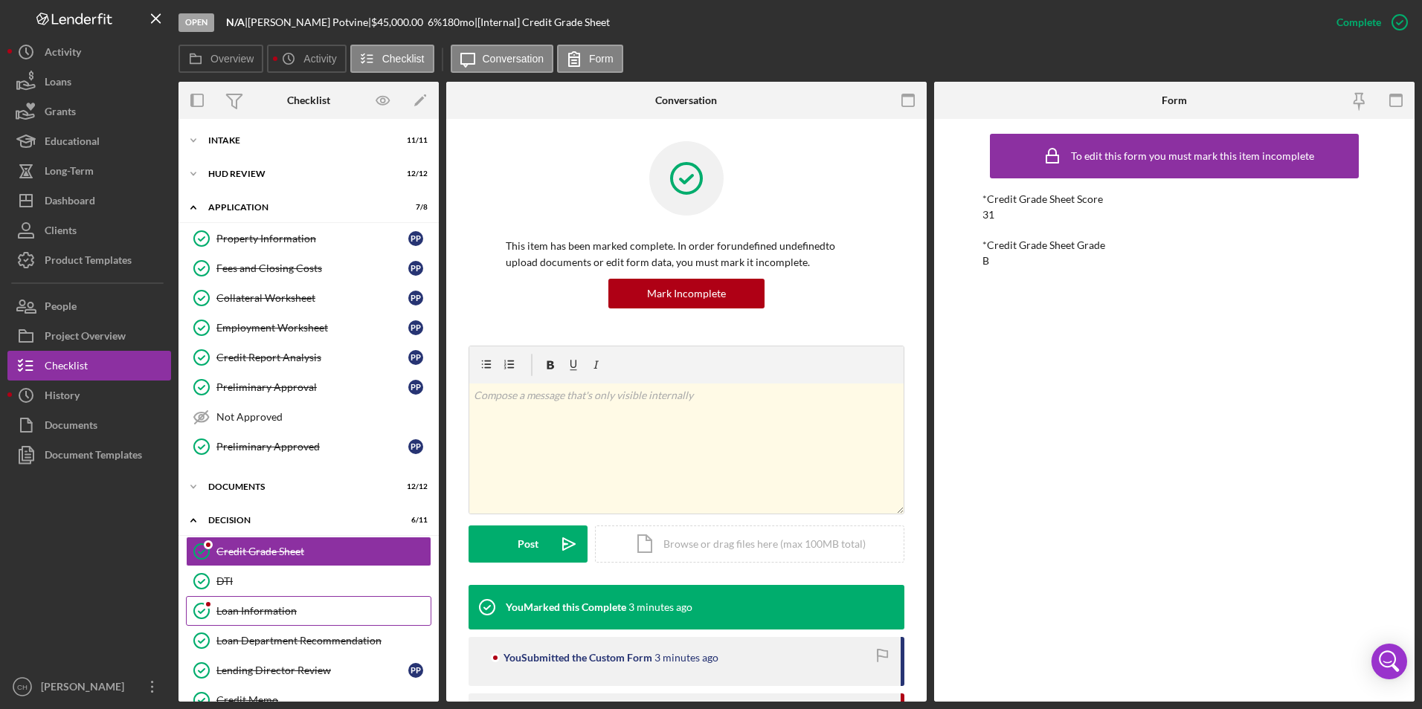
click at [246, 607] on div "Loan Information" at bounding box center [323, 611] width 214 height 12
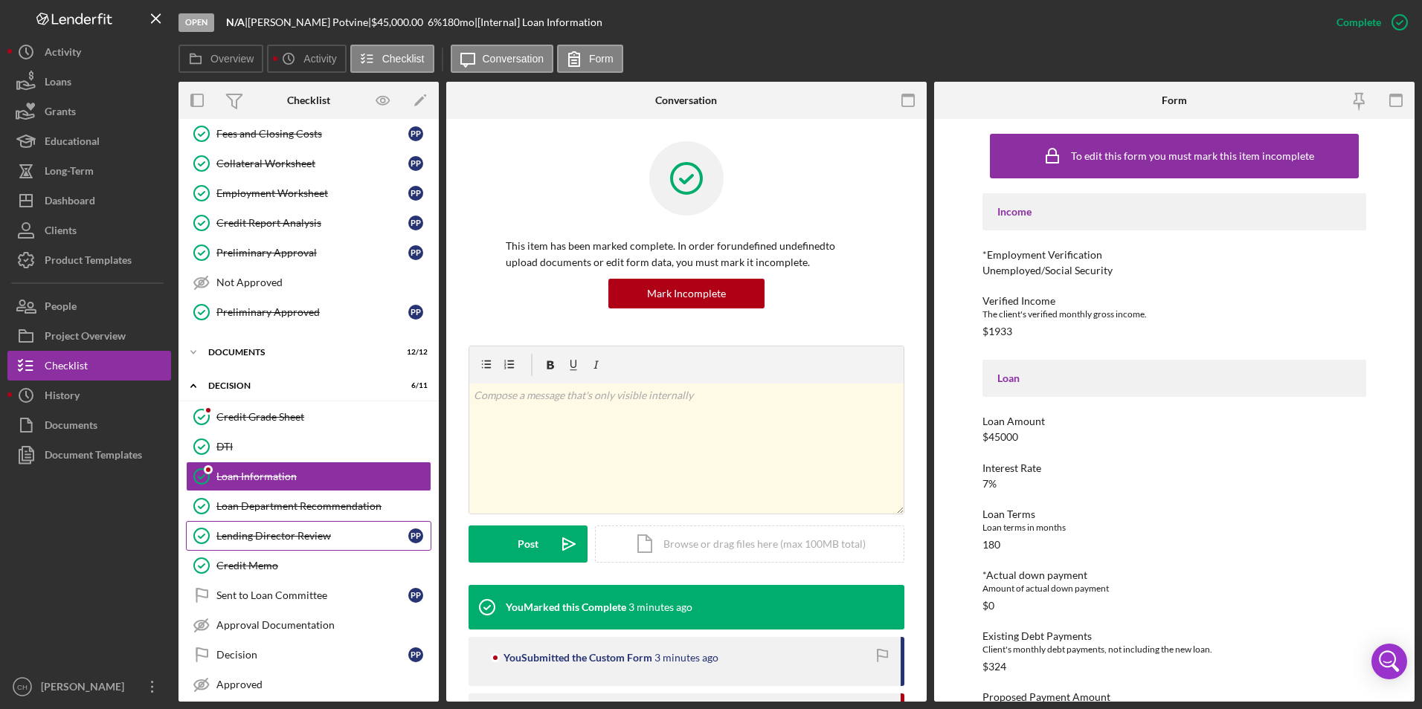
scroll to position [210, 0]
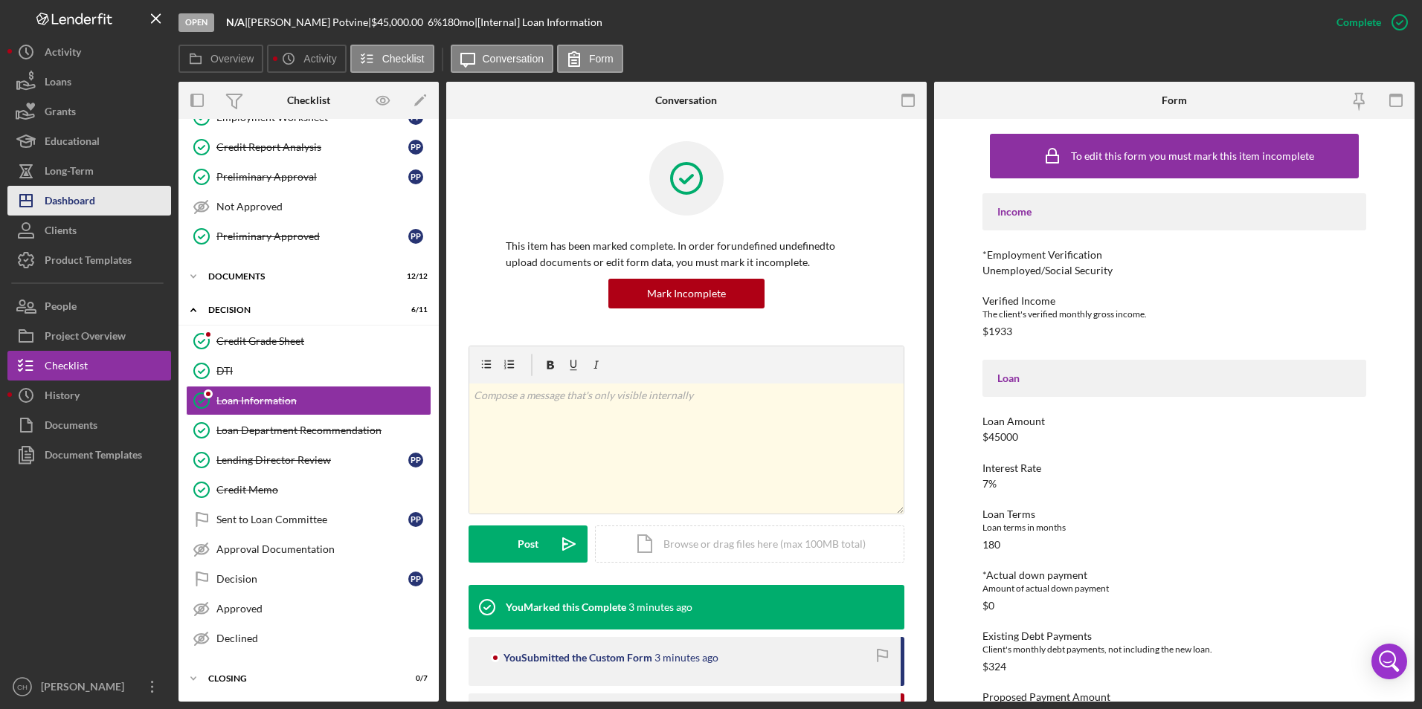
click at [111, 205] on button "Icon/Dashboard Dashboard" at bounding box center [89, 201] width 164 height 30
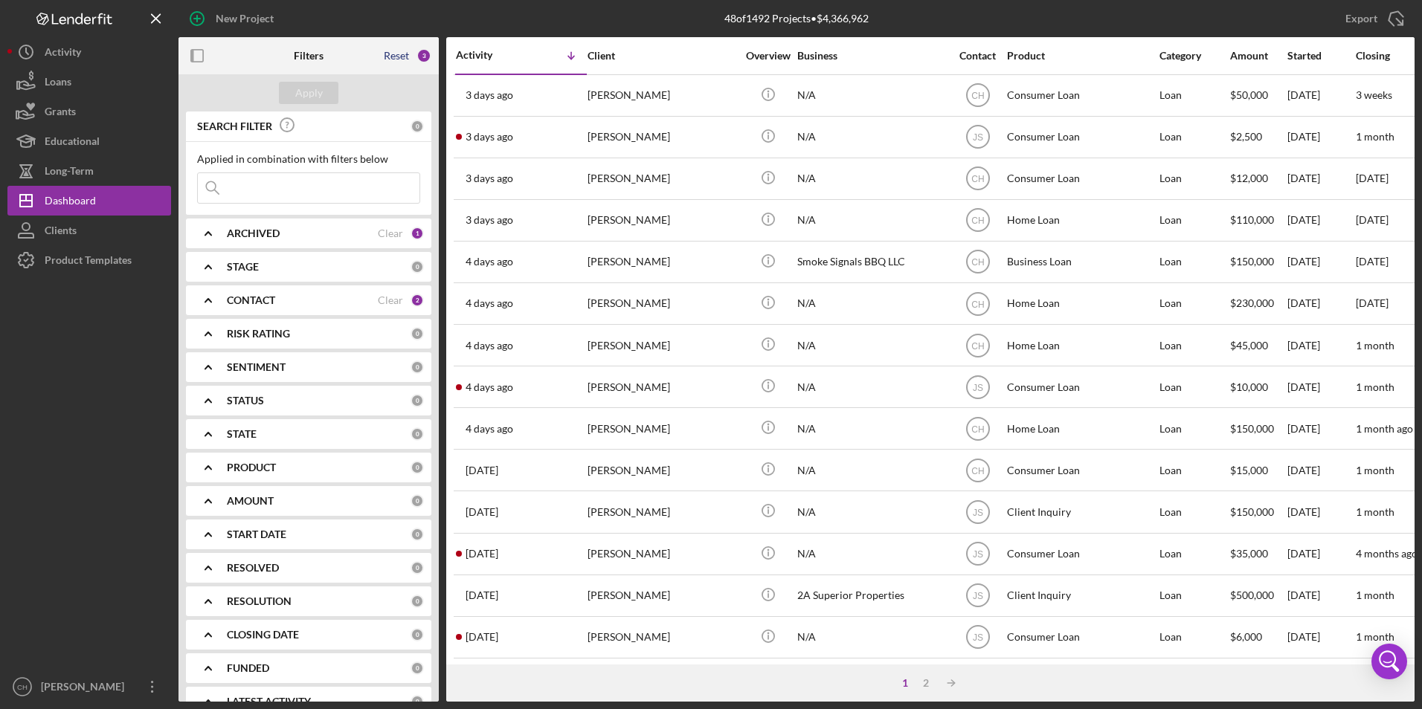
click at [391, 59] on div "Reset" at bounding box center [396, 56] width 25 height 12
click at [304, 94] on div "Apply" at bounding box center [309, 93] width 28 height 22
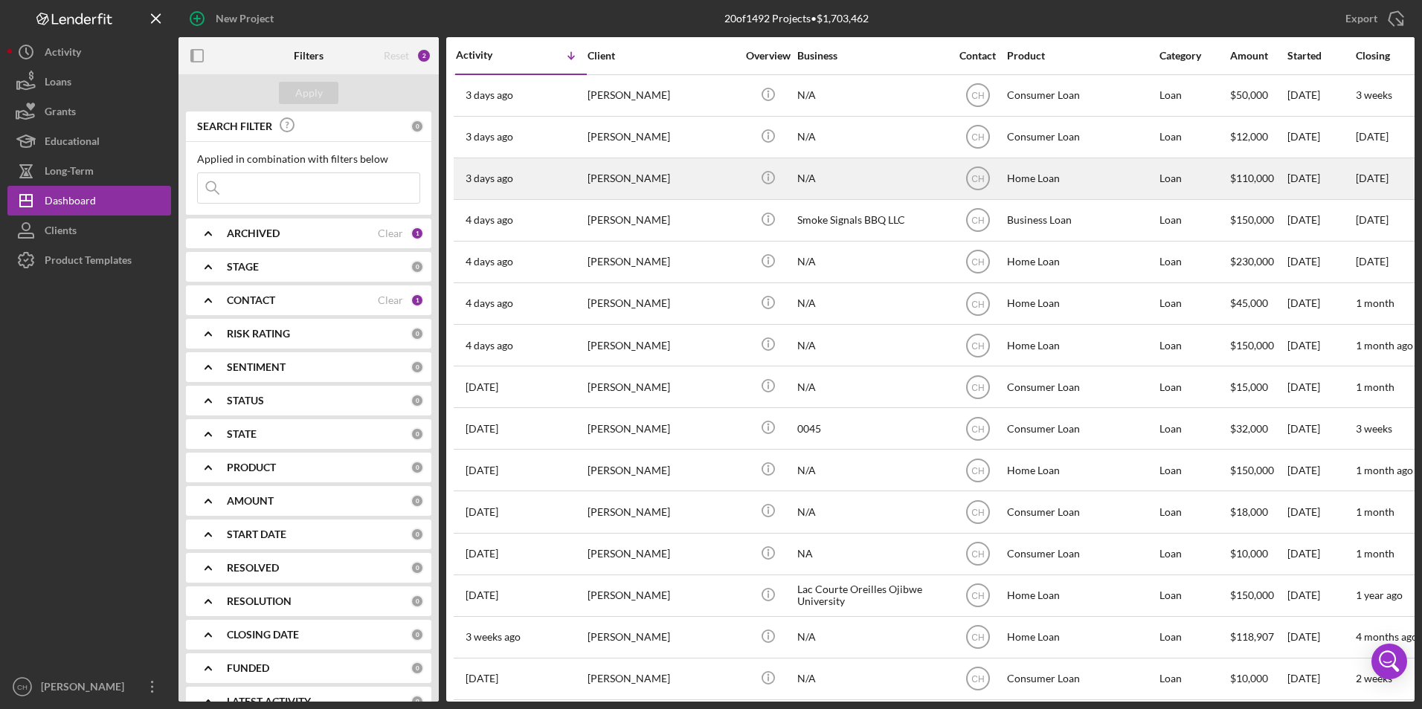
click at [614, 174] on div "[PERSON_NAME]" at bounding box center [661, 178] width 149 height 39
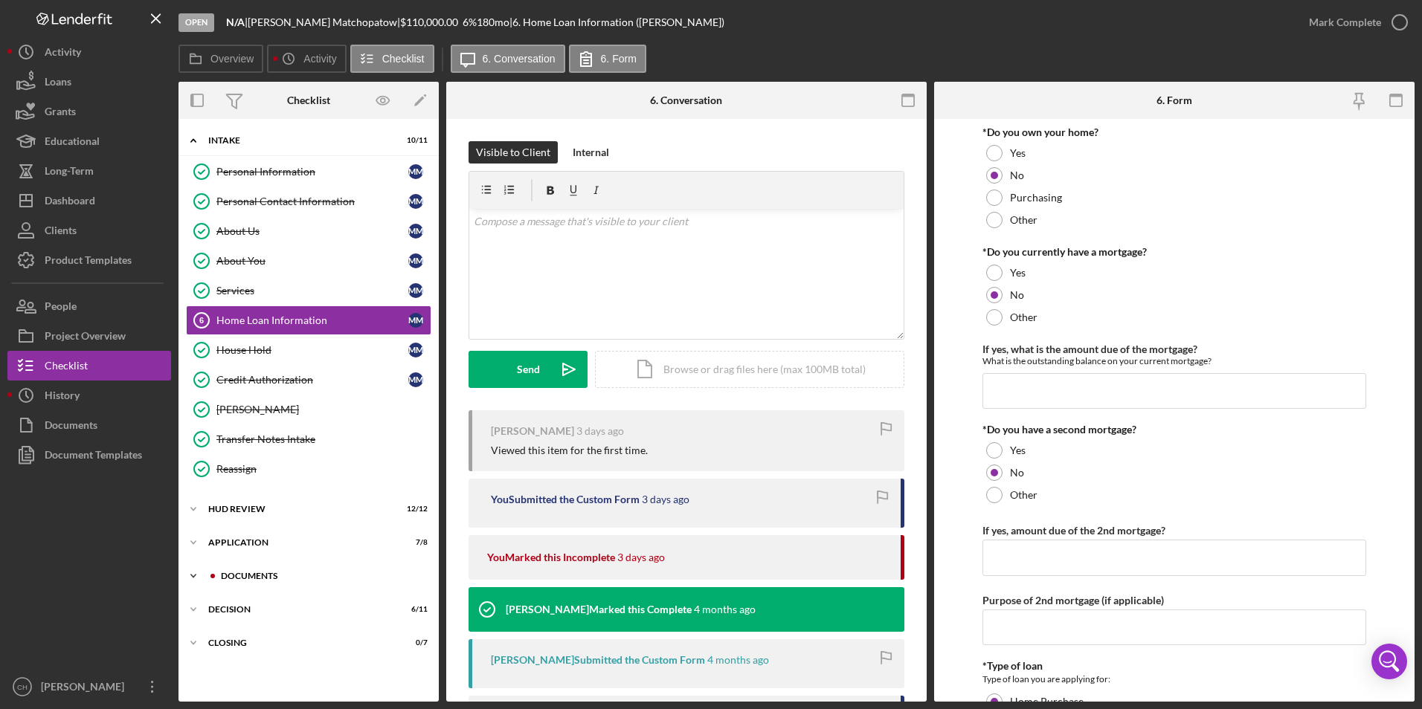
click at [274, 581] on div "Icon/Expander Documents 10 / 12" at bounding box center [308, 576] width 260 height 30
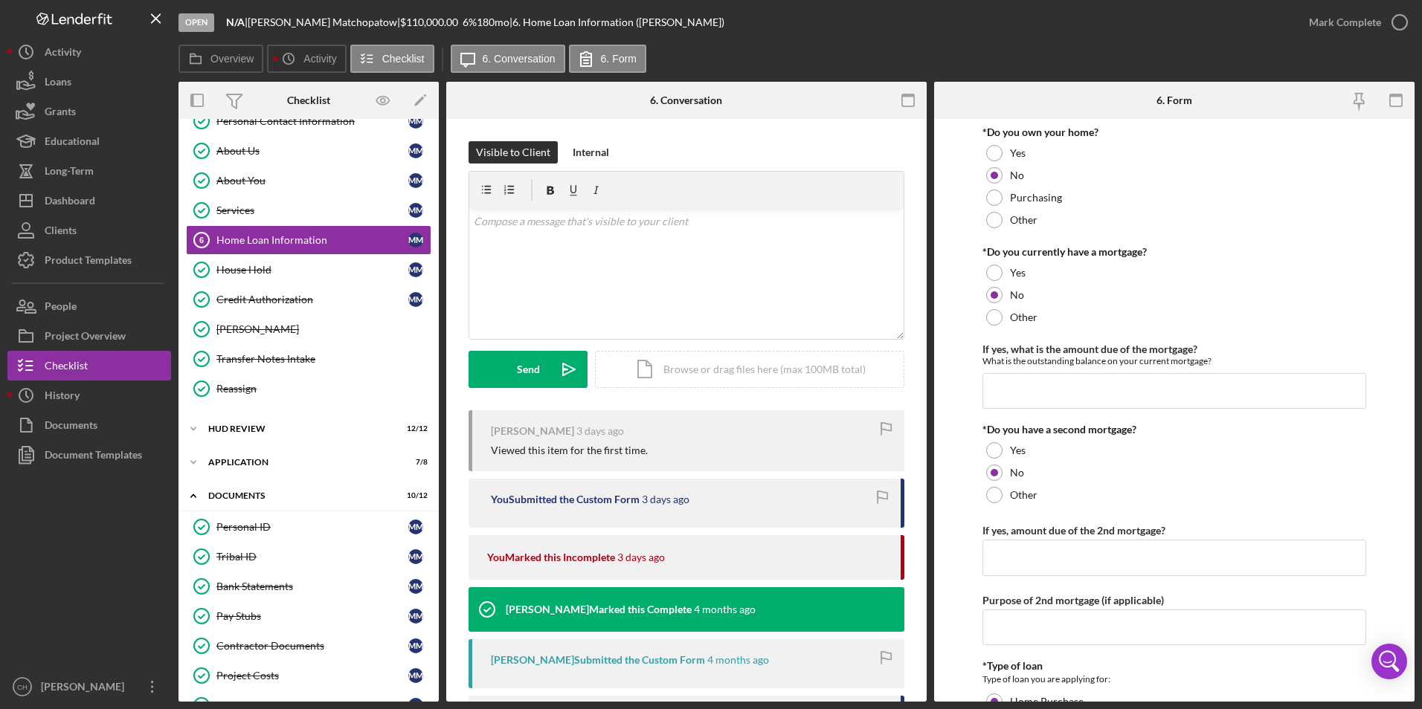
scroll to position [223, 0]
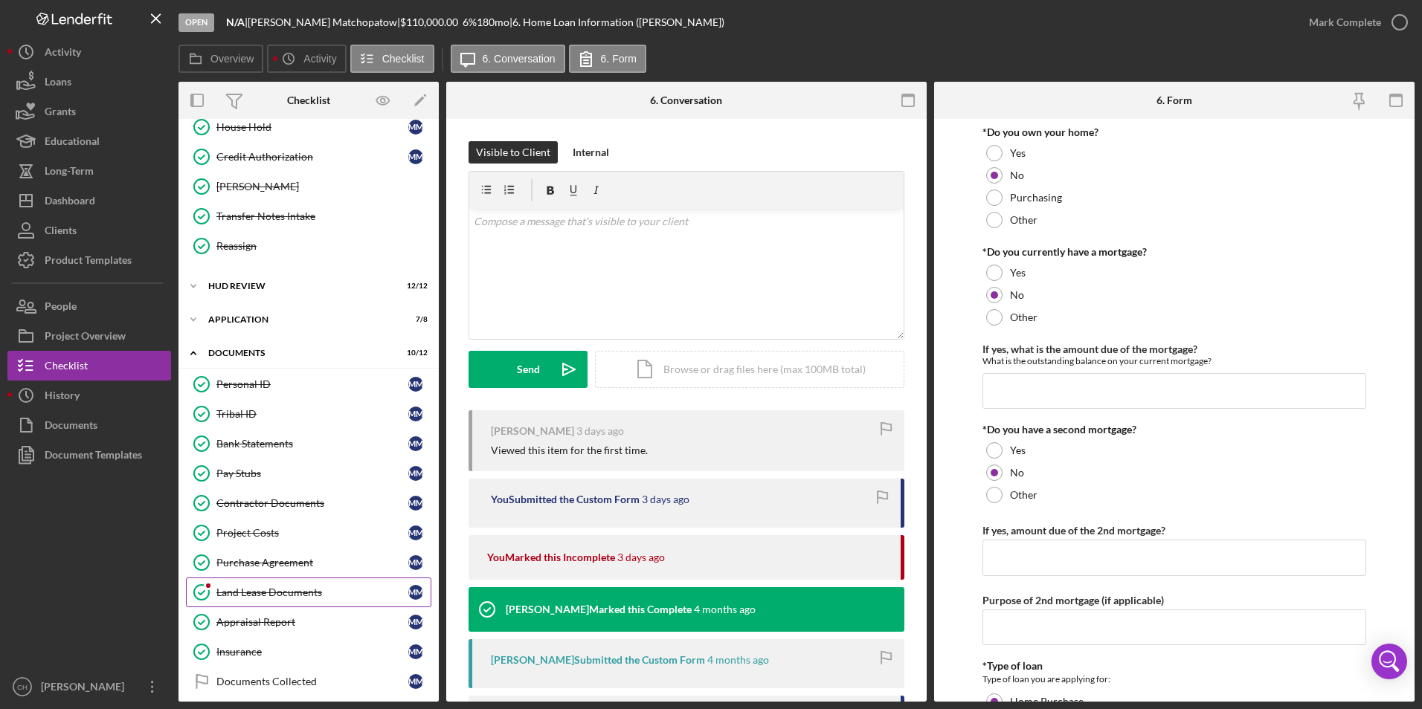
click at [288, 595] on div "Land Lease Documents" at bounding box center [312, 593] width 192 height 12
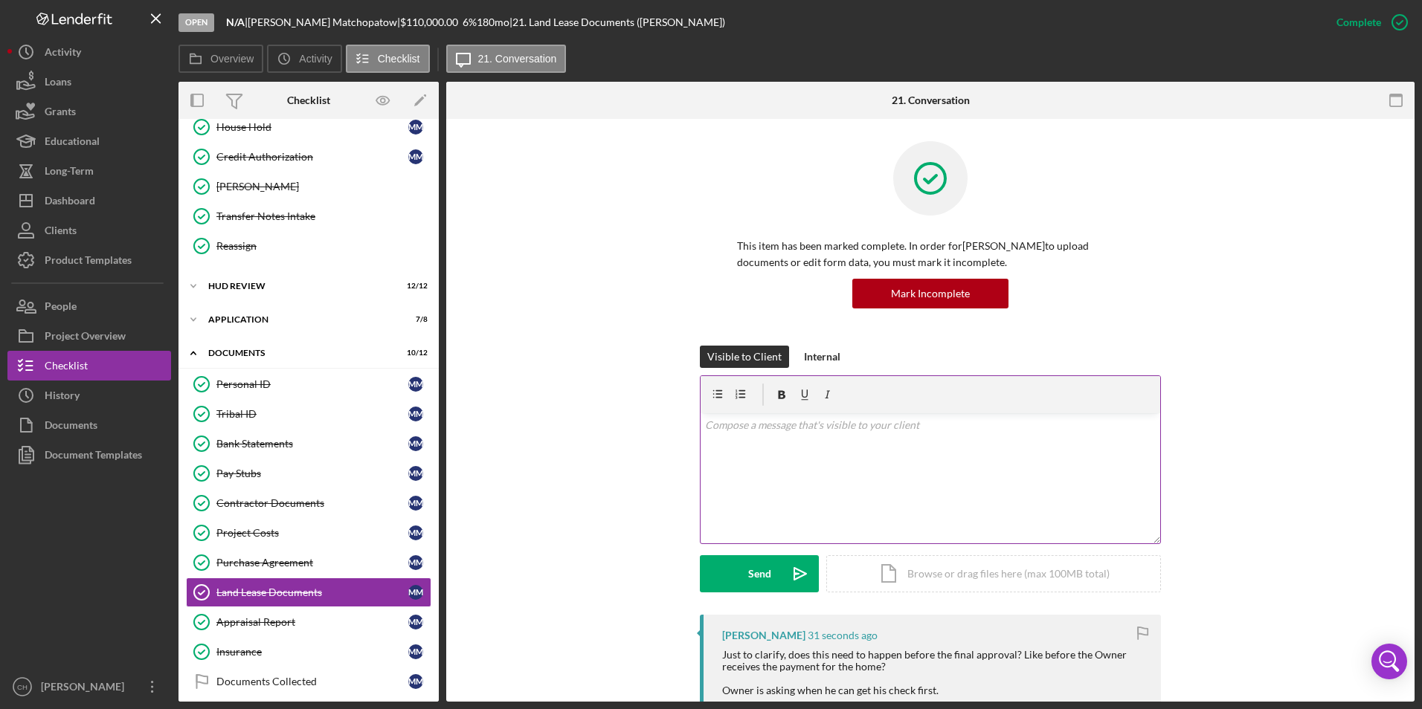
click at [745, 423] on p at bounding box center [930, 425] width 451 height 16
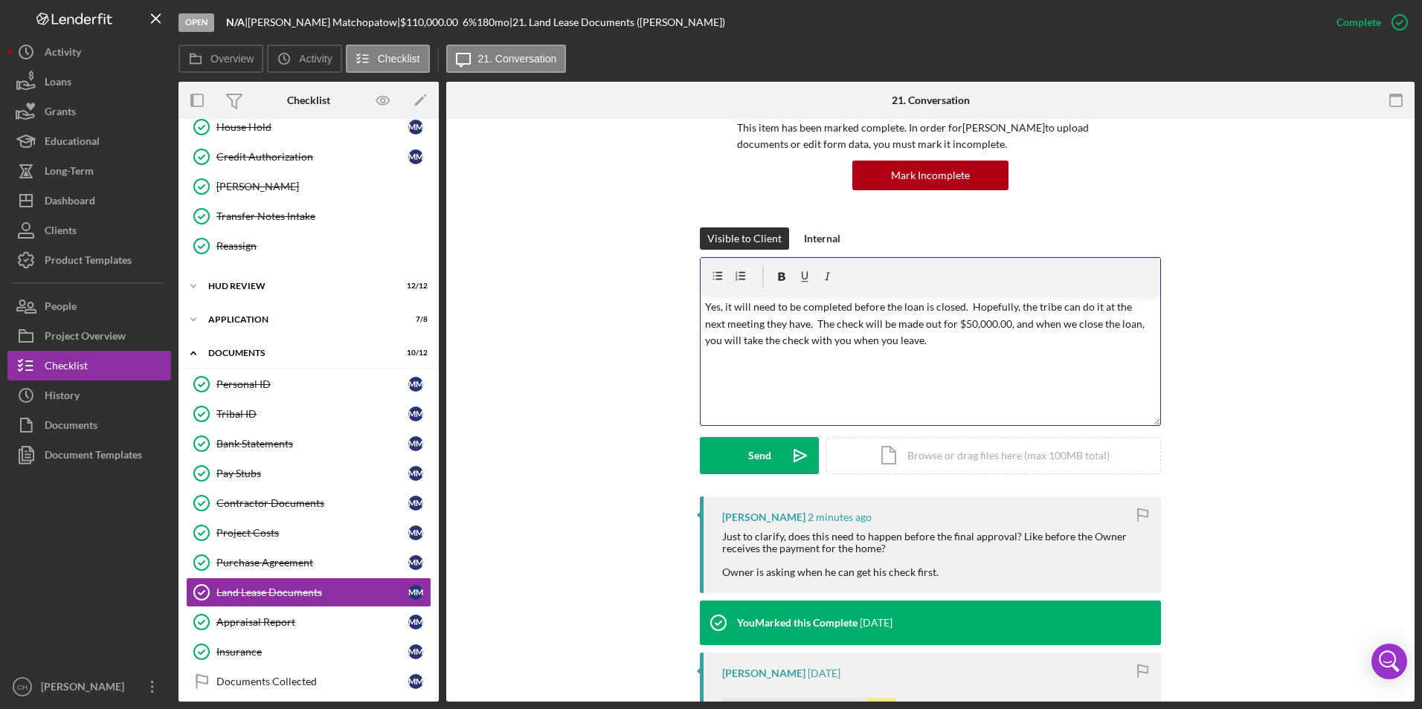
scroll to position [223, 0]
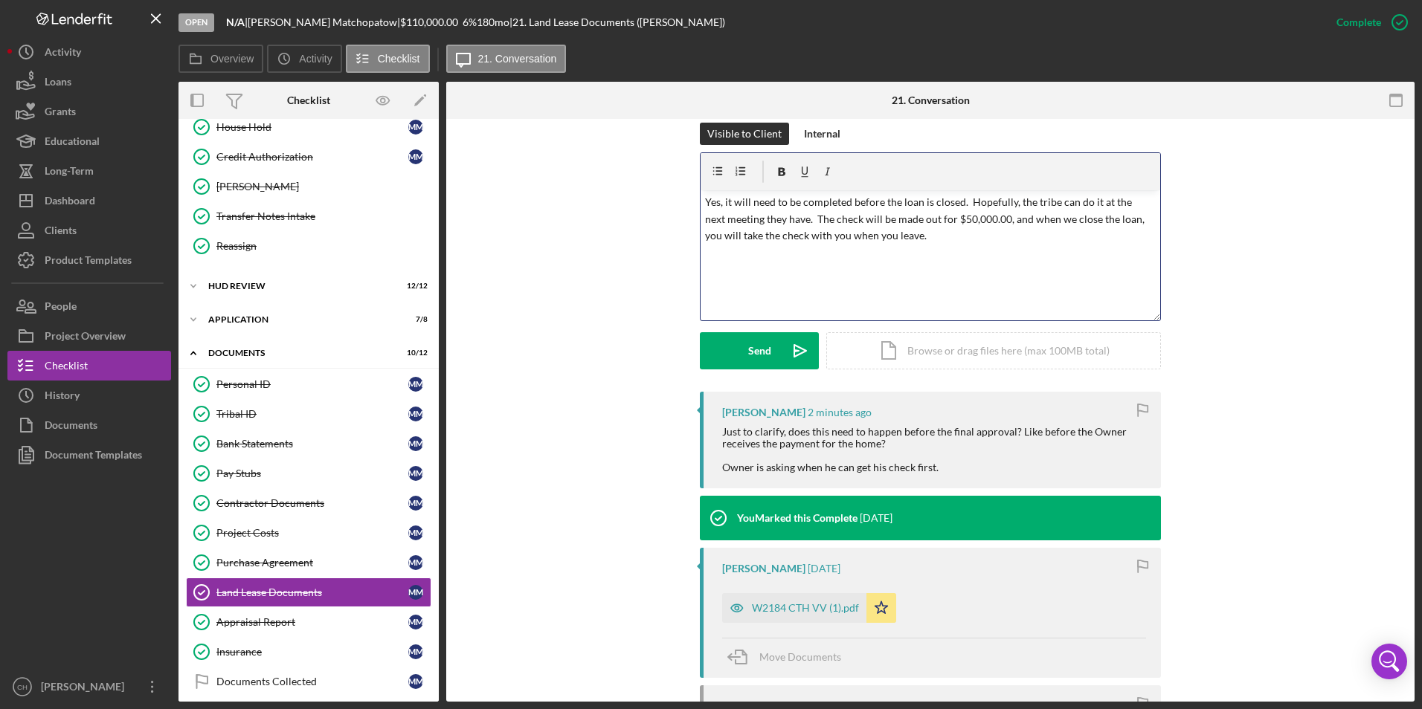
click at [921, 236] on p "Yes, it will need to be completed before the loan is closed. Hopefully, the tri…" at bounding box center [930, 219] width 451 height 50
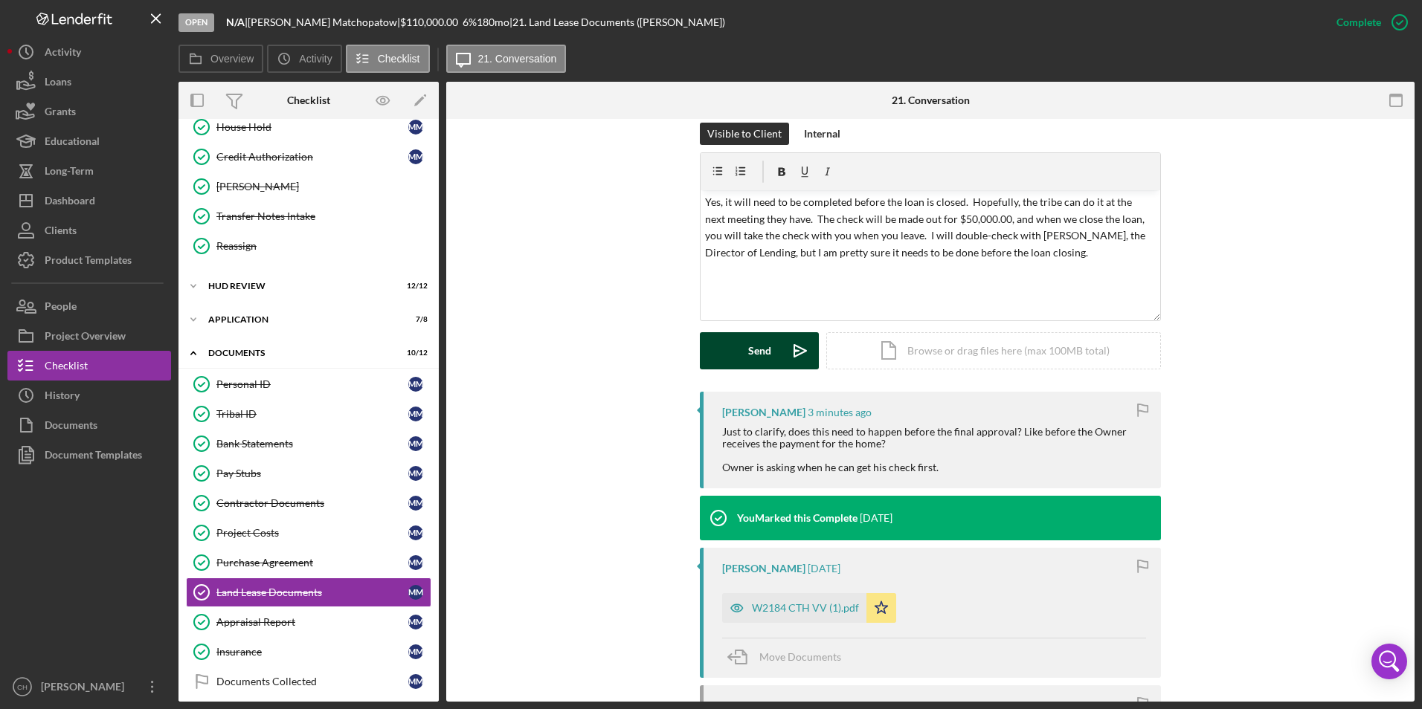
click at [773, 351] on button "Send Icon/icon-invite-send" at bounding box center [759, 350] width 119 height 37
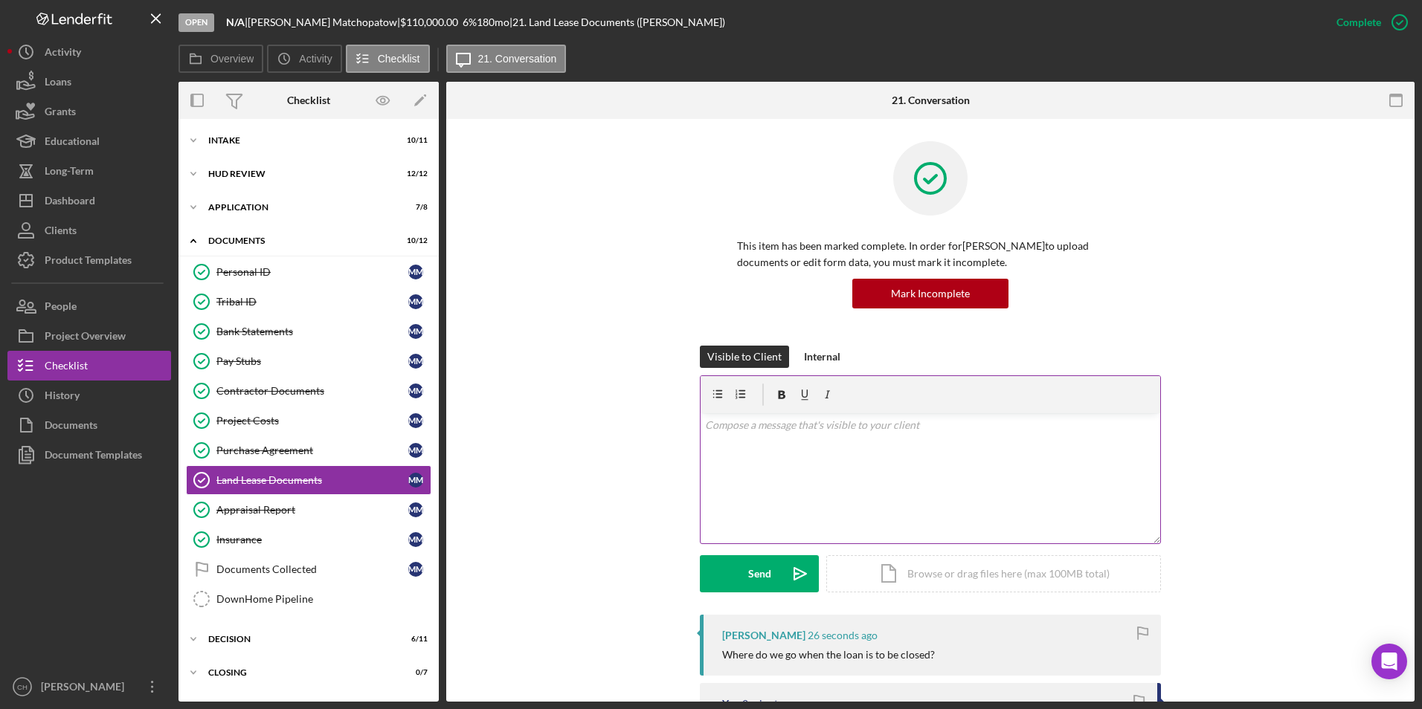
click at [808, 427] on p at bounding box center [930, 425] width 451 height 16
click at [758, 576] on div "Send" at bounding box center [759, 573] width 23 height 37
